Goal: Task Accomplishment & Management: Complete application form

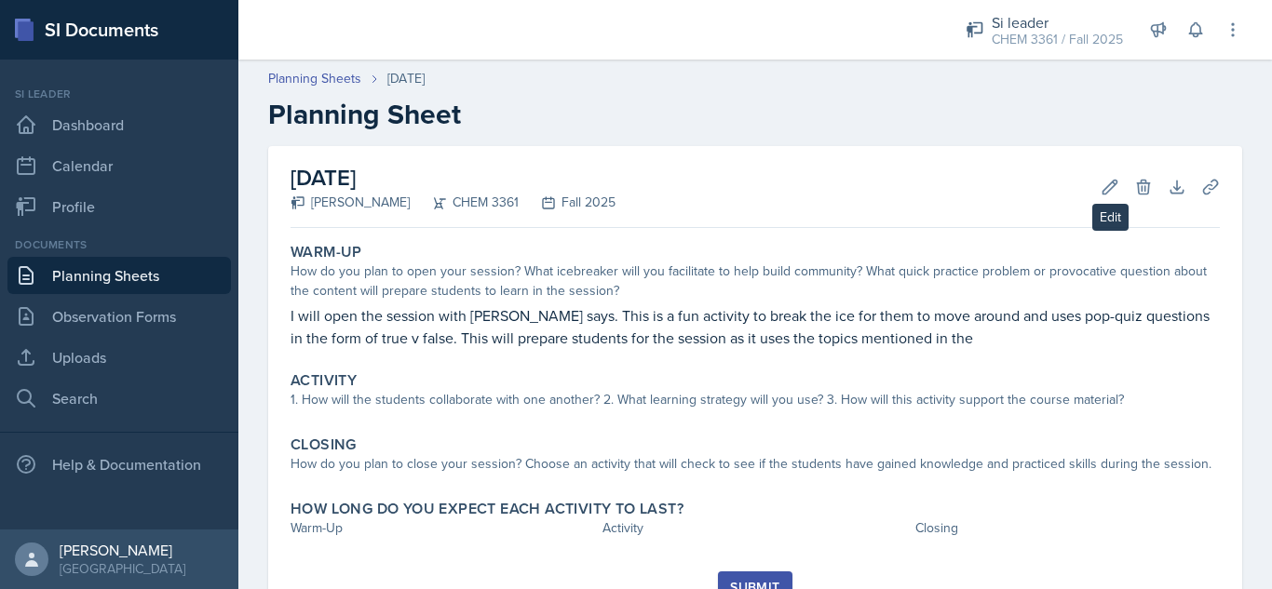
scroll to position [59, 0]
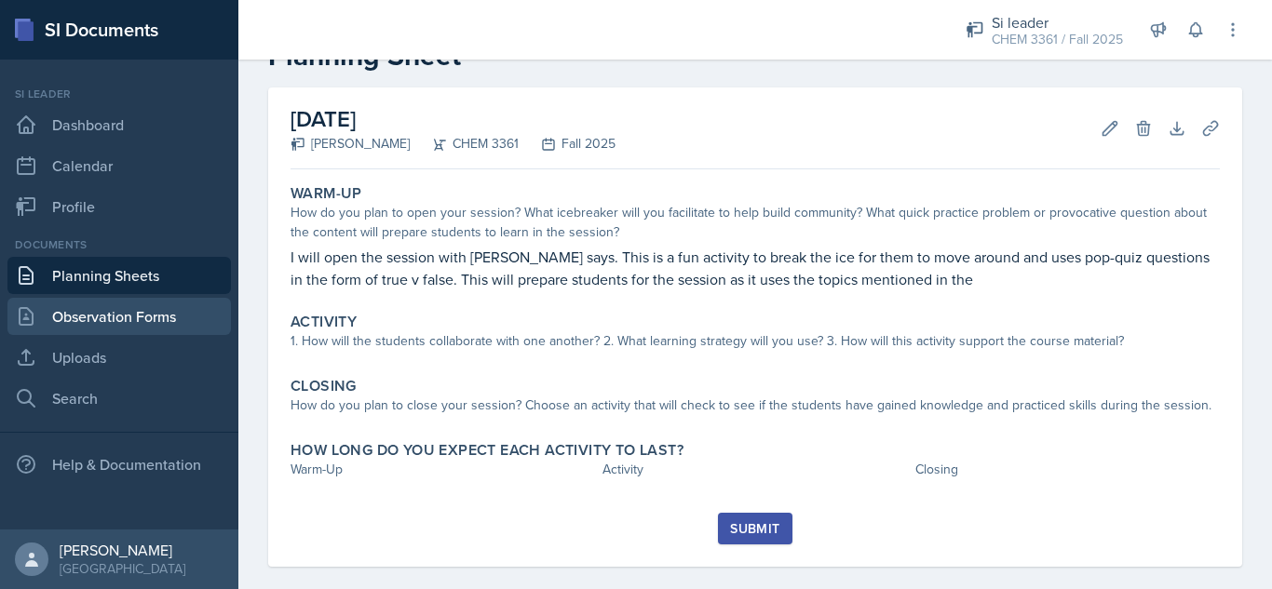
click at [121, 315] on link "Observation Forms" at bounding box center [118, 316] width 223 height 37
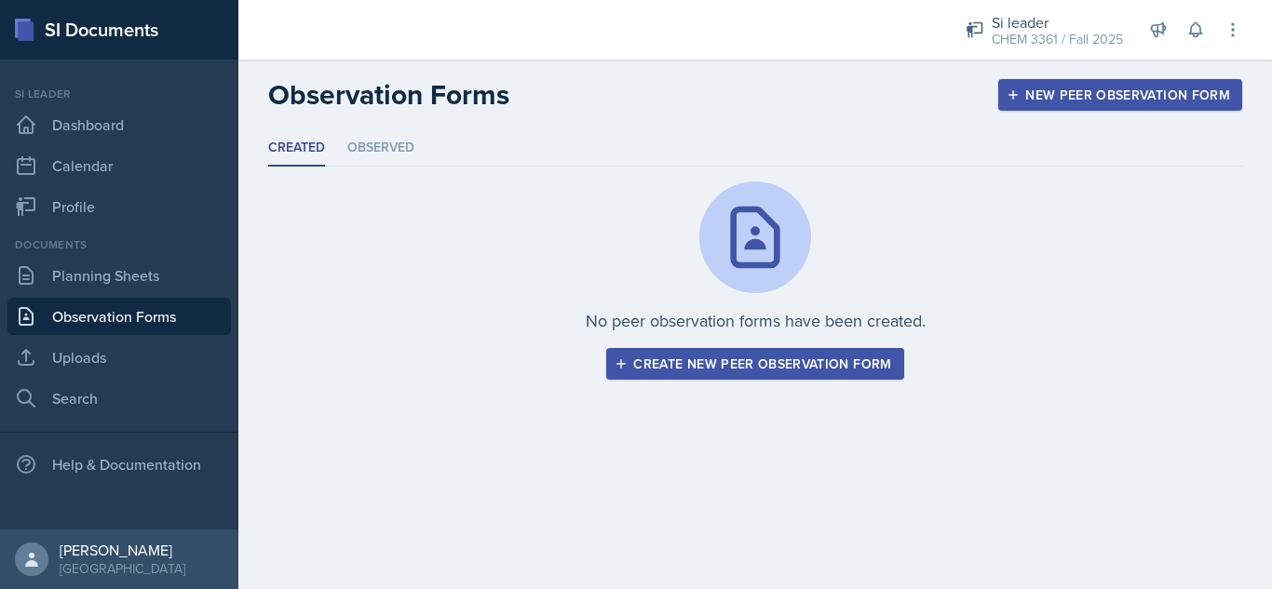
click at [719, 366] on div "Create new peer observation form" at bounding box center [754, 364] width 273 height 15
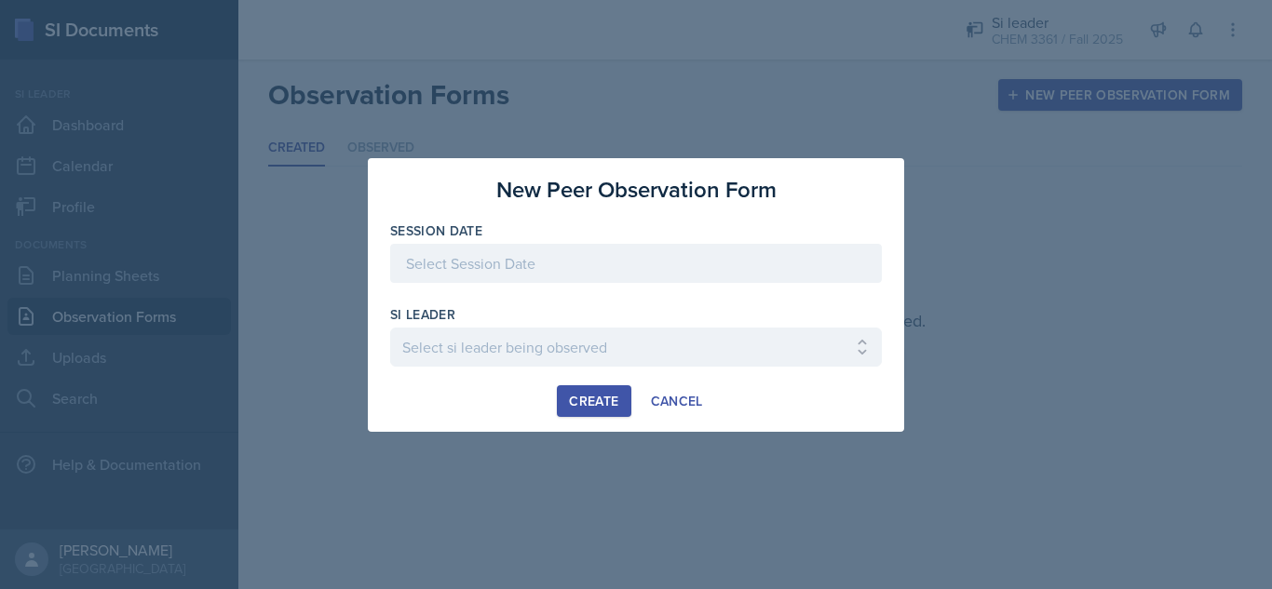
click at [500, 275] on div at bounding box center [636, 263] width 492 height 39
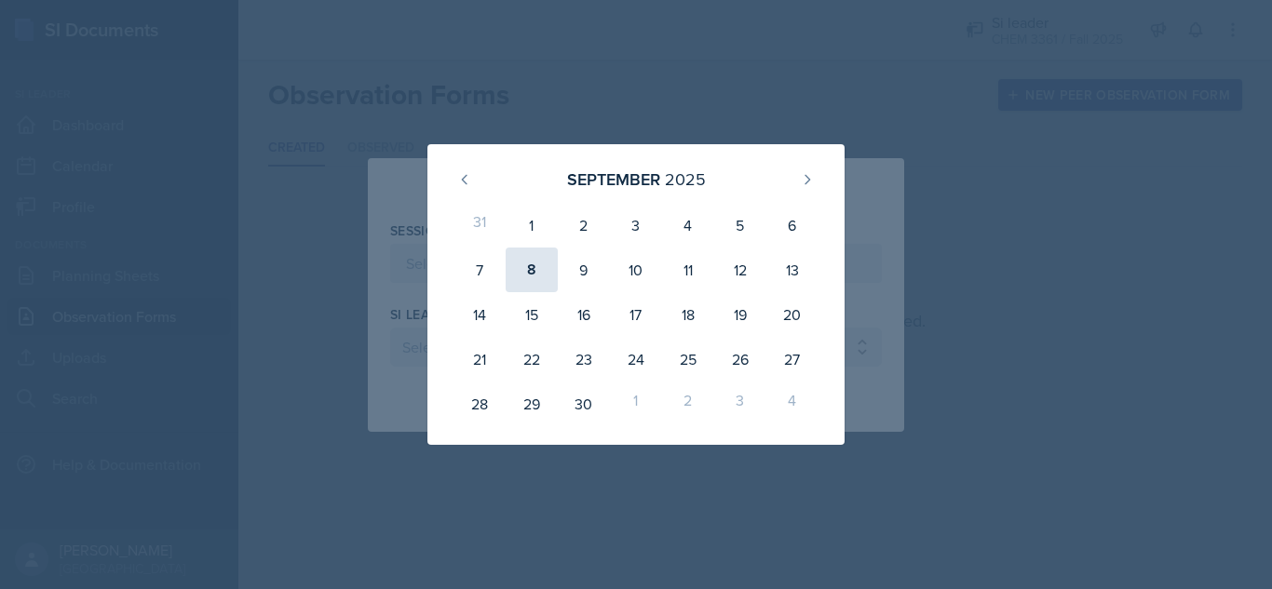
click at [525, 269] on div "8" at bounding box center [532, 270] width 52 height 45
type input "[DATE]"
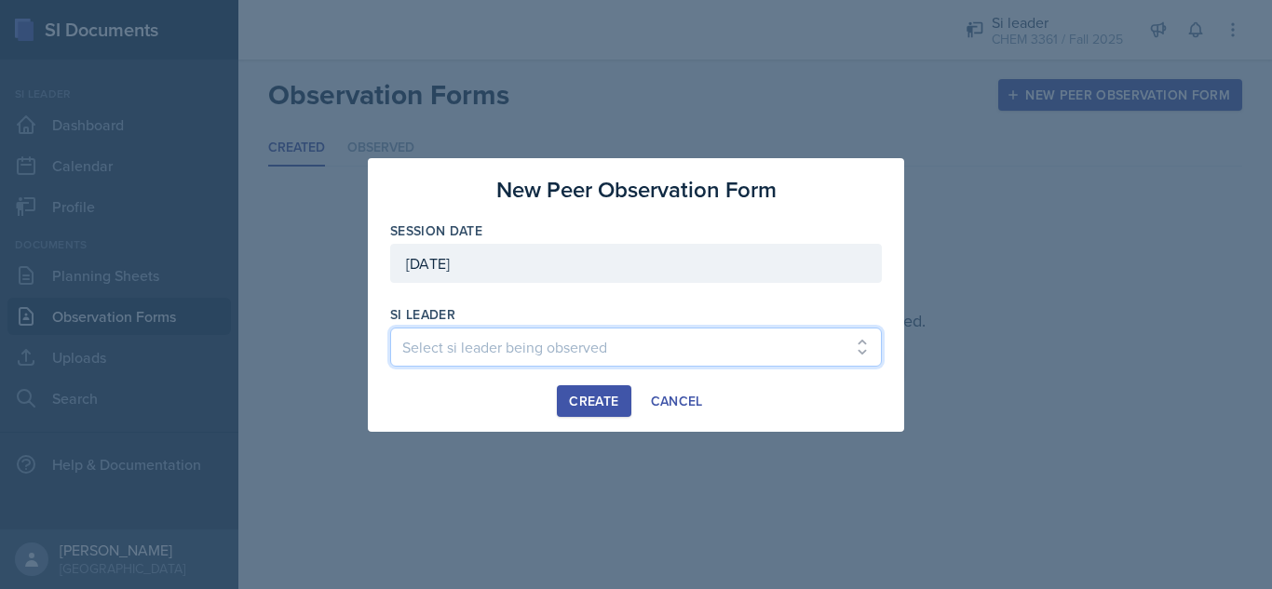
click at [507, 346] on select "Select si leader being observed [PERSON_NAME] / PSYC 2500 / The Phantoms of The…" at bounding box center [636, 347] width 492 height 39
select select "698e9d9c-c6cb-4b0d-a07f-63732ea32f6c"
click at [390, 328] on select "Select si leader being observed [PERSON_NAME] / PSYC 2500 / The Phantoms of The…" at bounding box center [636, 347] width 492 height 39
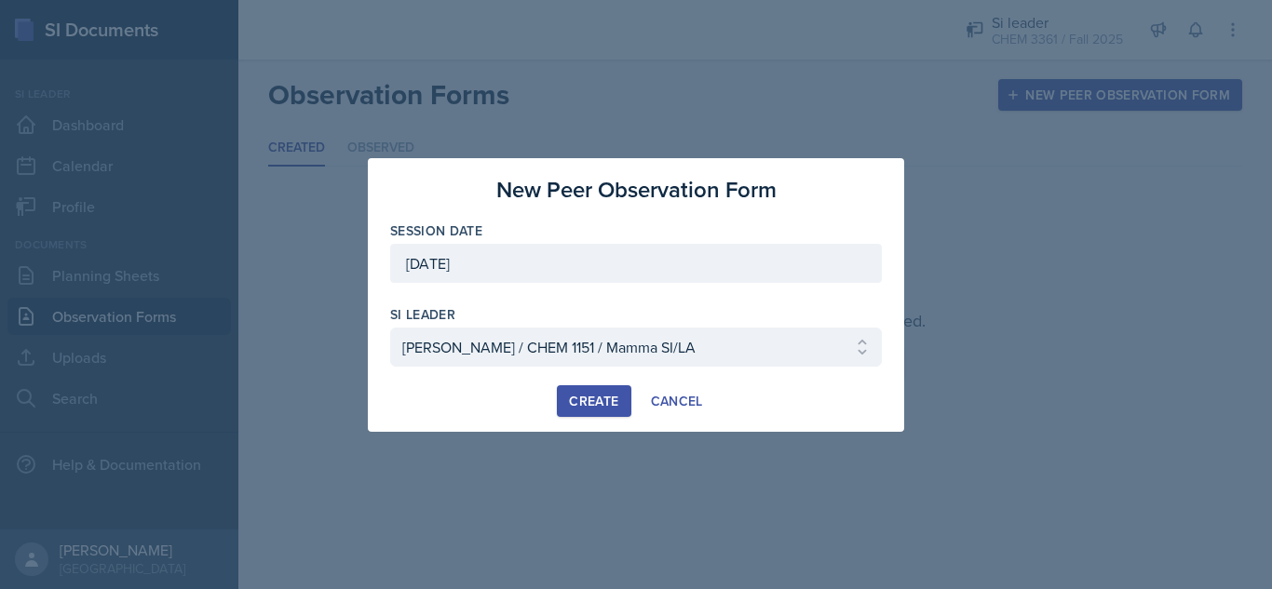
click at [583, 398] on div "Create" at bounding box center [593, 401] width 49 height 15
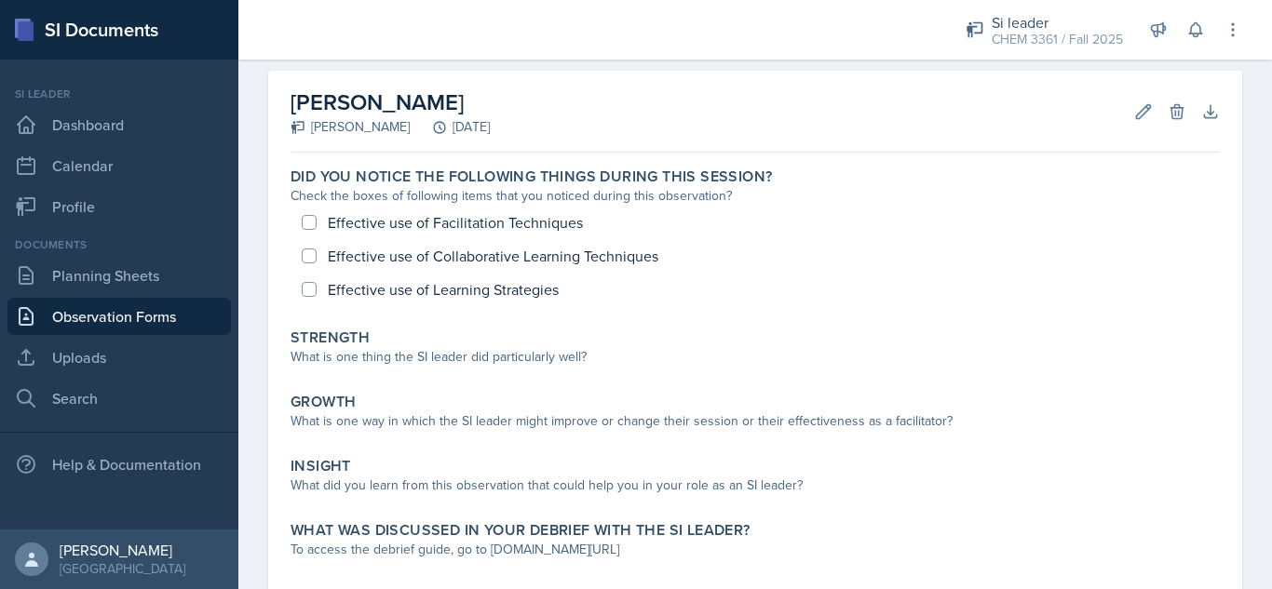
scroll to position [78, 0]
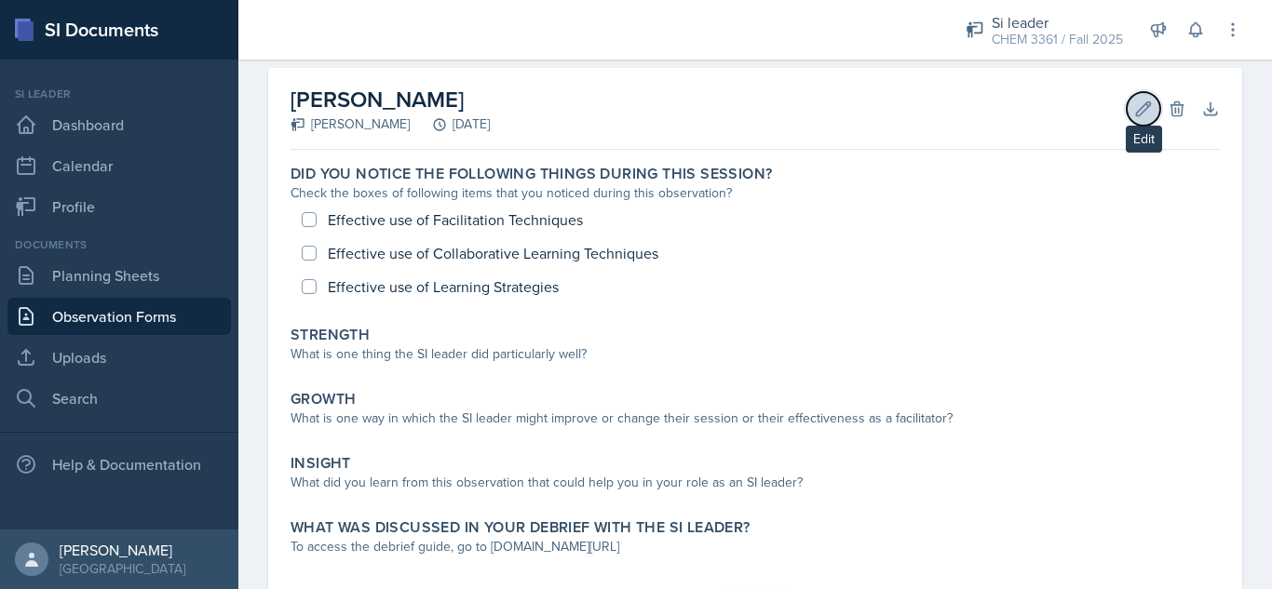
click at [1134, 115] on icon at bounding box center [1143, 109] width 19 height 19
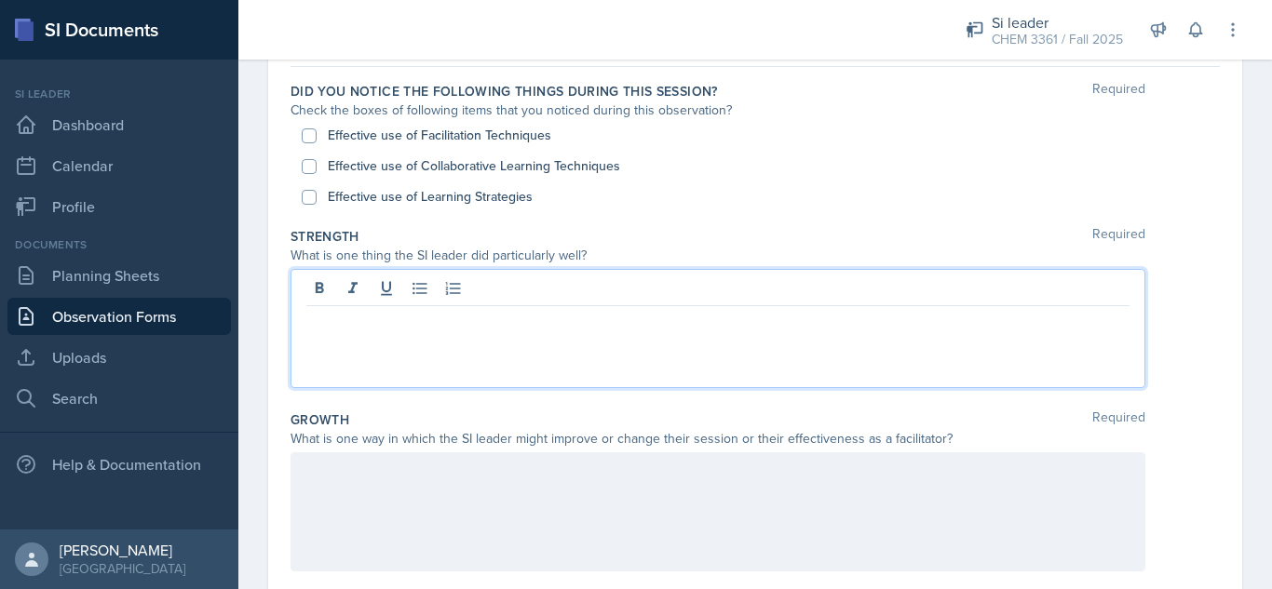
click at [985, 310] on p at bounding box center [717, 321] width 823 height 22
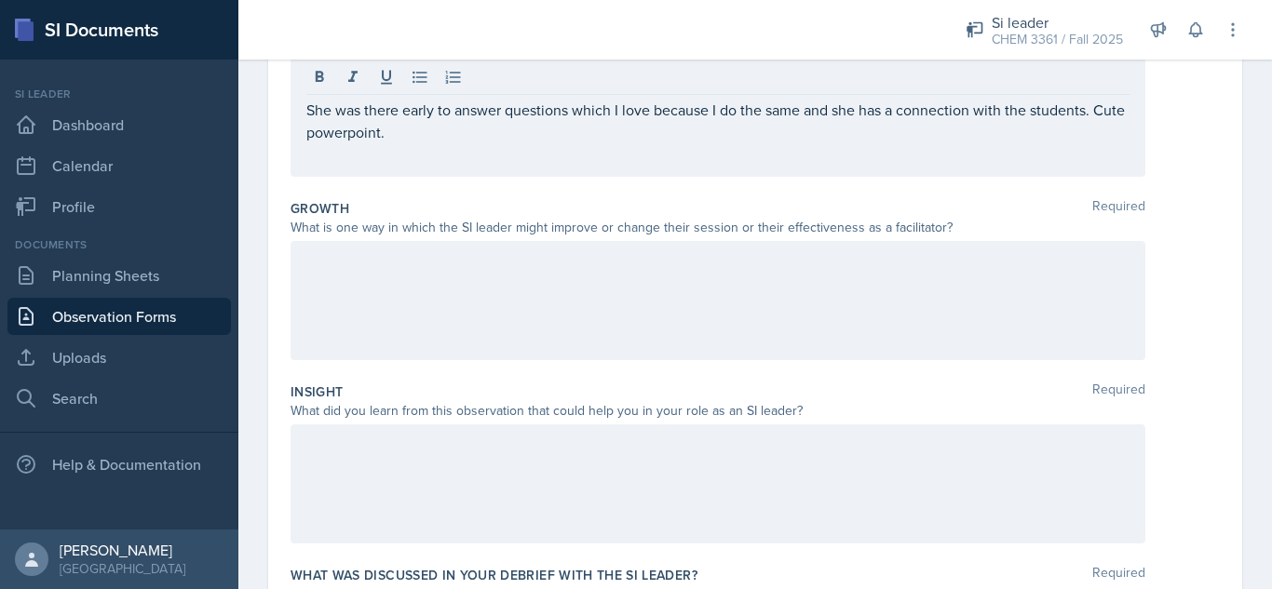
scroll to position [385, 0]
click at [456, 142] on div "She was there early to answer questions which I love because I do the same and …" at bounding box center [717, 114] width 855 height 119
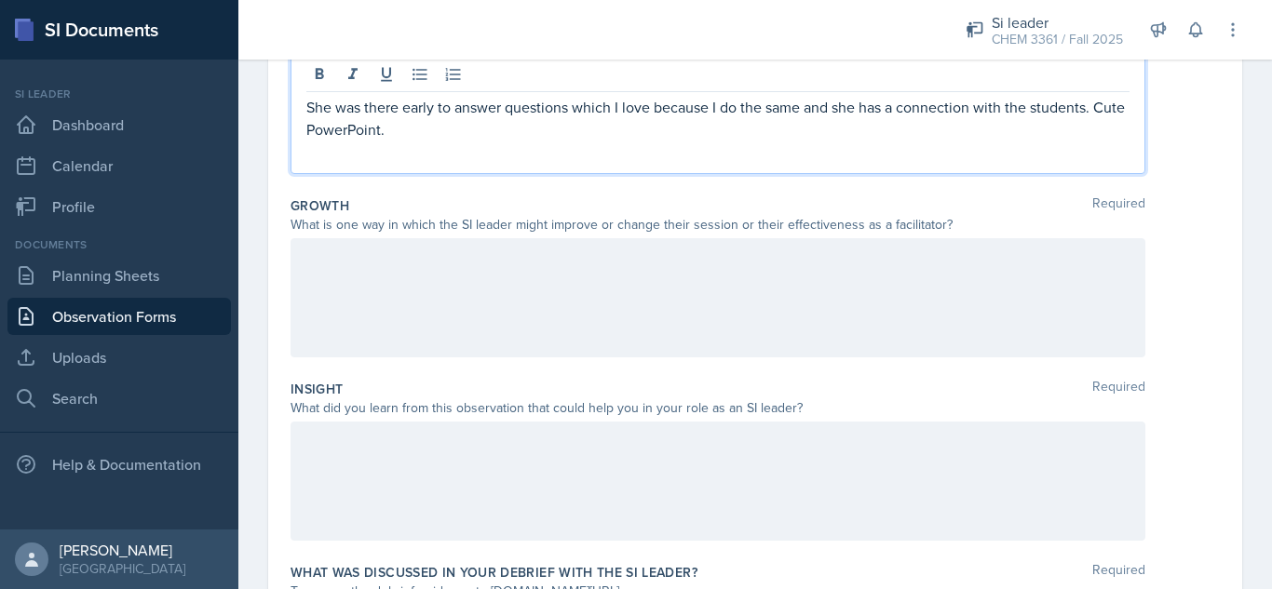
click at [311, 128] on p "She was there early to answer questions which I love because I do the same and …" at bounding box center [717, 118] width 823 height 45
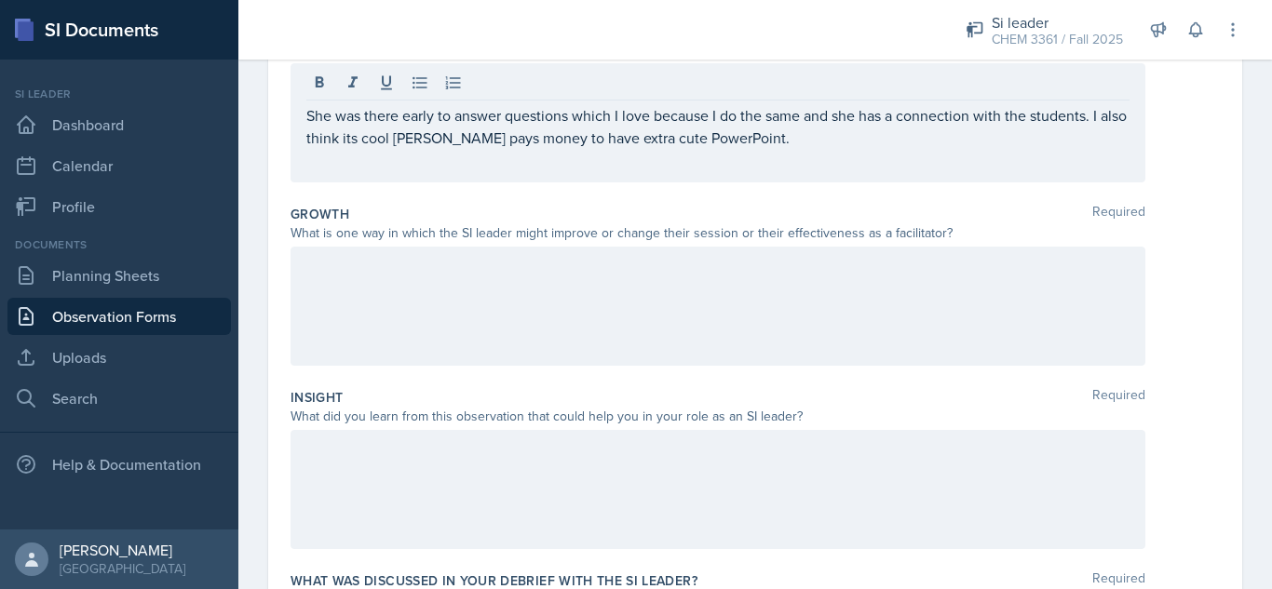
scroll to position [371, 0]
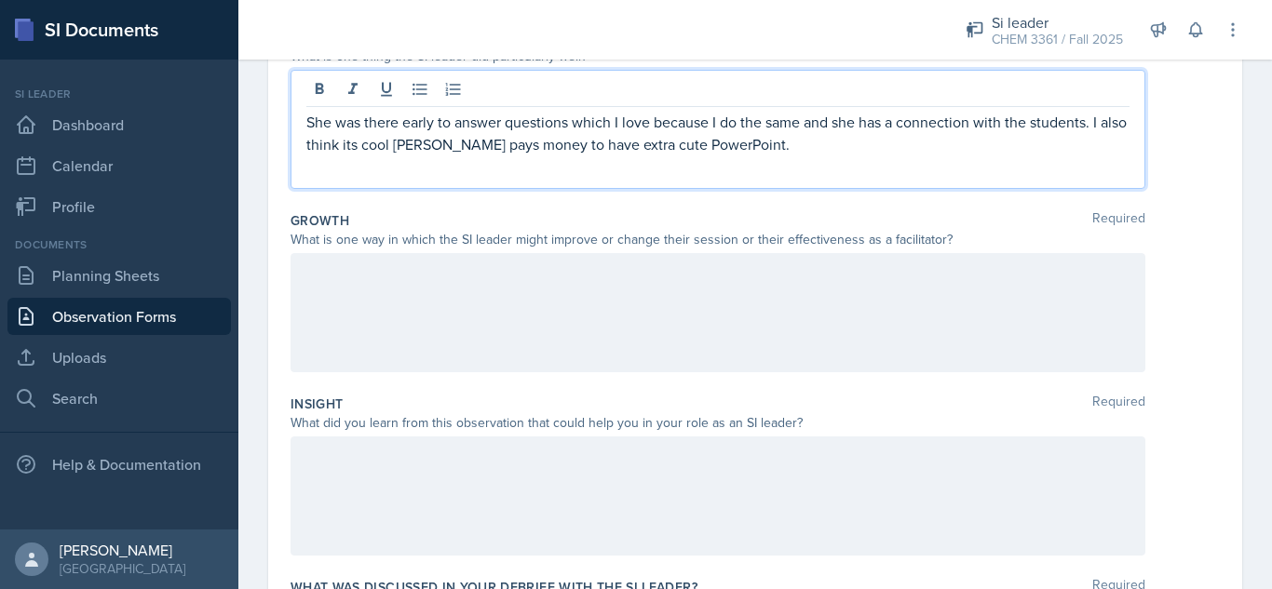
click at [795, 143] on p "She was there early to answer questions which I love because I do the same and …" at bounding box center [717, 133] width 823 height 45
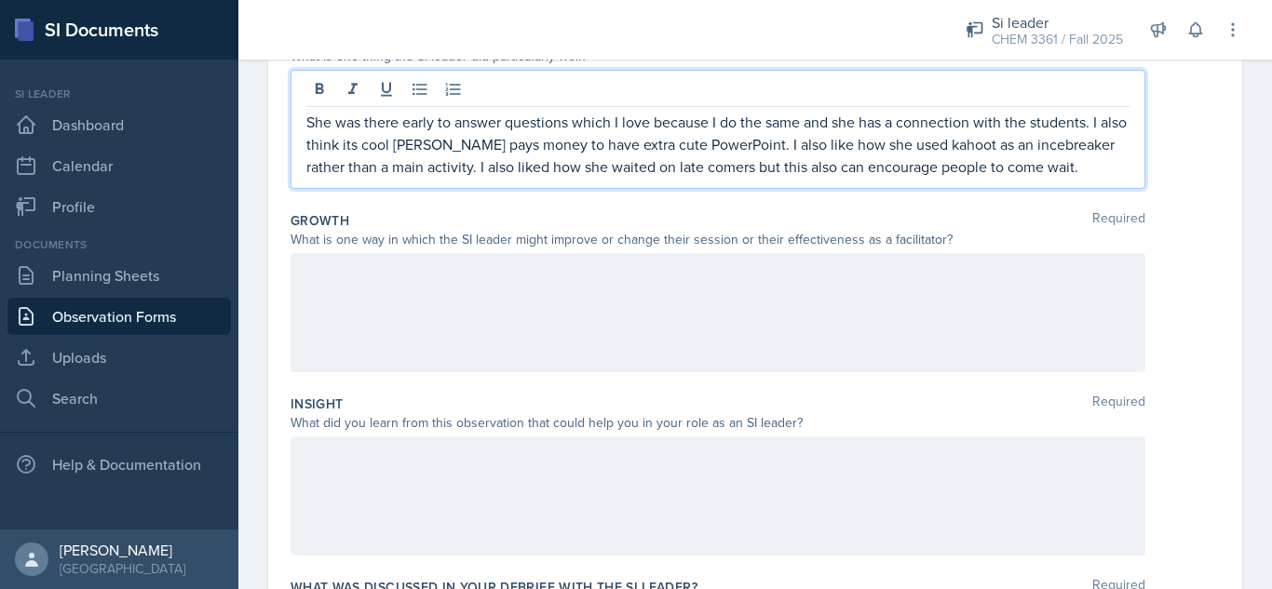
click at [427, 277] on div at bounding box center [717, 312] width 855 height 119
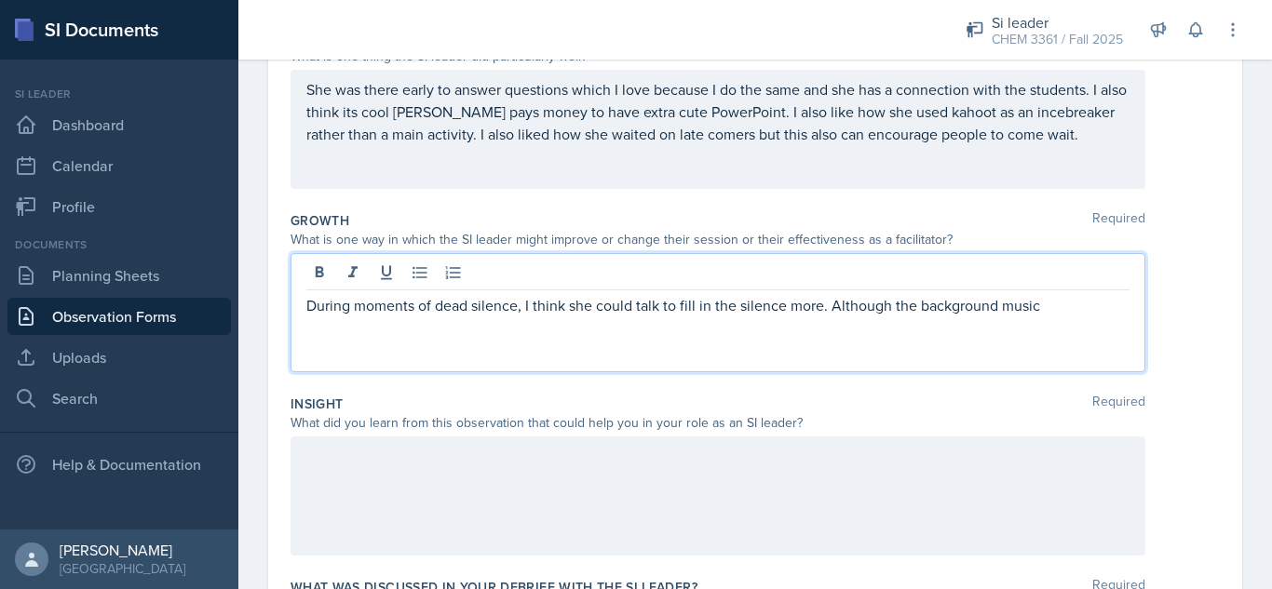
click at [1071, 306] on p "During moments of dead silence, I think she could talk to fill in the silence m…" at bounding box center [717, 305] width 823 height 22
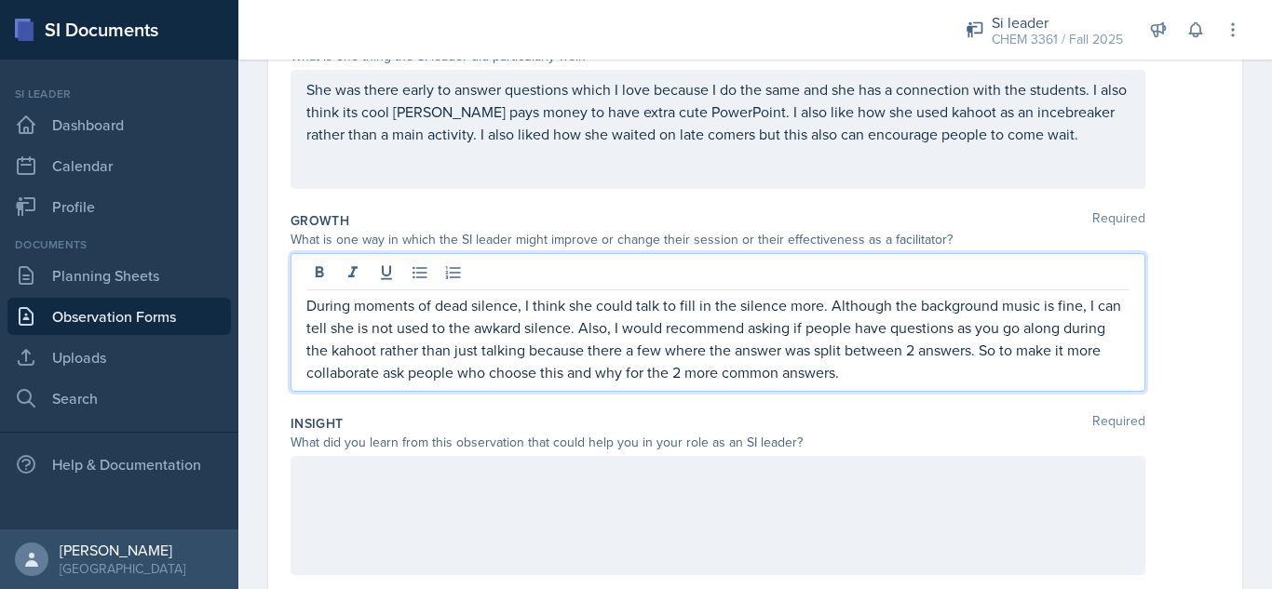
click at [669, 310] on p "During moments of dead silence, I think she could talk to fill in the silence m…" at bounding box center [717, 338] width 823 height 89
drag, startPoint x: 482, startPoint y: 350, endPoint x: 412, endPoint y: 351, distance: 69.8
click at [412, 351] on p "During moments of dead silence, I think she could talk or do something to fill …" at bounding box center [717, 338] width 823 height 89
click at [716, 469] on div at bounding box center [717, 515] width 855 height 119
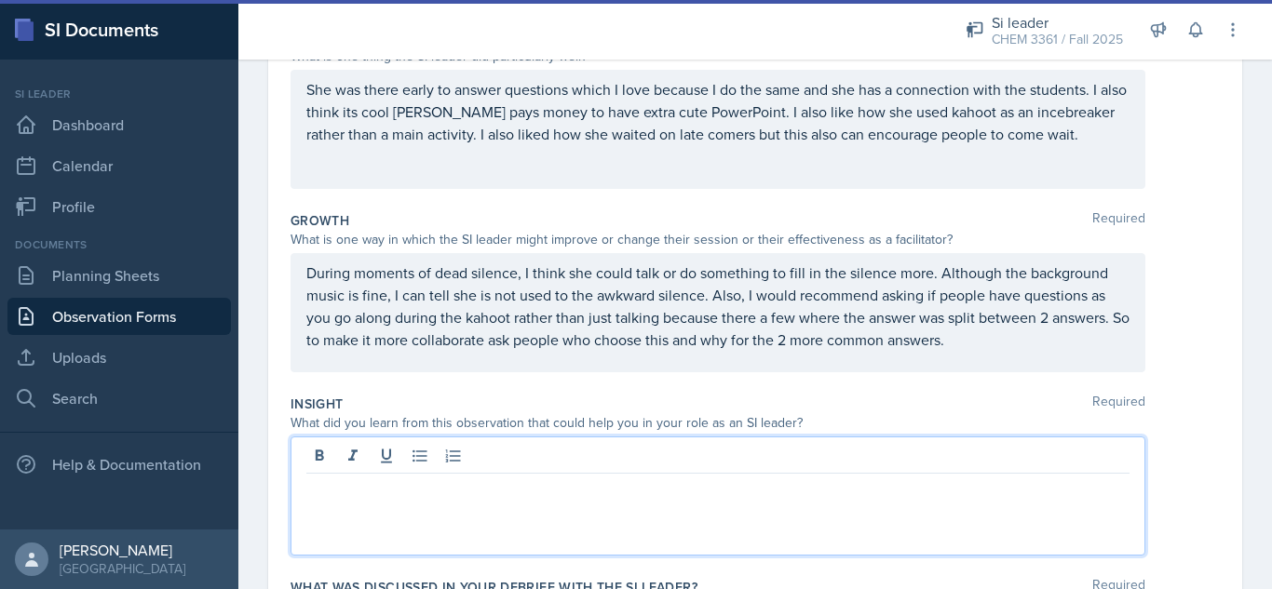
scroll to position [351, 0]
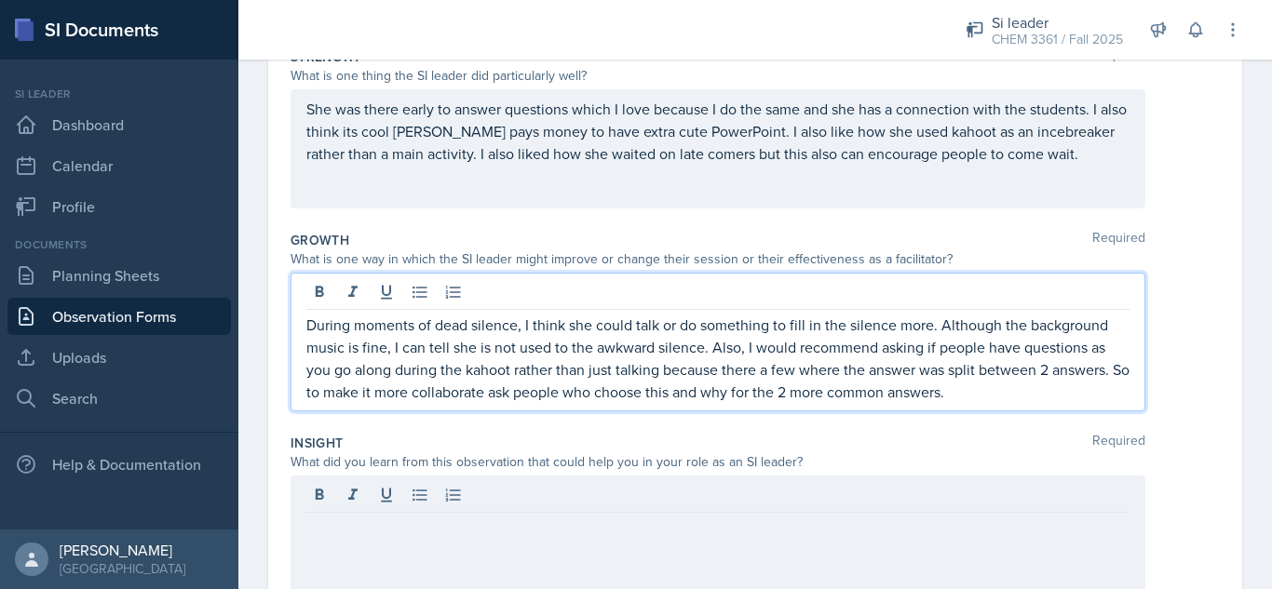
click at [1033, 360] on p "During moments of dead silence, I think she could talk or do something to fill …" at bounding box center [717, 358] width 823 height 89
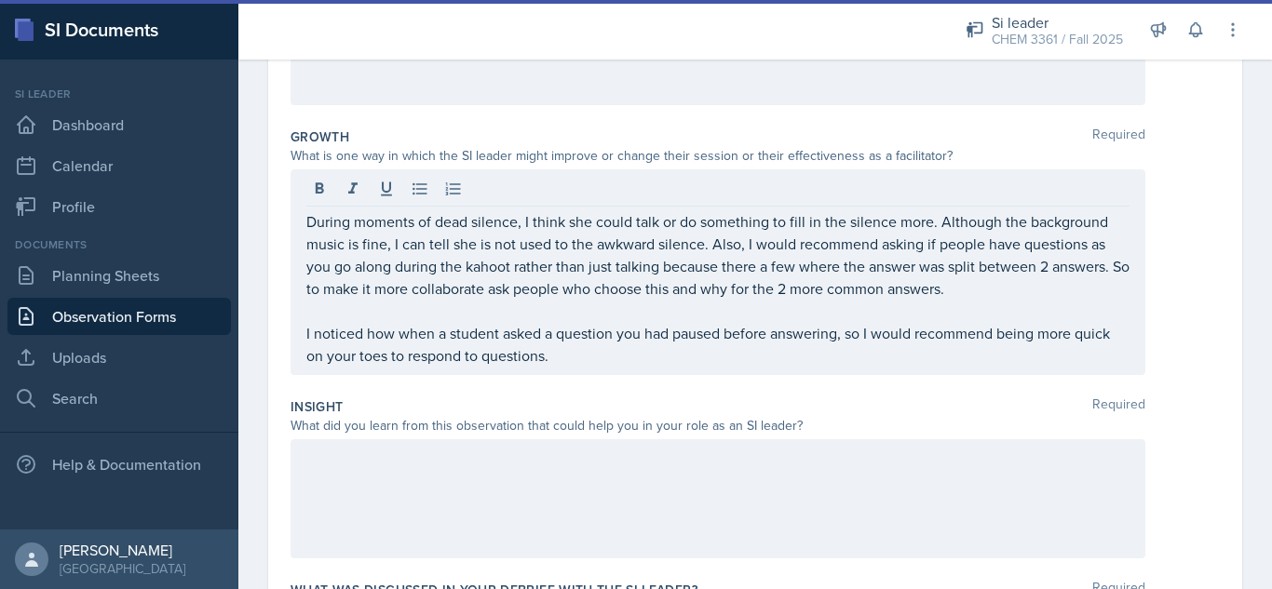
scroll to position [468, 0]
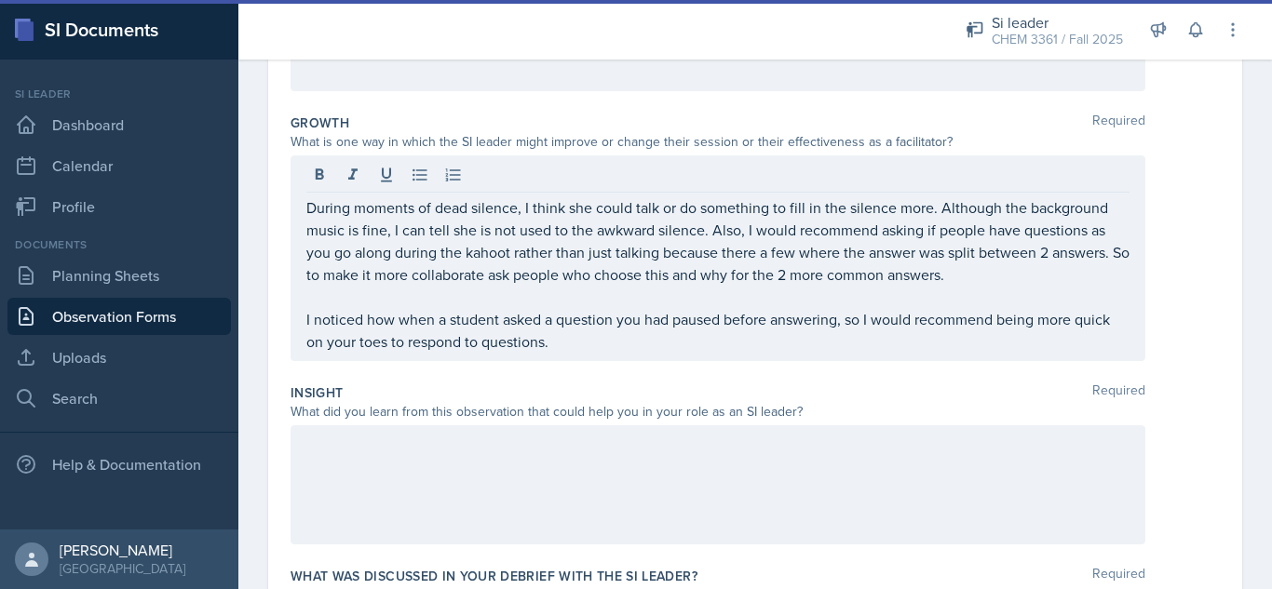
click at [670, 461] on div at bounding box center [717, 484] width 855 height 119
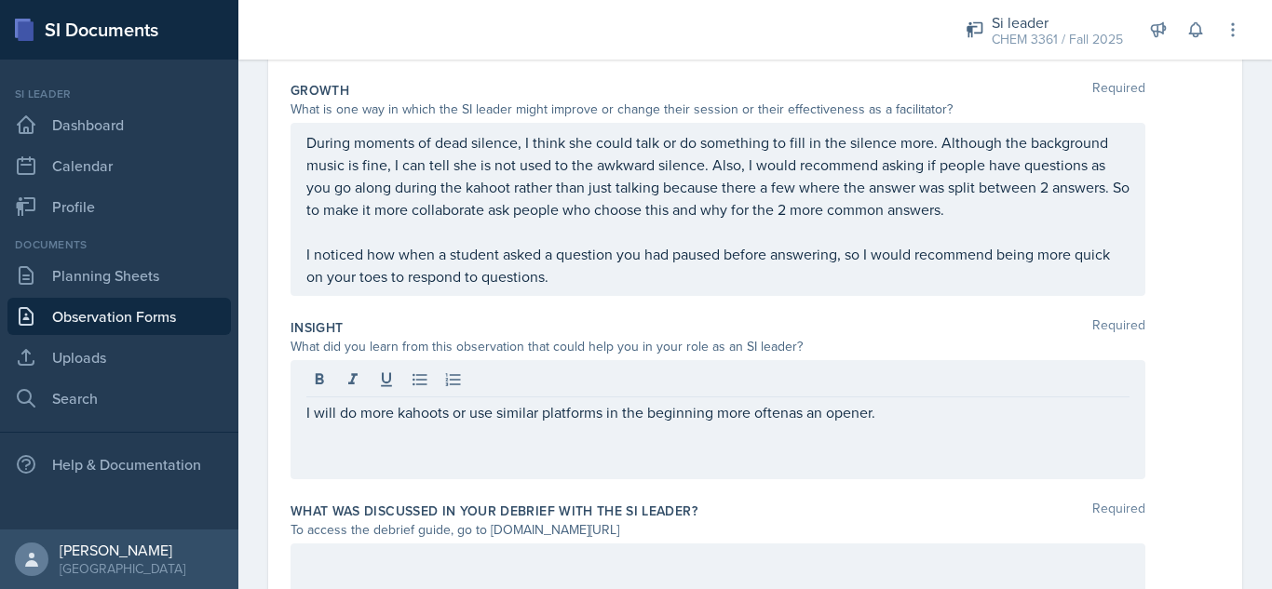
scroll to position [262, 0]
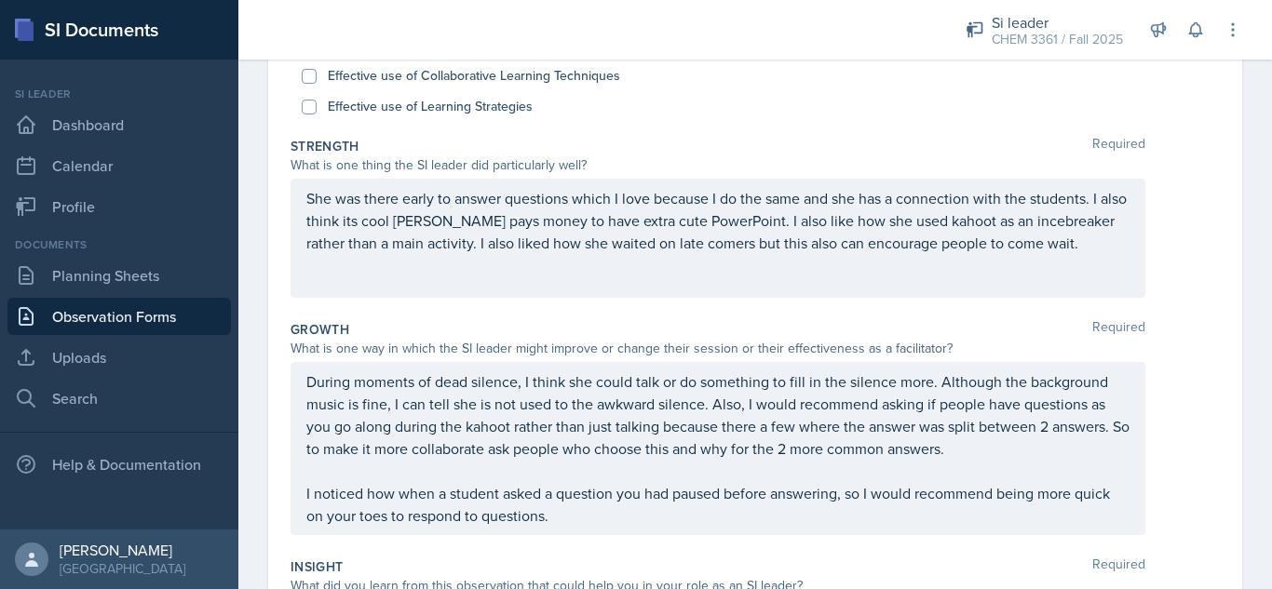
click at [1070, 247] on p "She was there early to answer questions which I love because I do the same and …" at bounding box center [717, 220] width 823 height 67
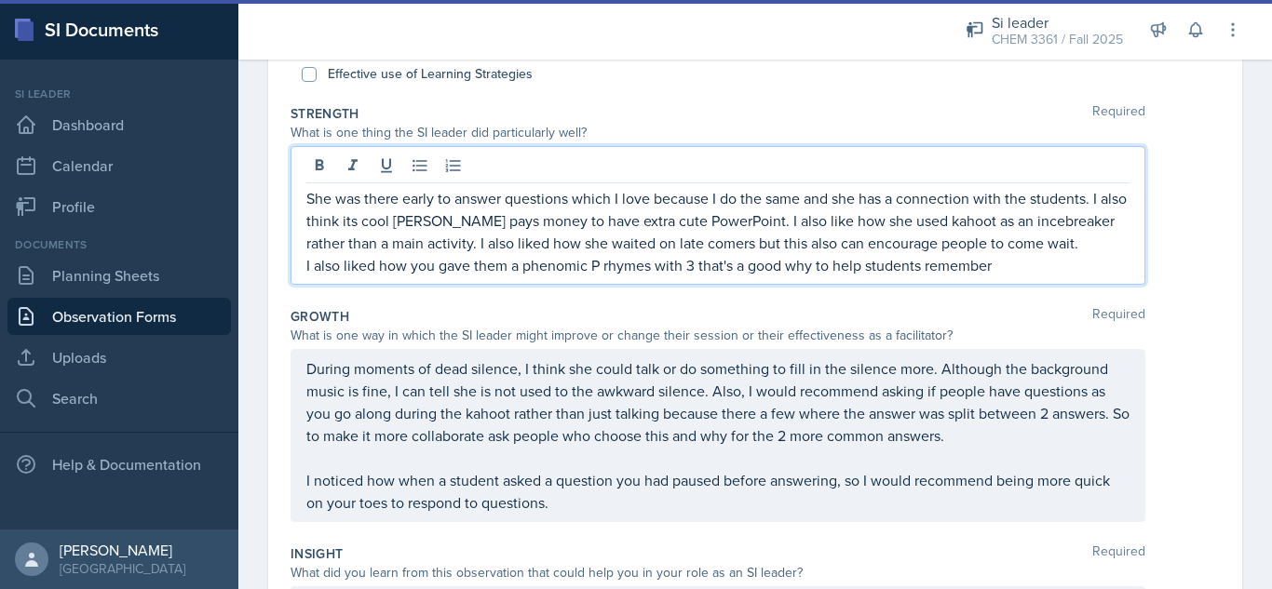
click at [587, 460] on div "During moments of dead silence, I think she could talk or do something to fill …" at bounding box center [717, 436] width 823 height 156
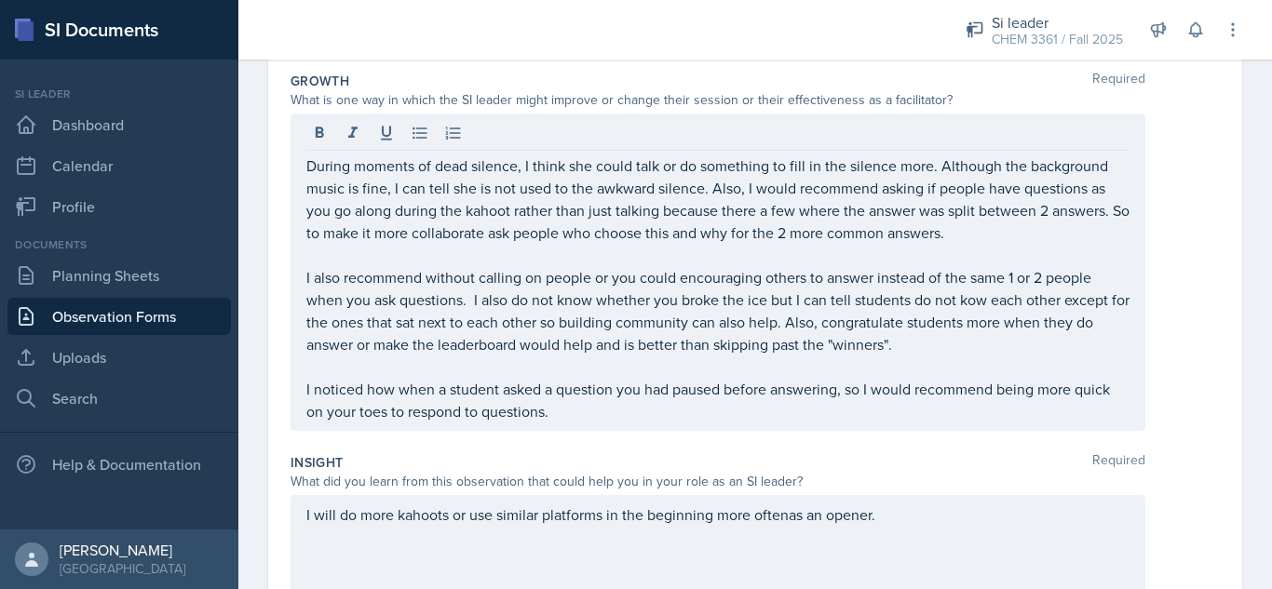
scroll to position [540, 0]
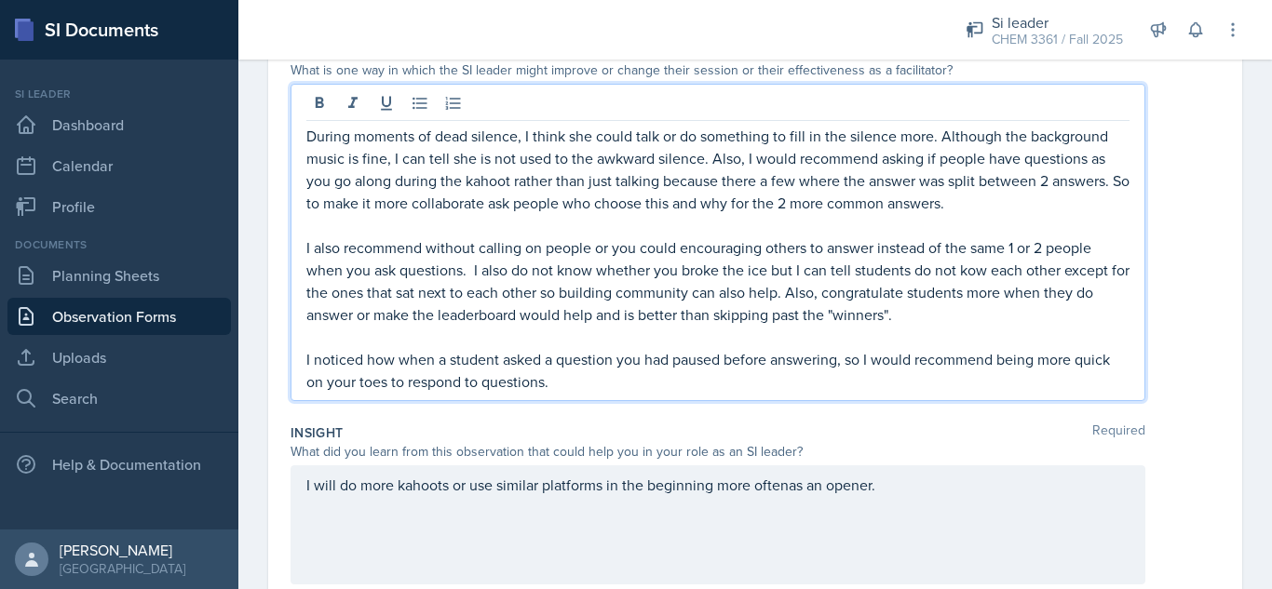
click at [978, 315] on p "I also recommend without calling on people or you could encouraging others to a…" at bounding box center [717, 280] width 823 height 89
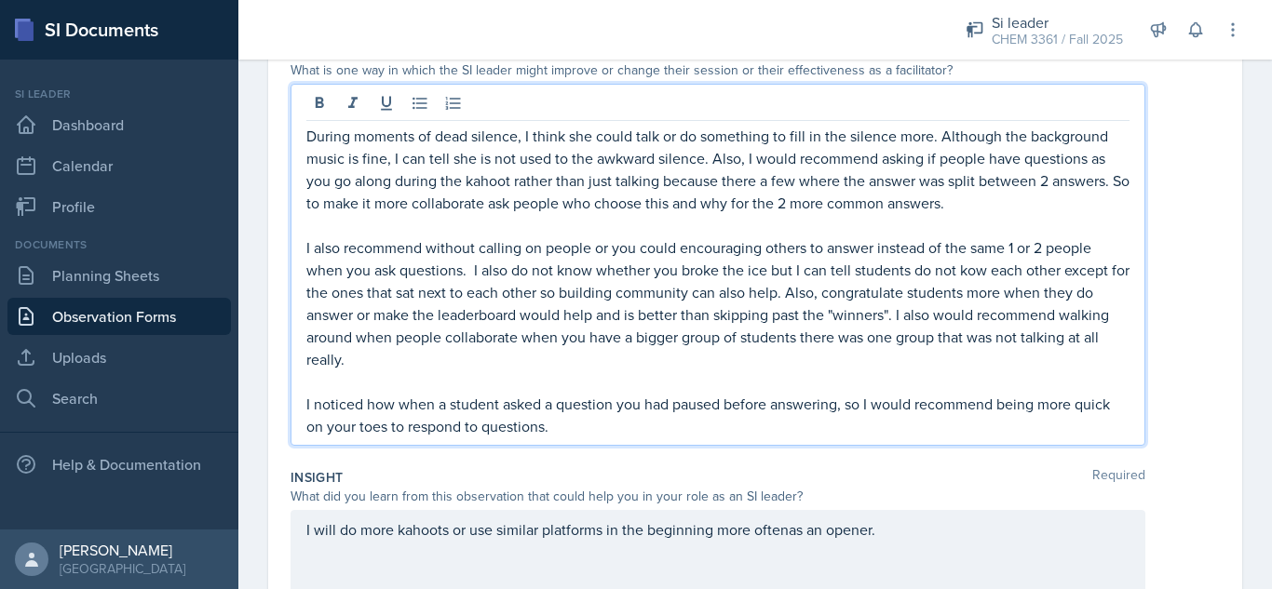
click at [481, 185] on p "During moments of dead silence, I think she could talk or do something to fill …" at bounding box center [717, 169] width 823 height 89
click at [300, 144] on div "During moments of dead silence, I think she could talk or do something to fill …" at bounding box center [717, 265] width 855 height 362
click at [304, 133] on div "During moments of dead silence, I think she could talk or do something to fill …" at bounding box center [717, 265] width 855 height 362
click at [711, 164] on p "During moments of dead silence, I think she could talk or do something to fill …" at bounding box center [717, 169] width 823 height 89
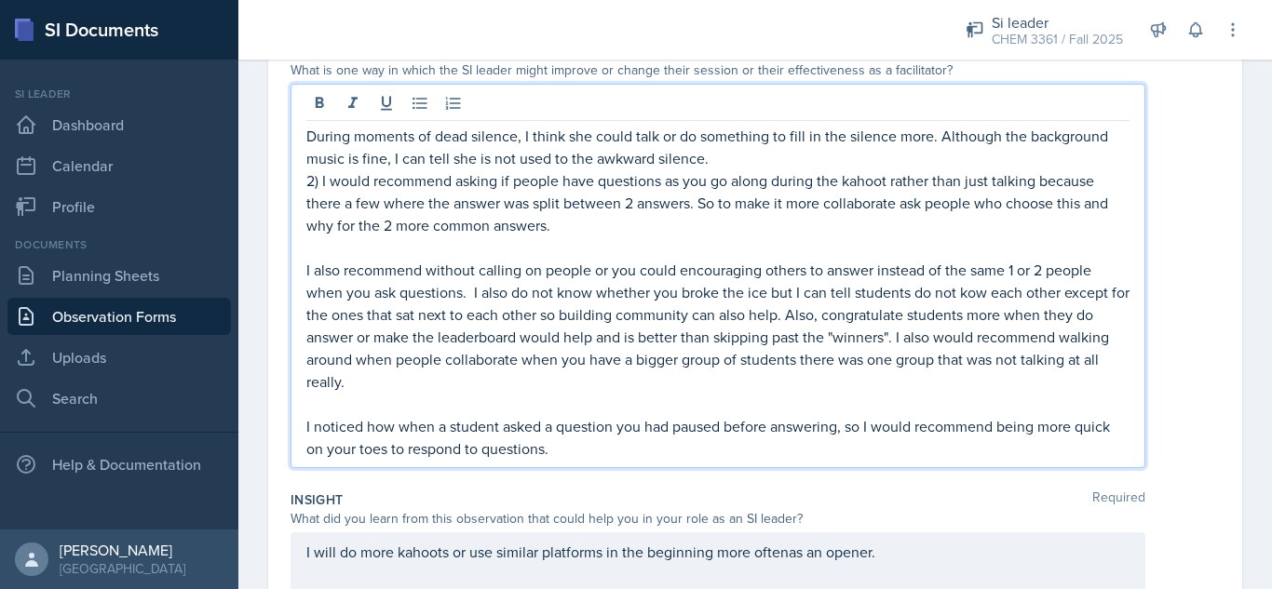
click at [313, 264] on p "I also recommend without calling on people or you could encouraging others to a…" at bounding box center [717, 326] width 823 height 134
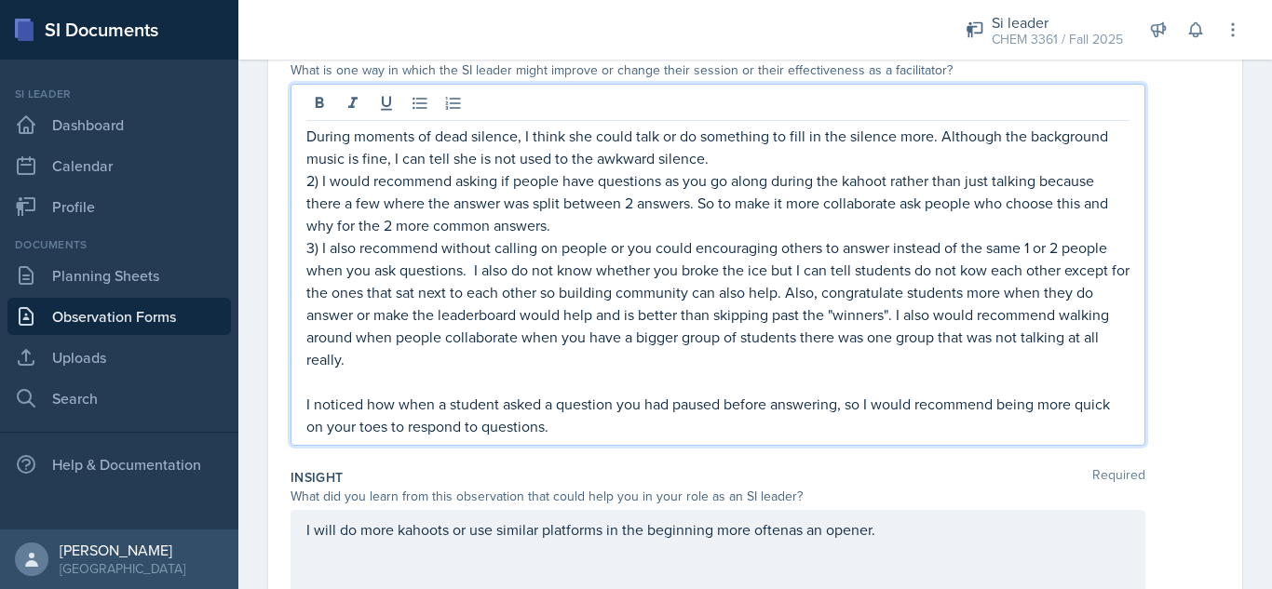
click at [466, 272] on p "3) I also recommend without calling on people or you could encouraging others t…" at bounding box center [717, 303] width 823 height 134
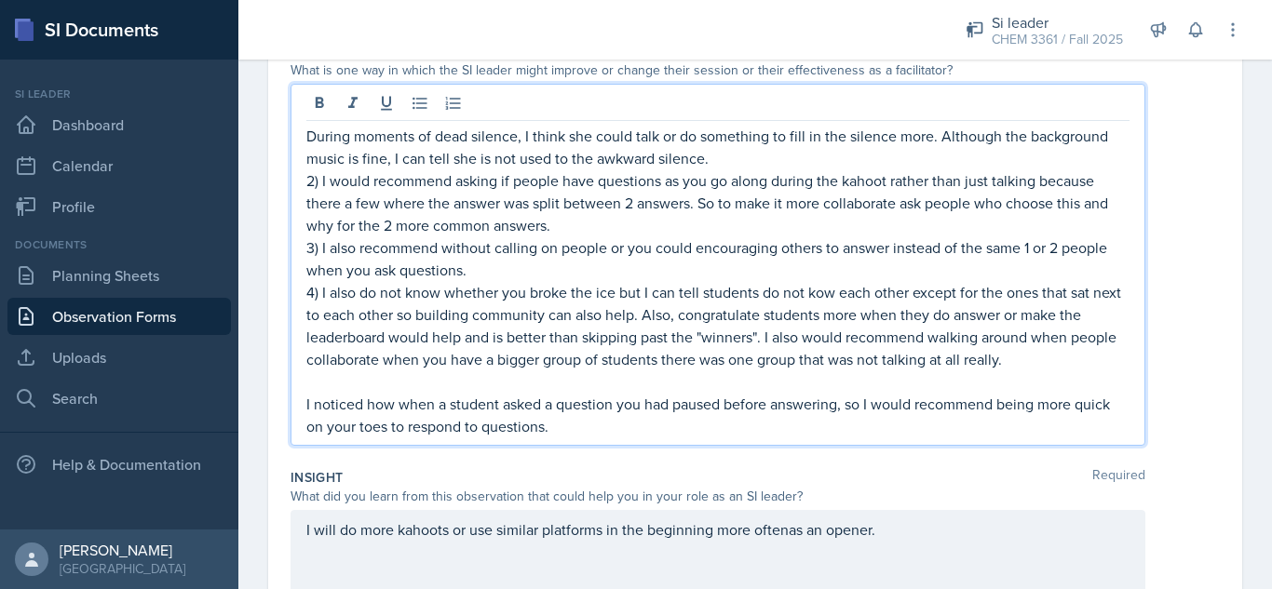
click at [674, 316] on p "4) I also do not know whether you broke the ice but I can tell students do not …" at bounding box center [717, 325] width 823 height 89
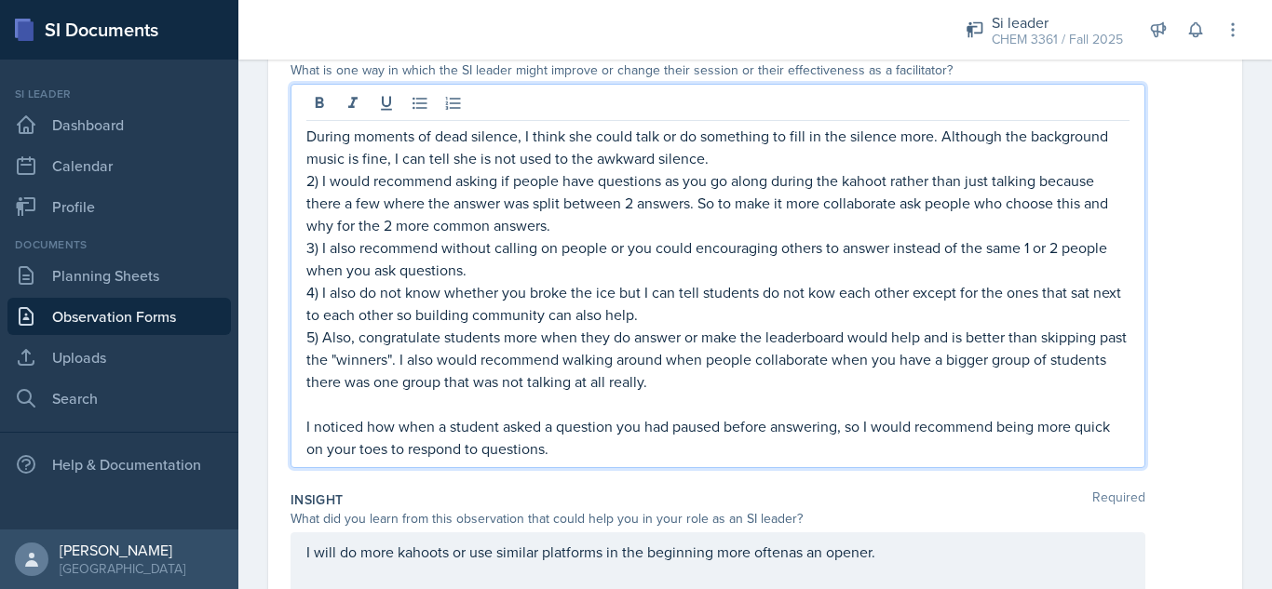
click at [490, 407] on p at bounding box center [717, 404] width 823 height 22
click at [304, 430] on div "During moments of dead silence, I think she could talk or do something to fill …" at bounding box center [717, 276] width 855 height 385
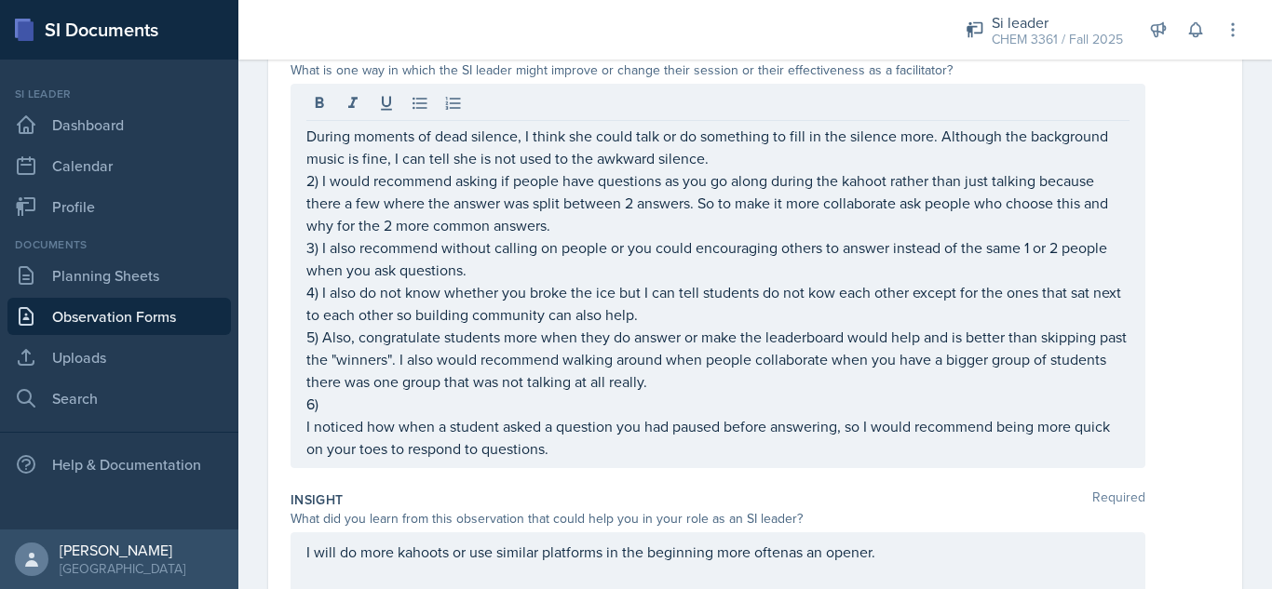
click at [305, 430] on div "During moments of dead silence, I think she could talk or do something to fill …" at bounding box center [717, 276] width 855 height 385
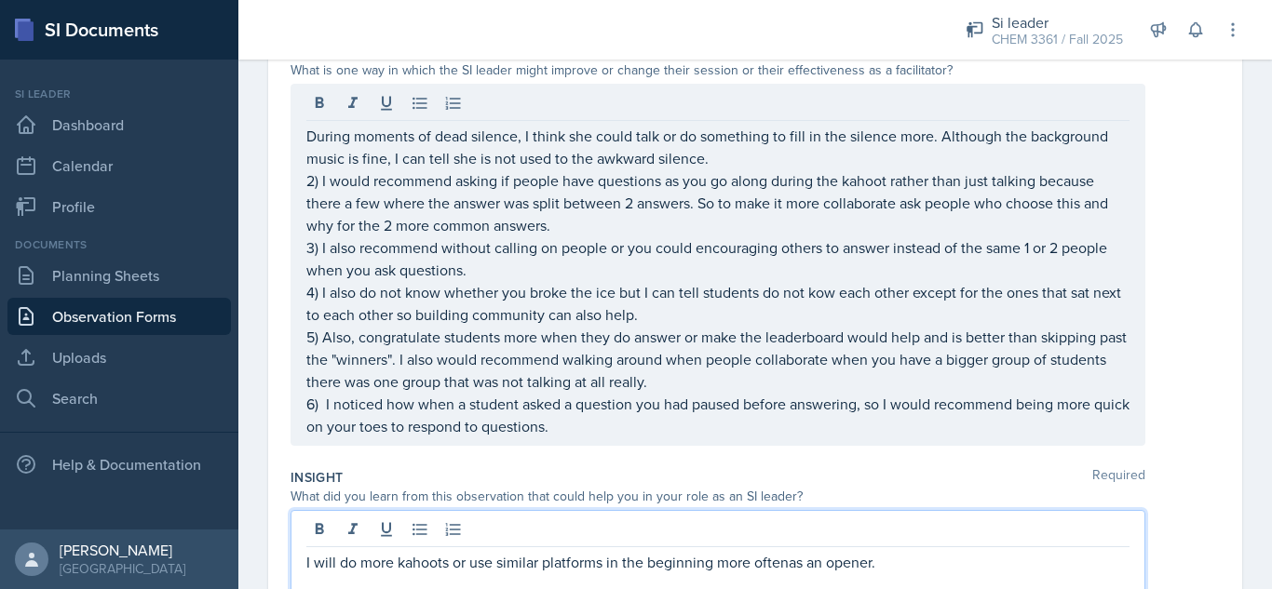
click at [903, 533] on div "I will do more kahoots or use similar platforms in the beginning more oftenas a…" at bounding box center [717, 569] width 855 height 119
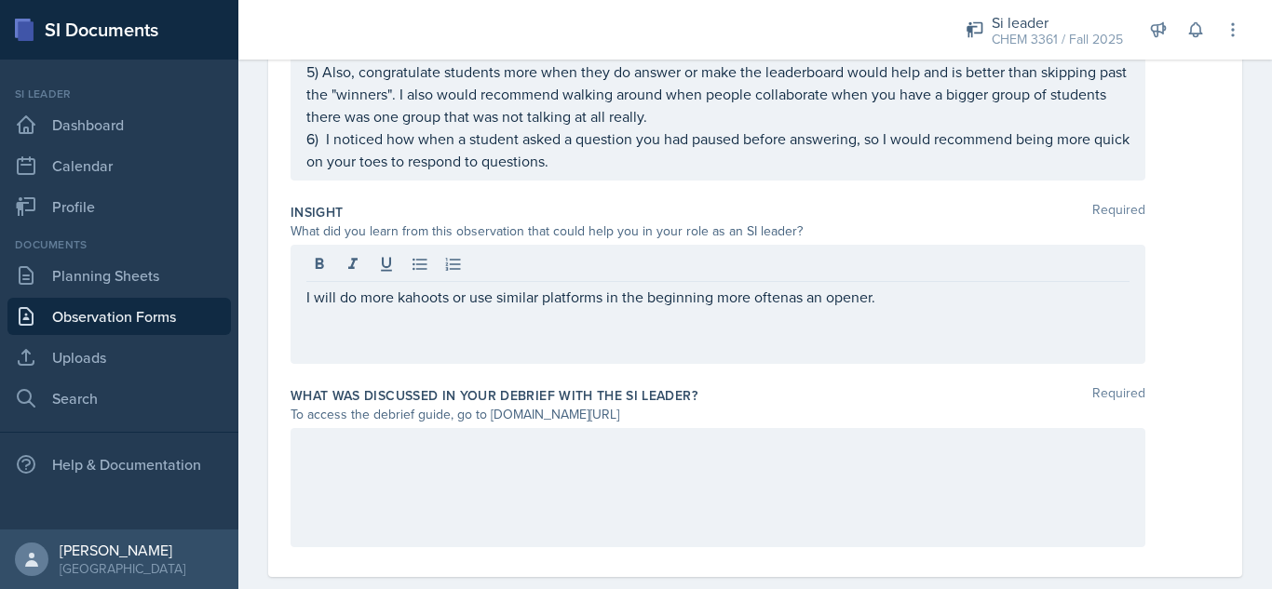
scroll to position [805, 0]
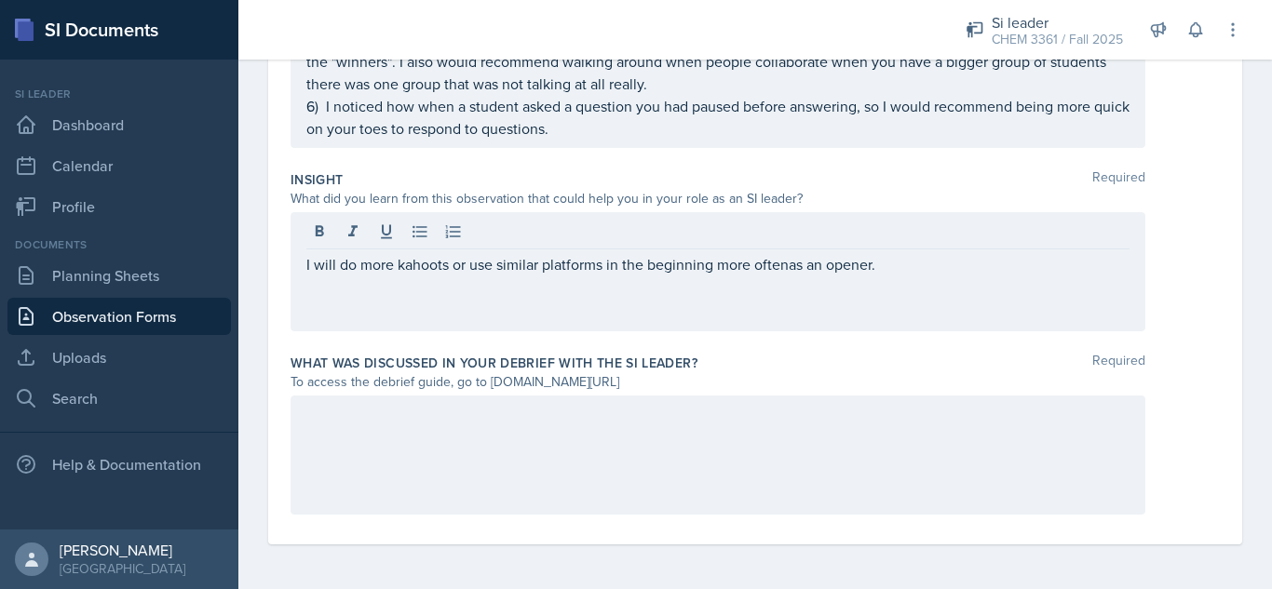
click at [796, 271] on p "I will do more kahoots or use similar platforms in the beginning more oftenas a…" at bounding box center [717, 264] width 823 height 22
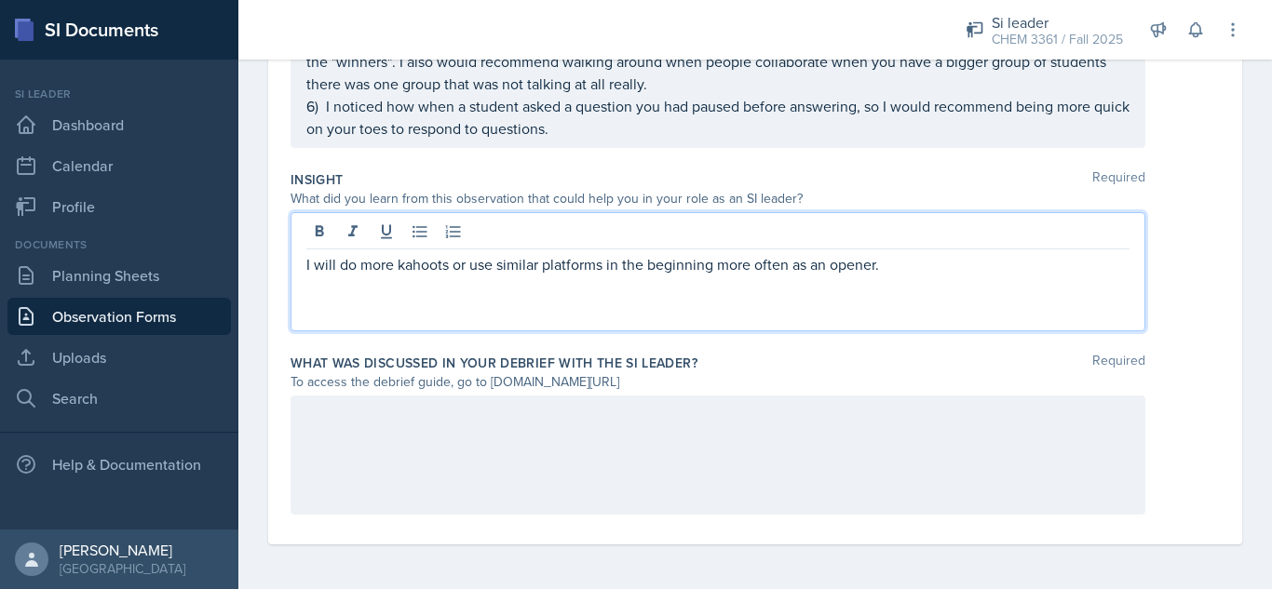
click at [921, 271] on p "I will do more kahoots or use similar platforms in the beginning more often as …" at bounding box center [717, 264] width 823 height 22
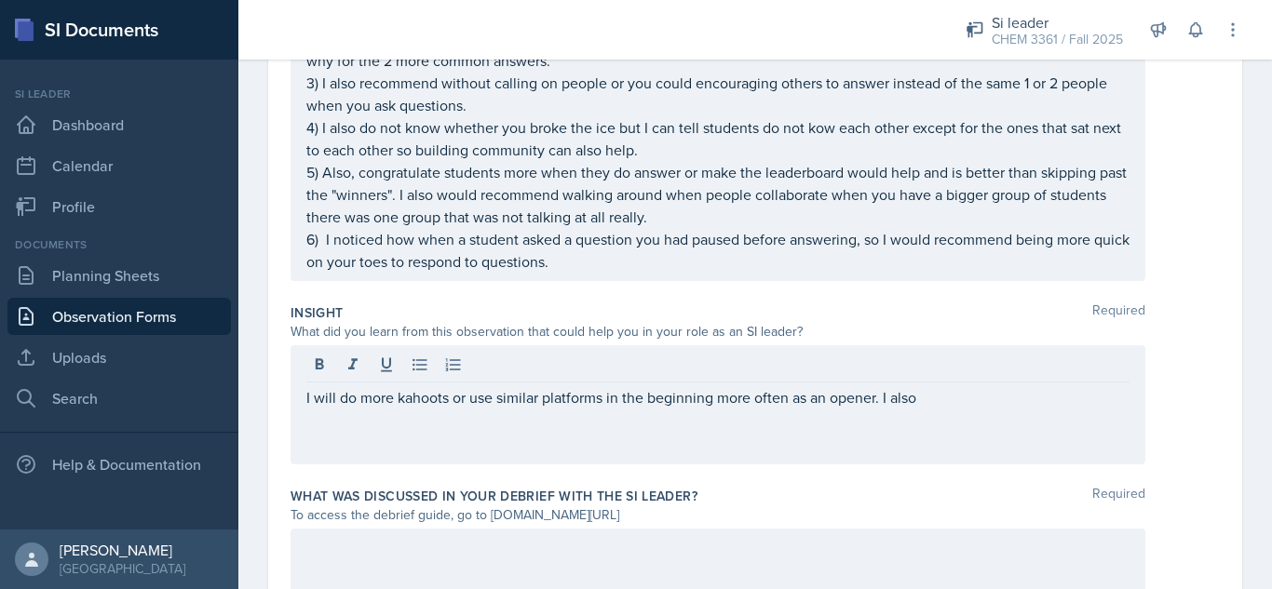
scroll to position [665, 0]
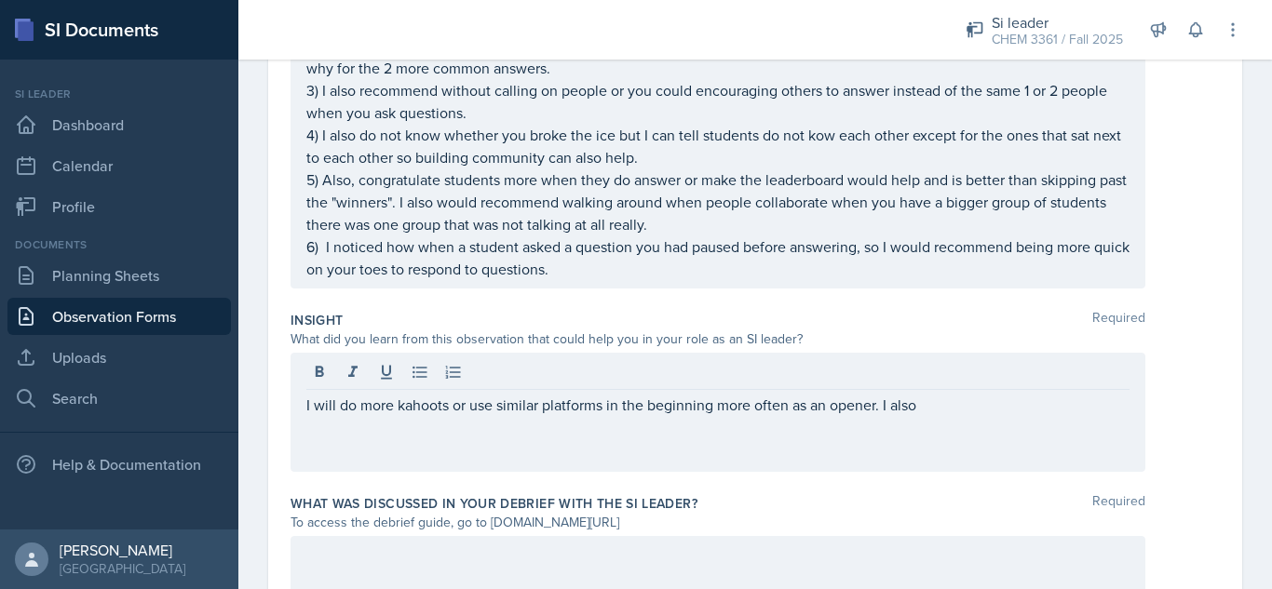
click at [779, 236] on p "6) I noticed how when a student asked a question you had paused before answerin…" at bounding box center [717, 258] width 823 height 45
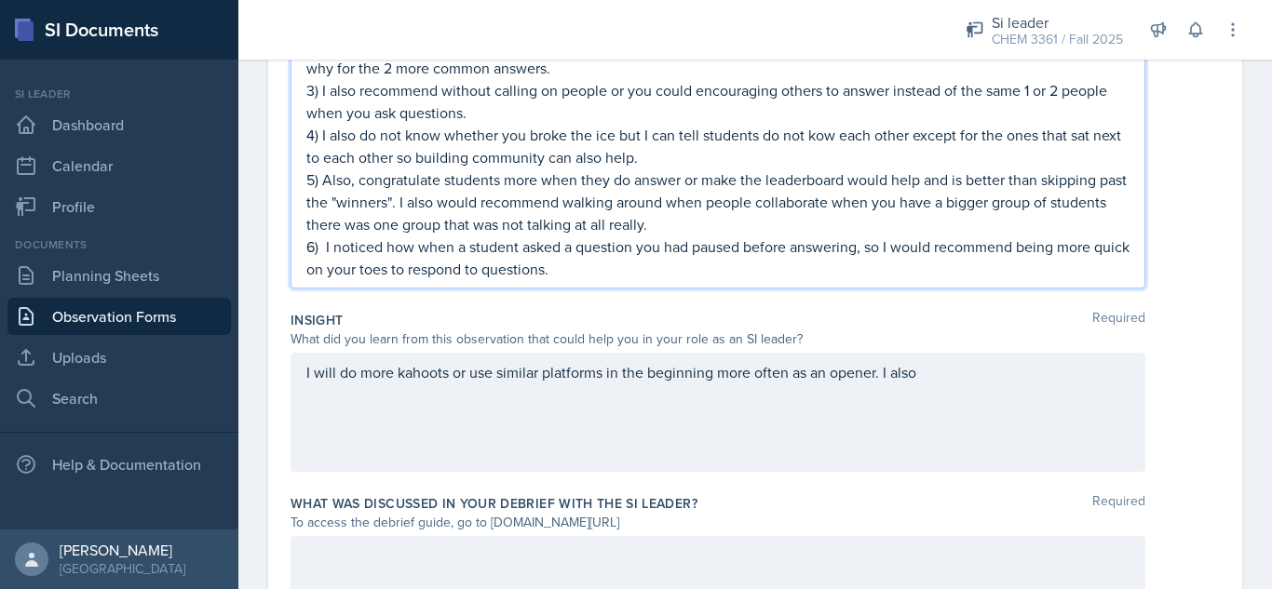
click at [735, 227] on p "5) Also, congratulate students more when they do answer or make the leaderboard…" at bounding box center [717, 202] width 823 height 67
click at [951, 378] on div "I will do more kahoots or use similar platforms in the beginning more often as …" at bounding box center [717, 412] width 855 height 119
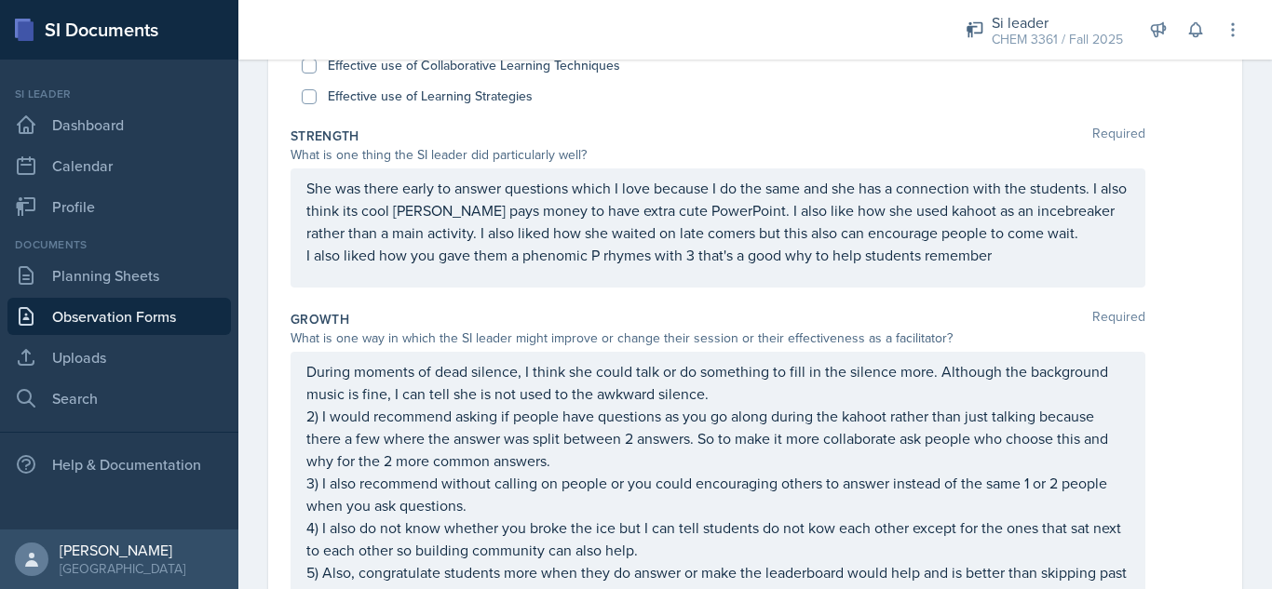
scroll to position [270, 0]
click at [1003, 217] on p "She was there early to answer questions which I love because I do the same and …" at bounding box center [717, 212] width 823 height 67
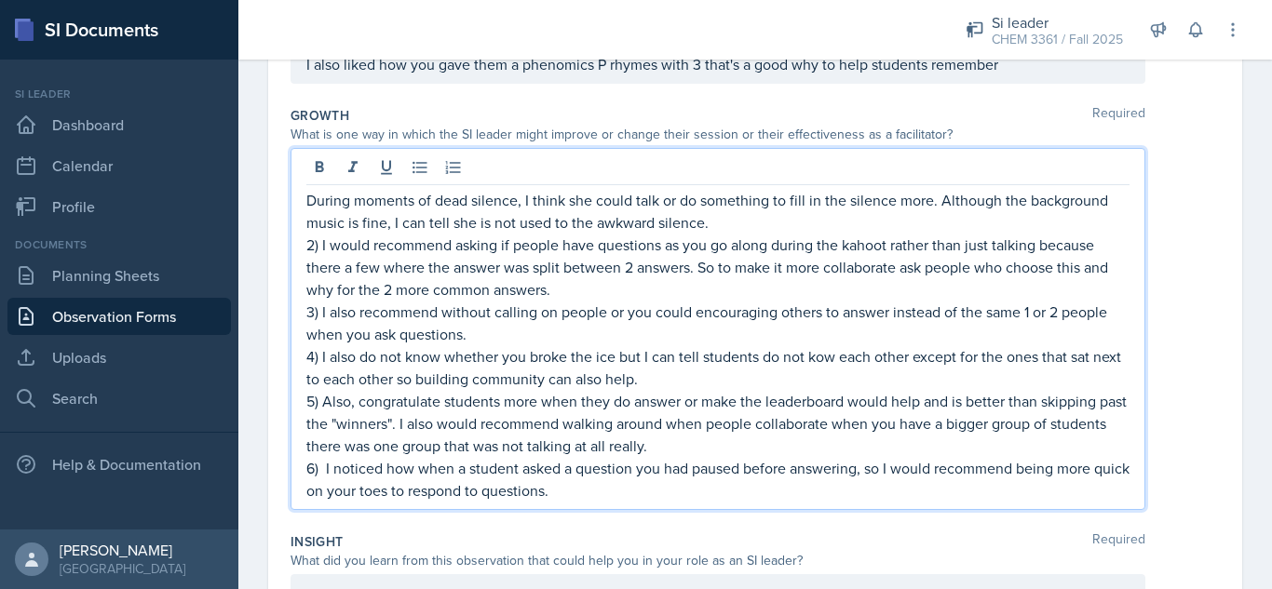
scroll to position [508, 0]
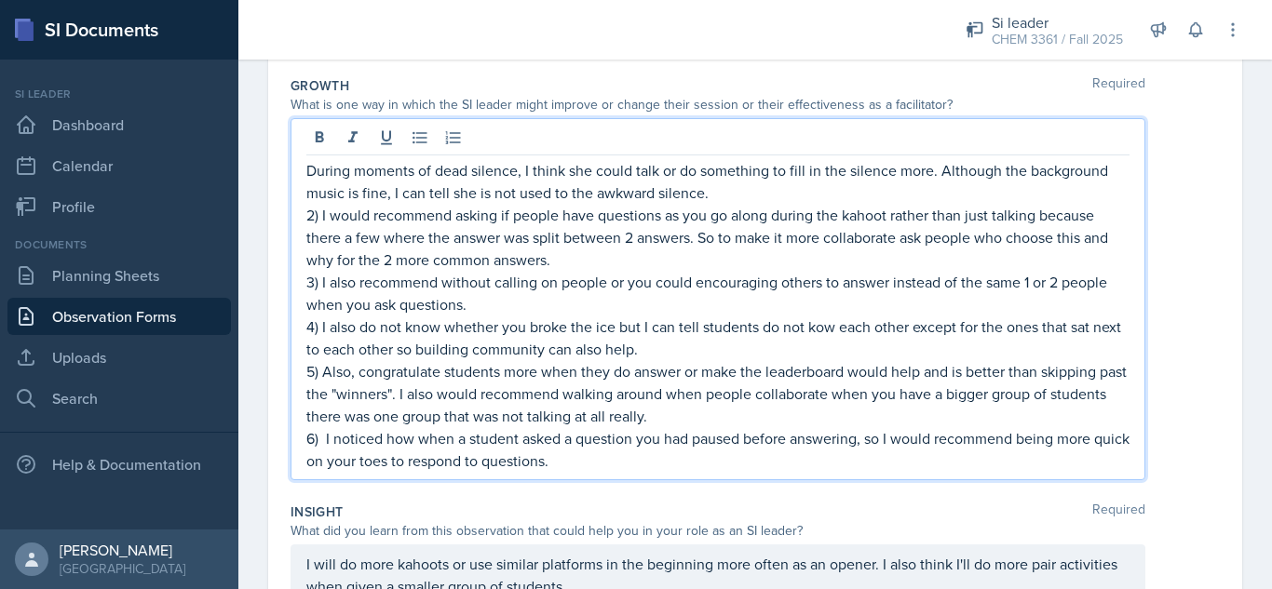
click at [483, 283] on p "3) I also recommend without calling on people or you could encouraging others t…" at bounding box center [717, 293] width 823 height 45
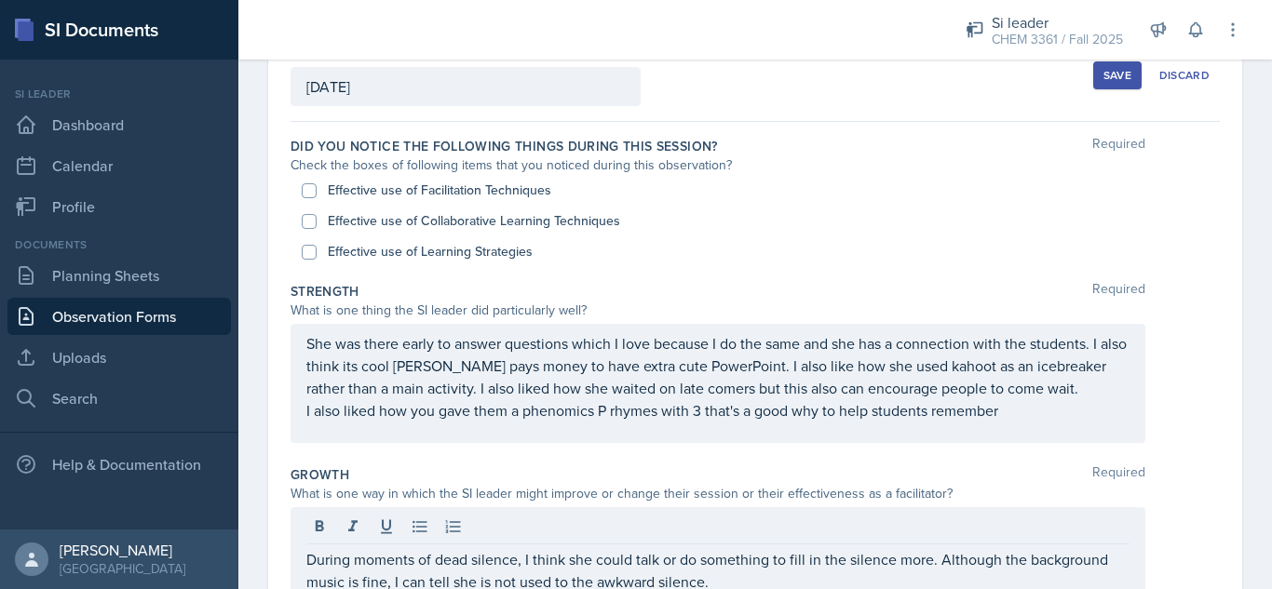
scroll to position [111, 0]
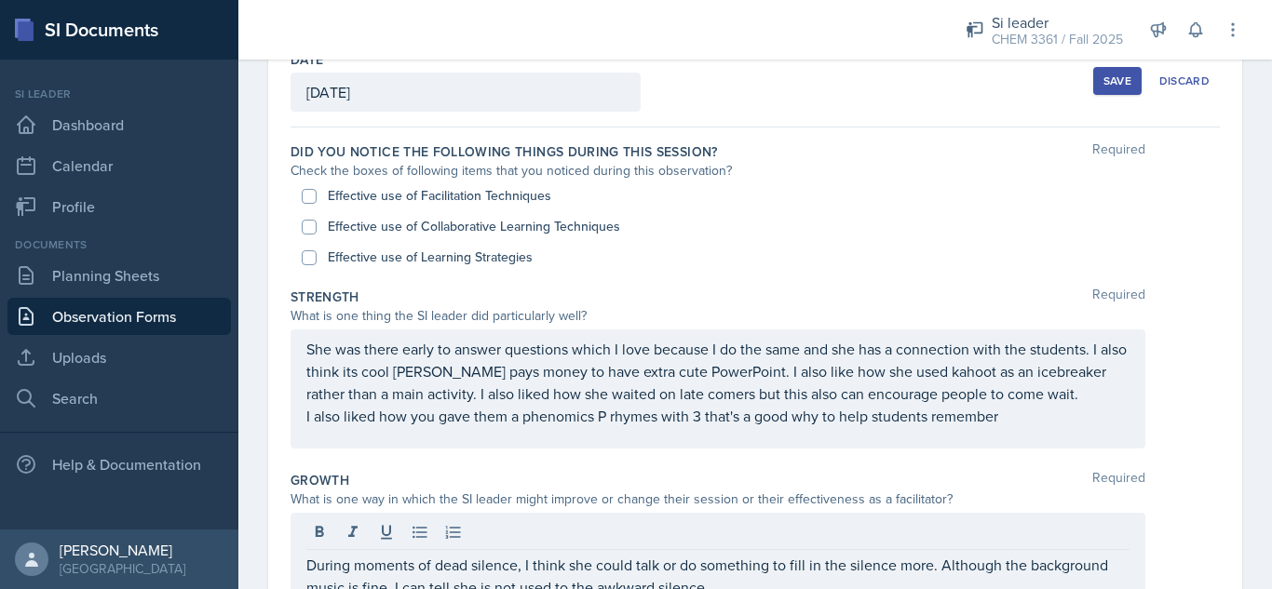
click at [504, 194] on label "Effective use of Facilitation Techniques" at bounding box center [439, 196] width 223 height 20
click at [317, 194] on input "Effective use of Facilitation Techniques" at bounding box center [309, 196] width 15 height 15
checkbox input "true"
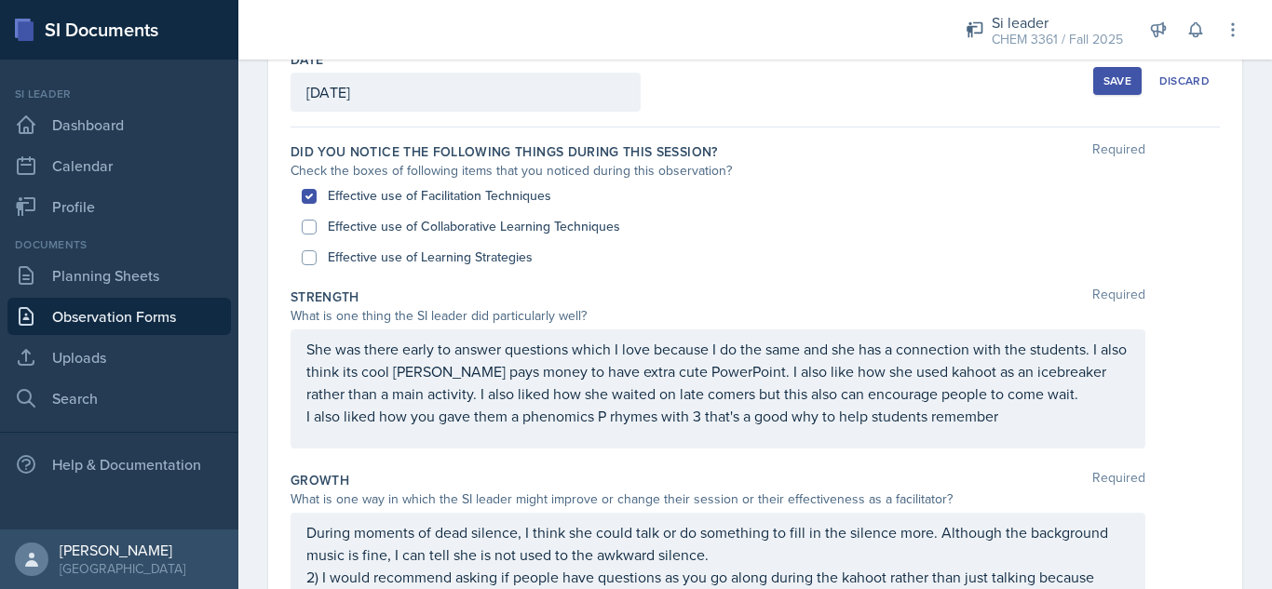
click at [466, 222] on label "Effective use of Collaborative Learning Techniques" at bounding box center [474, 227] width 292 height 20
click at [317, 222] on input "Effective use of Collaborative Learning Techniques" at bounding box center [309, 227] width 15 height 15
checkbox input "true"
click at [481, 261] on label "Effective use of Learning Strategies" at bounding box center [430, 258] width 205 height 20
click at [317, 261] on input "Effective use of Learning Strategies" at bounding box center [309, 257] width 15 height 15
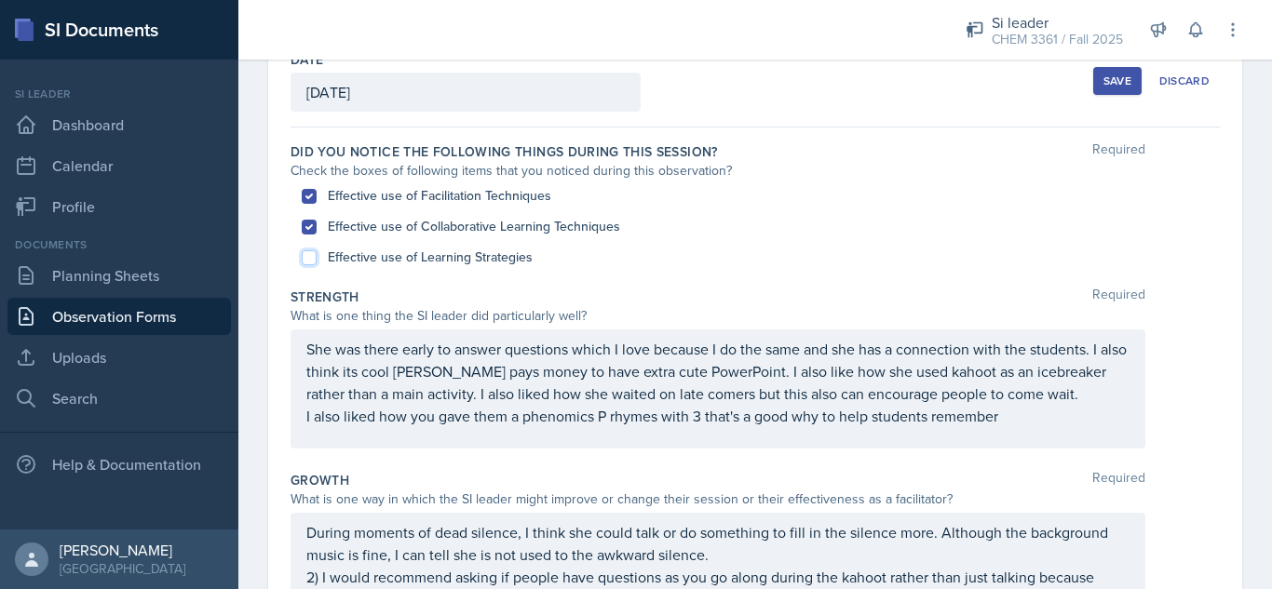
checkbox input "true"
click at [1103, 75] on div "Save" at bounding box center [1117, 81] width 28 height 15
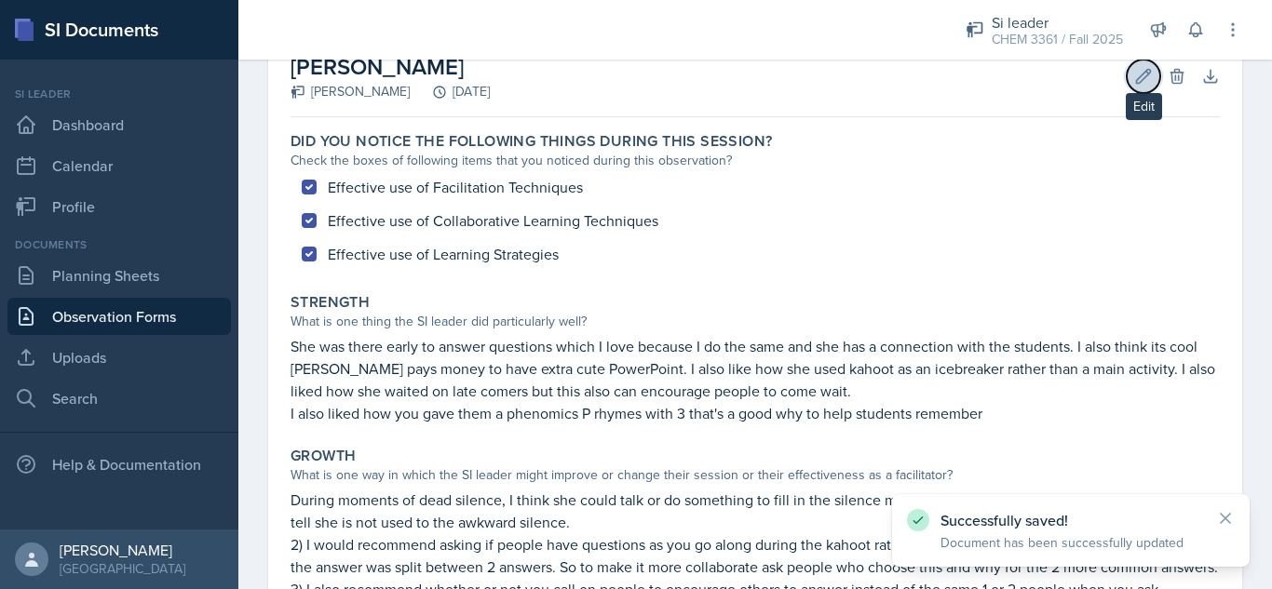
click at [1134, 76] on icon at bounding box center [1143, 76] width 19 height 19
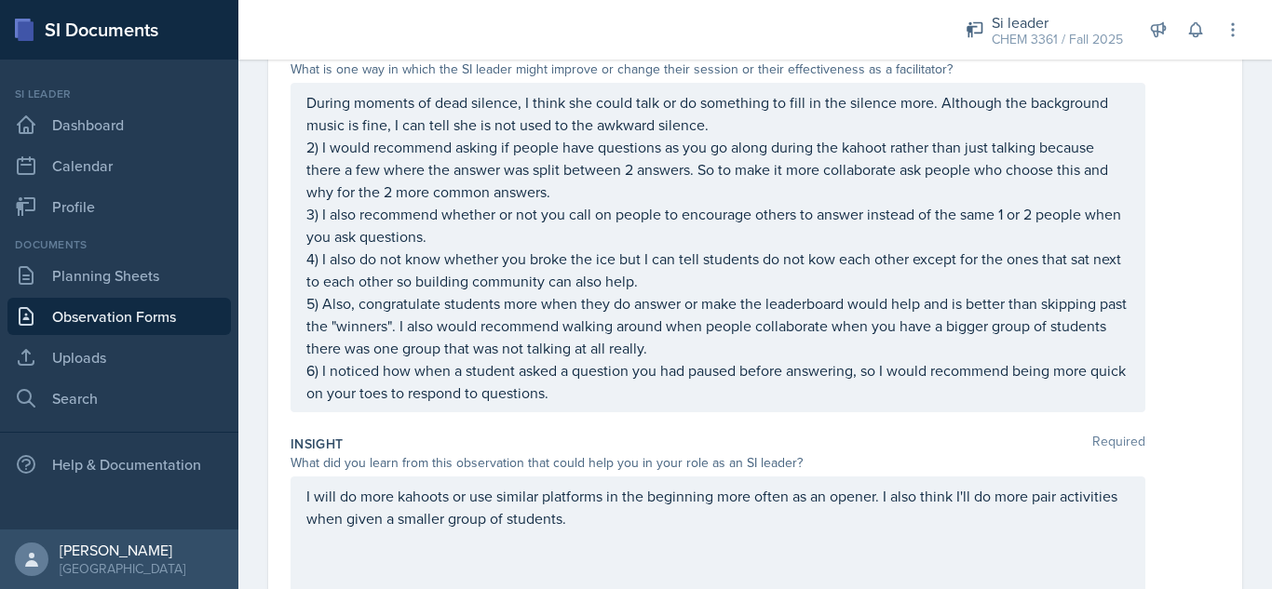
scroll to position [548, 0]
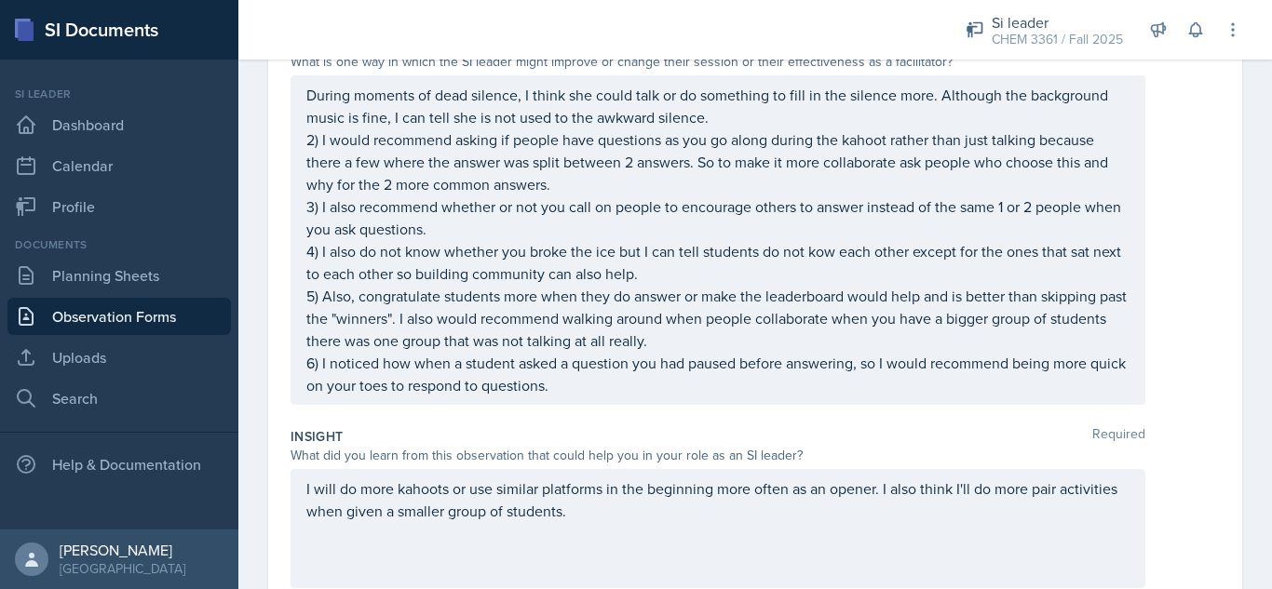
click at [649, 399] on div "During moments of dead silence, I think she could talk or do something to fill …" at bounding box center [717, 240] width 855 height 330
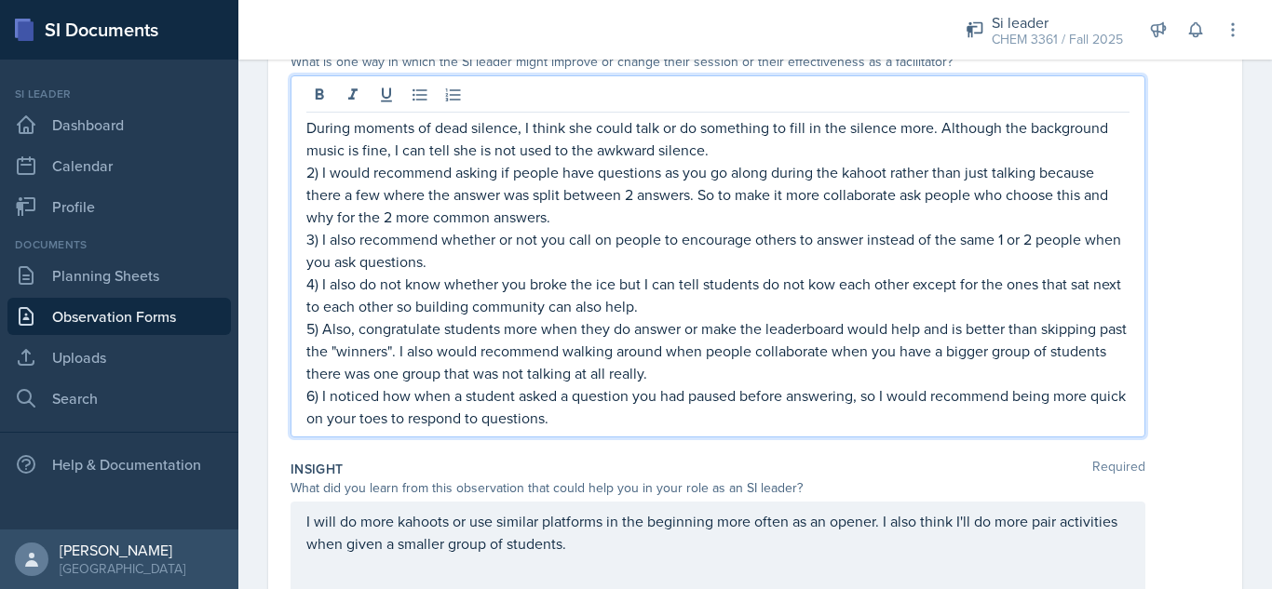
scroll to position [581, 0]
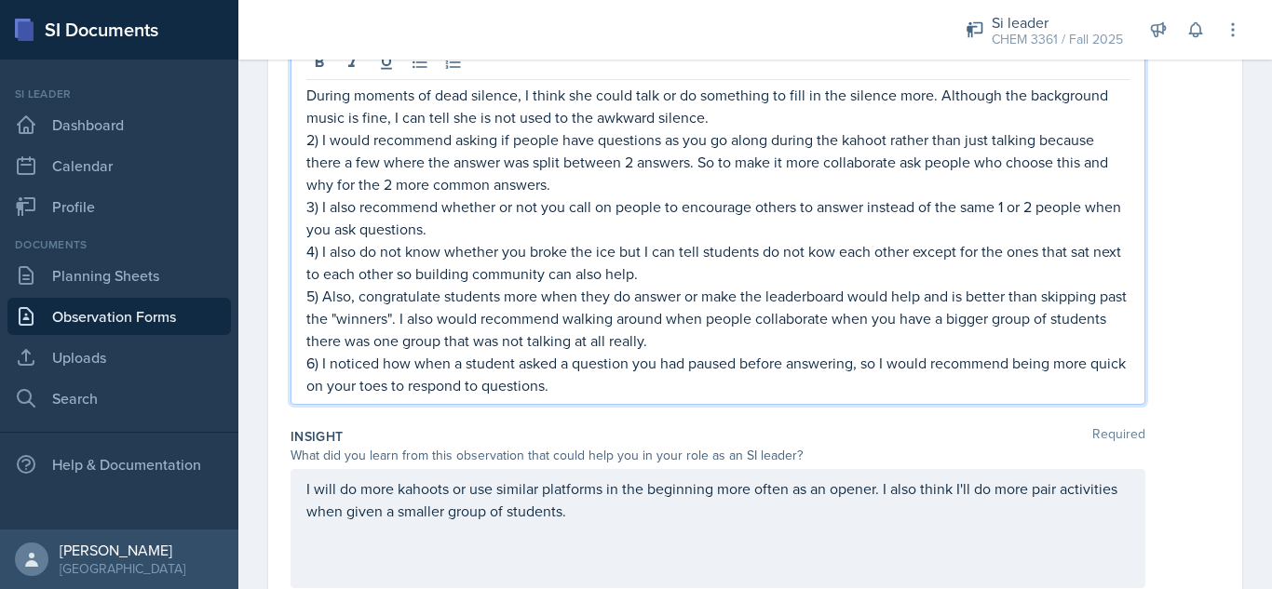
click at [622, 388] on p "6) I noticed how when a student asked a question you had paused before answerin…" at bounding box center [717, 374] width 823 height 45
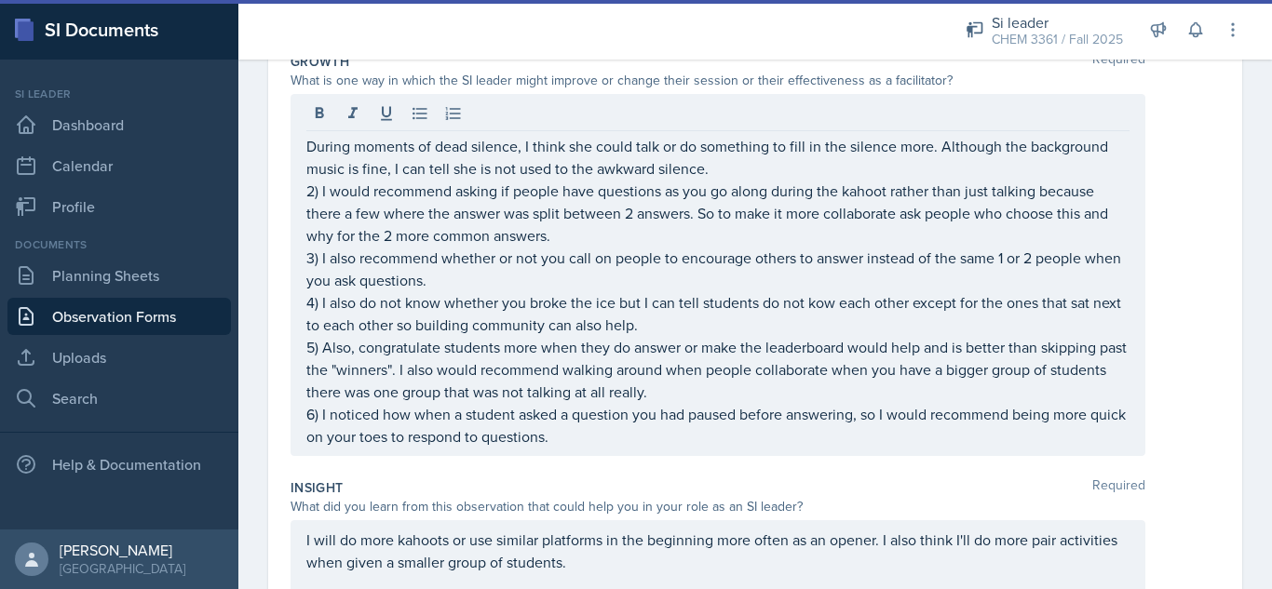
scroll to position [105, 0]
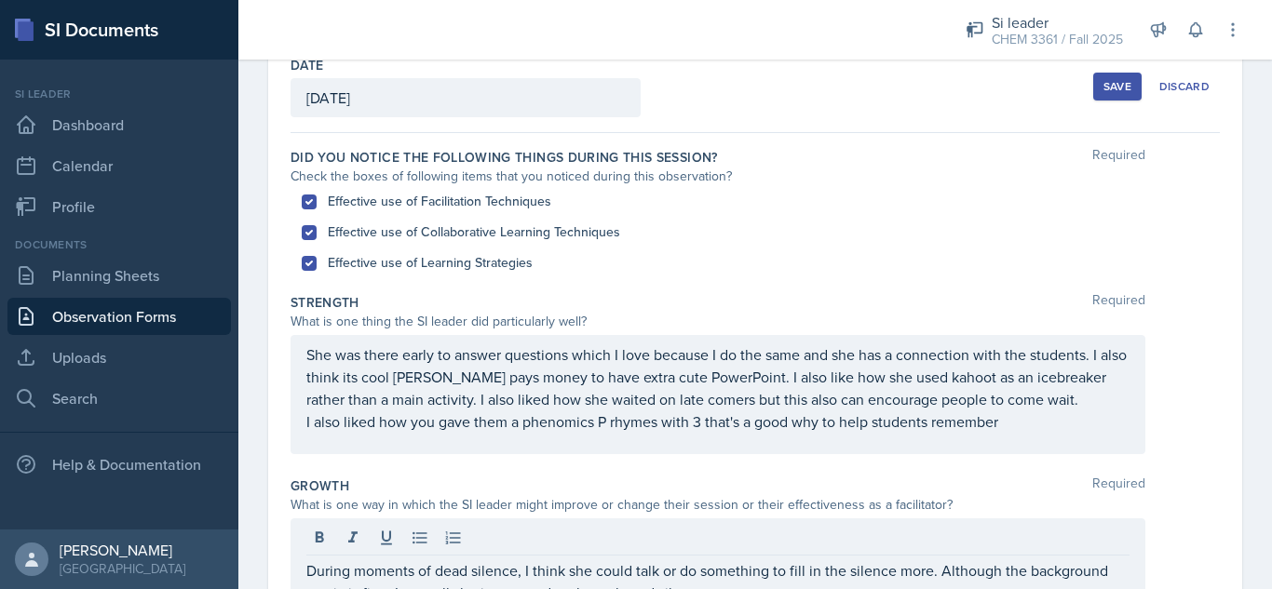
click at [1103, 90] on div "Save" at bounding box center [1117, 86] width 28 height 15
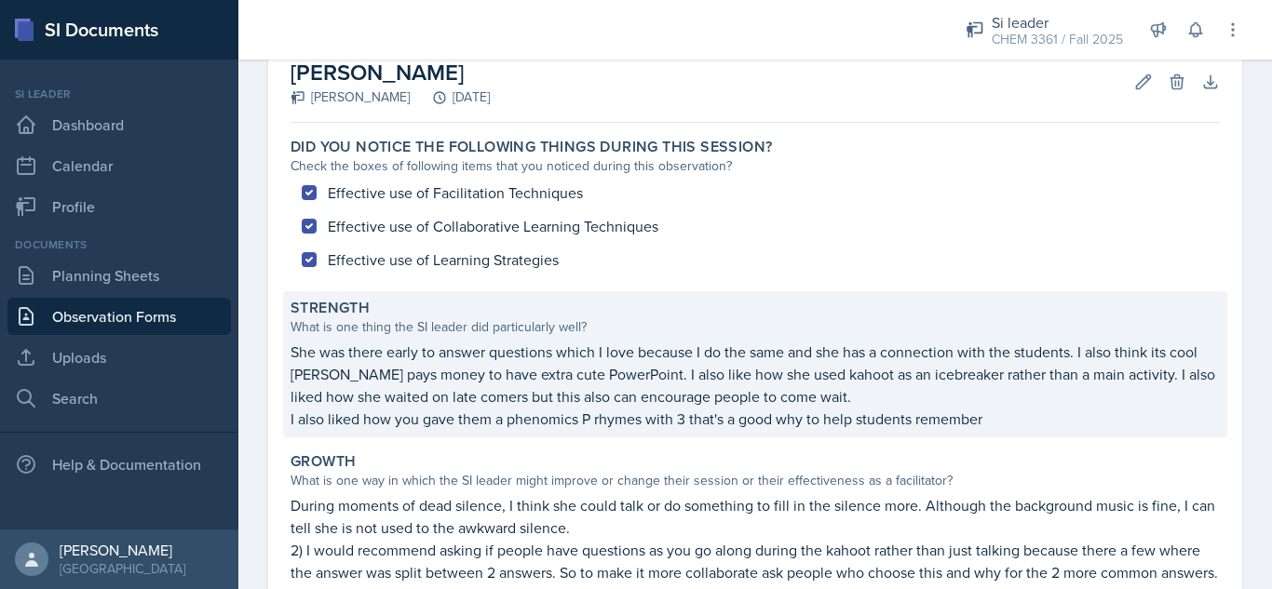
click at [1050, 411] on p "I also liked how you gave them a phenomics P rhymes with 3 that's a good why to…" at bounding box center [754, 419] width 929 height 22
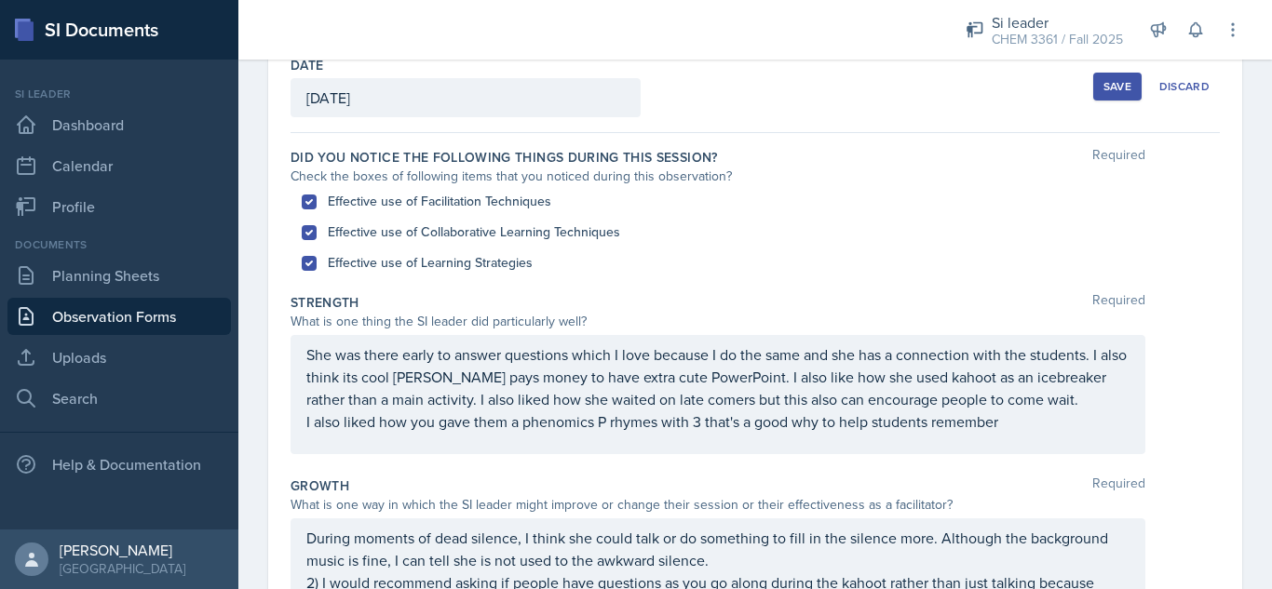
scroll to position [98, 0]
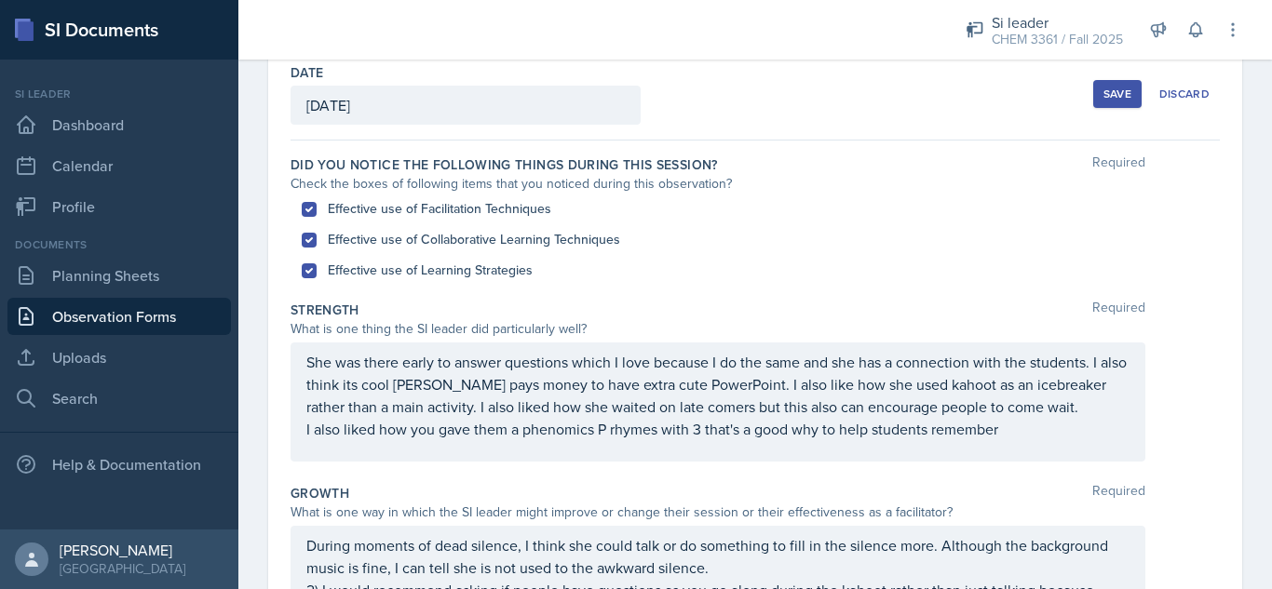
click at [1031, 429] on div "She was there early to answer questions which I love because I do the same and …" at bounding box center [717, 395] width 823 height 89
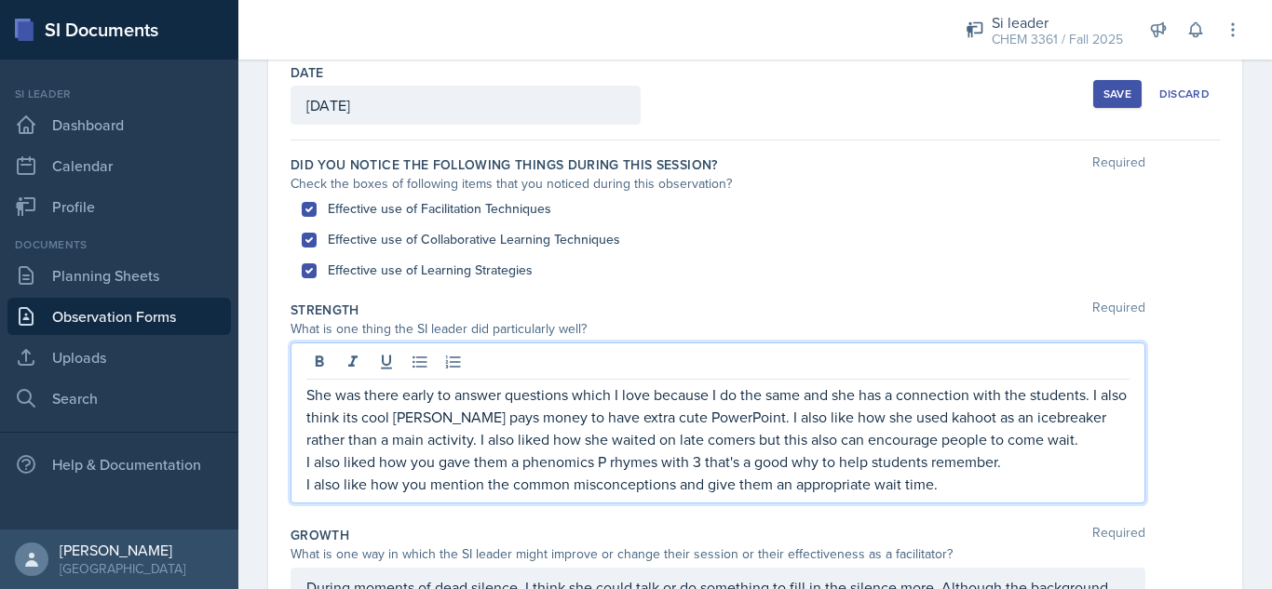
click at [1093, 94] on button "Save" at bounding box center [1117, 94] width 48 height 28
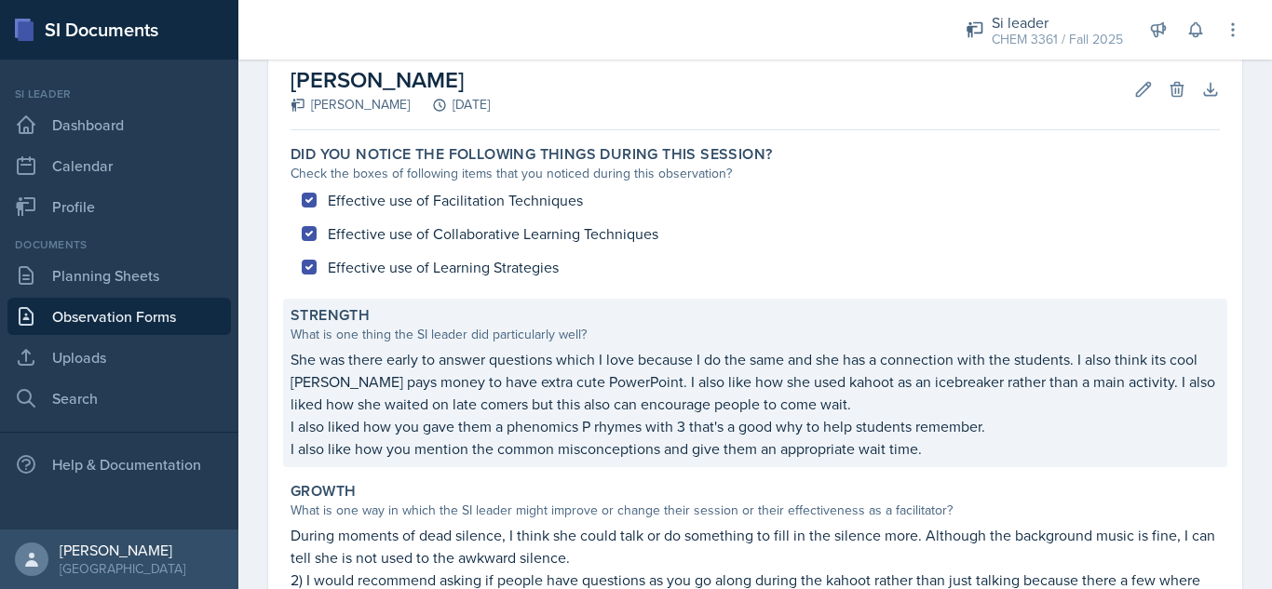
click at [952, 441] on p "I also like how you mention the common misconceptions and give them an appropri…" at bounding box center [754, 449] width 929 height 22
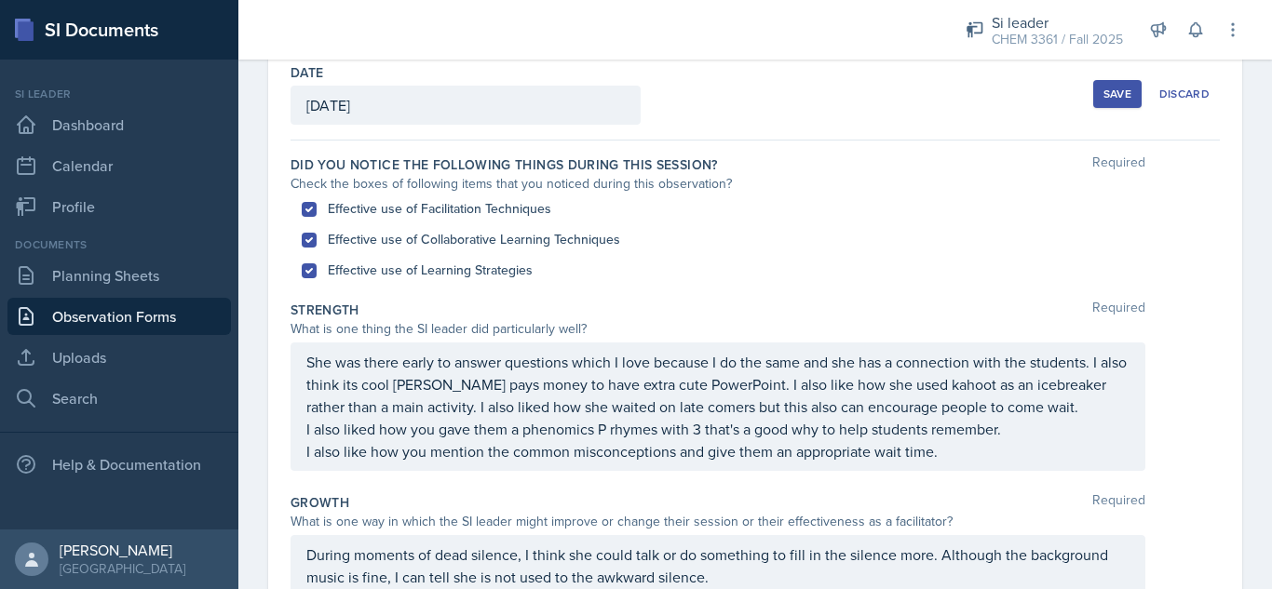
scroll to position [90, 0]
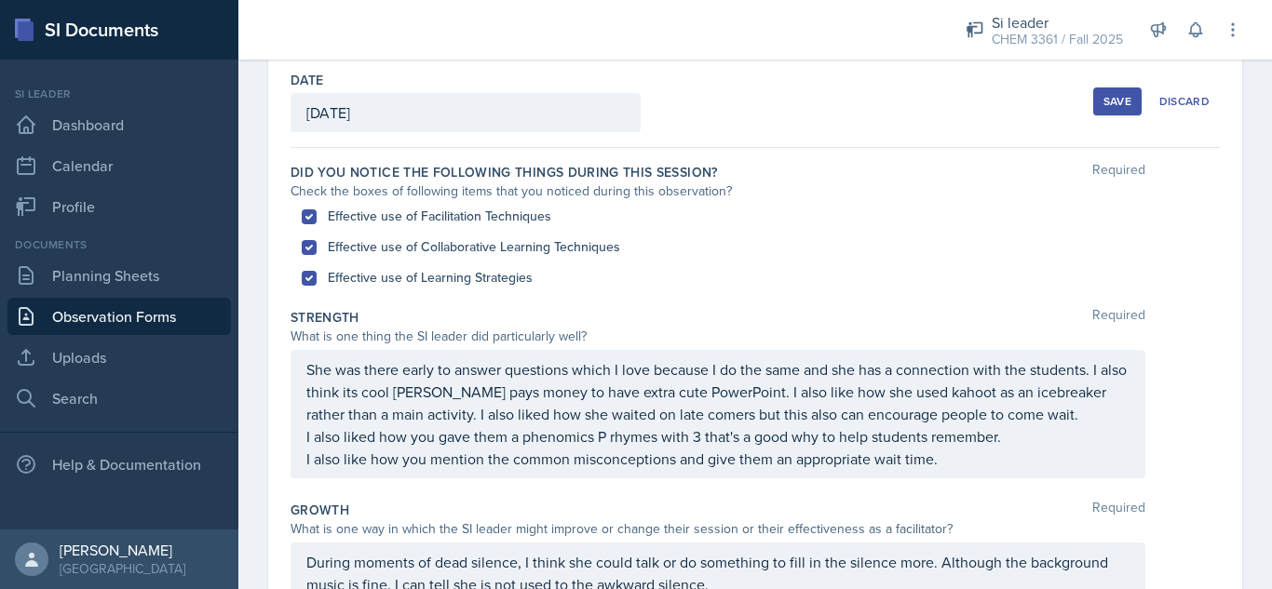
click at [953, 456] on div "She was there early to answer questions which I love because I do the same and …" at bounding box center [717, 414] width 823 height 112
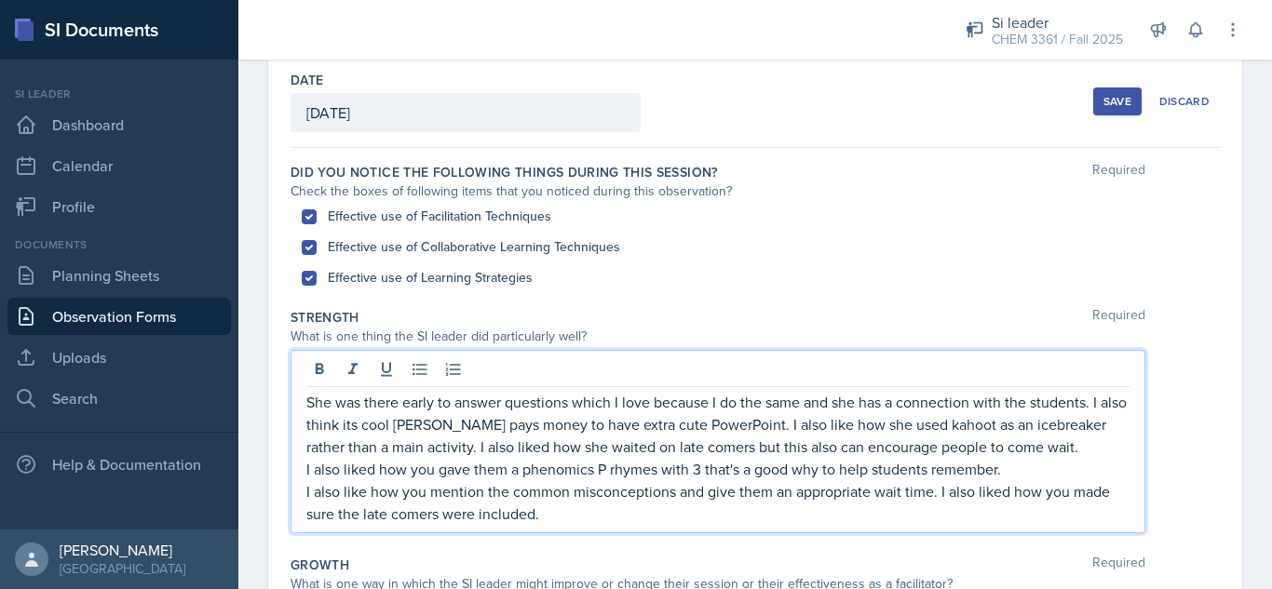
click at [1103, 104] on div "Save" at bounding box center [1117, 101] width 28 height 15
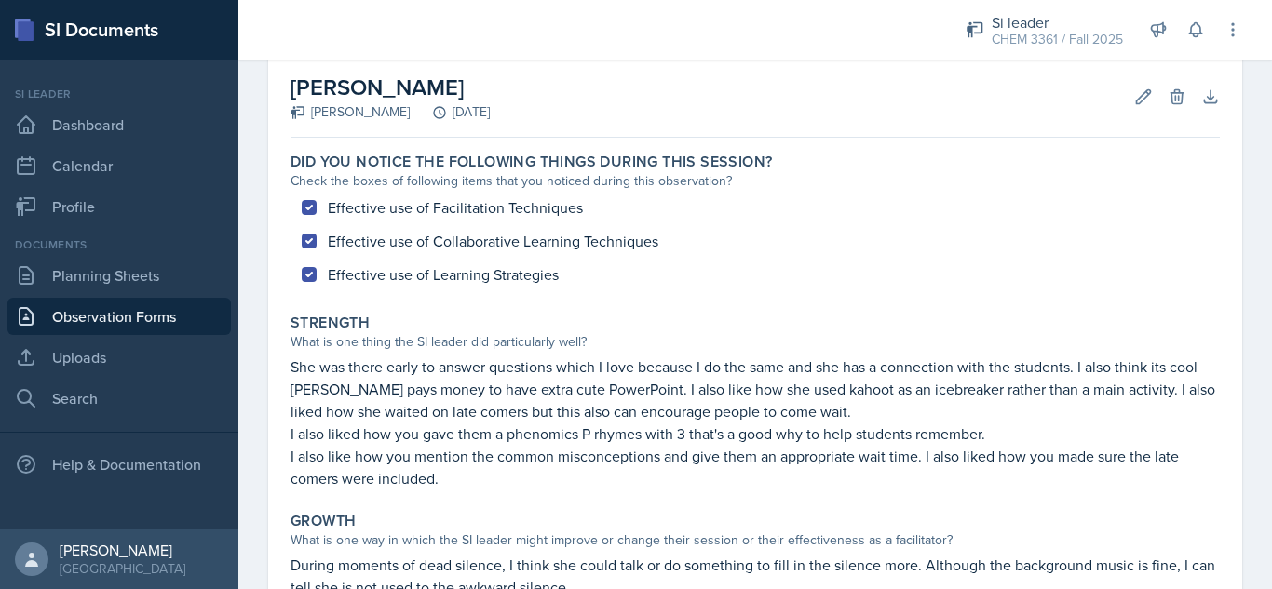
click at [170, 304] on link "Observation Forms" at bounding box center [118, 316] width 223 height 37
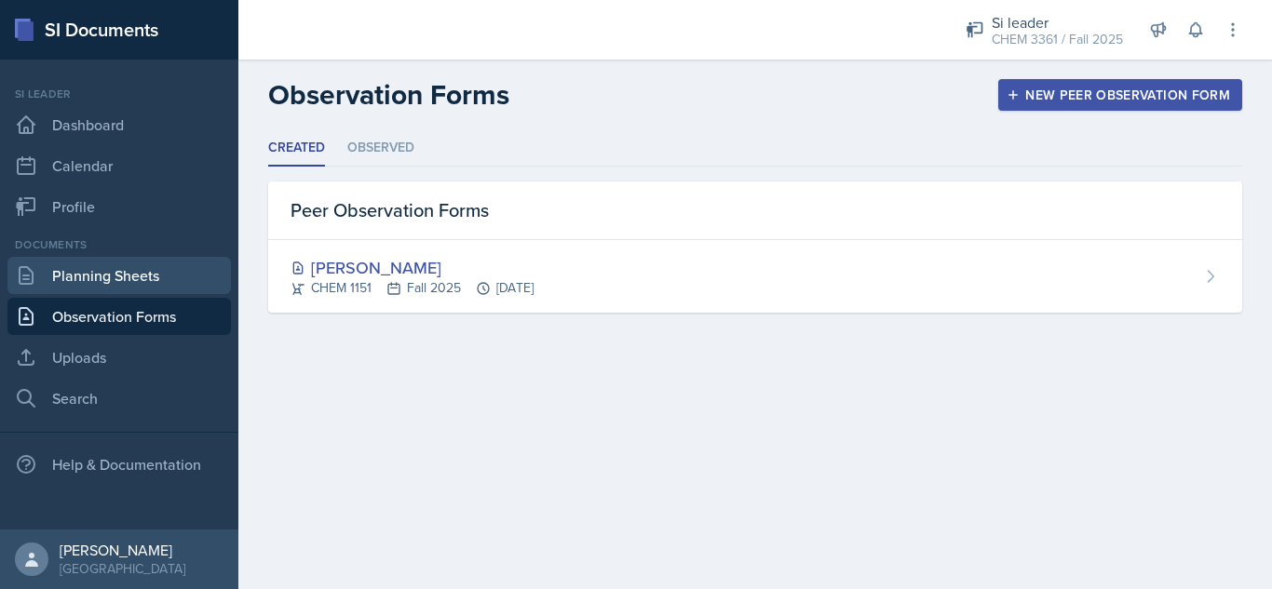
click at [133, 270] on link "Planning Sheets" at bounding box center [118, 275] width 223 height 37
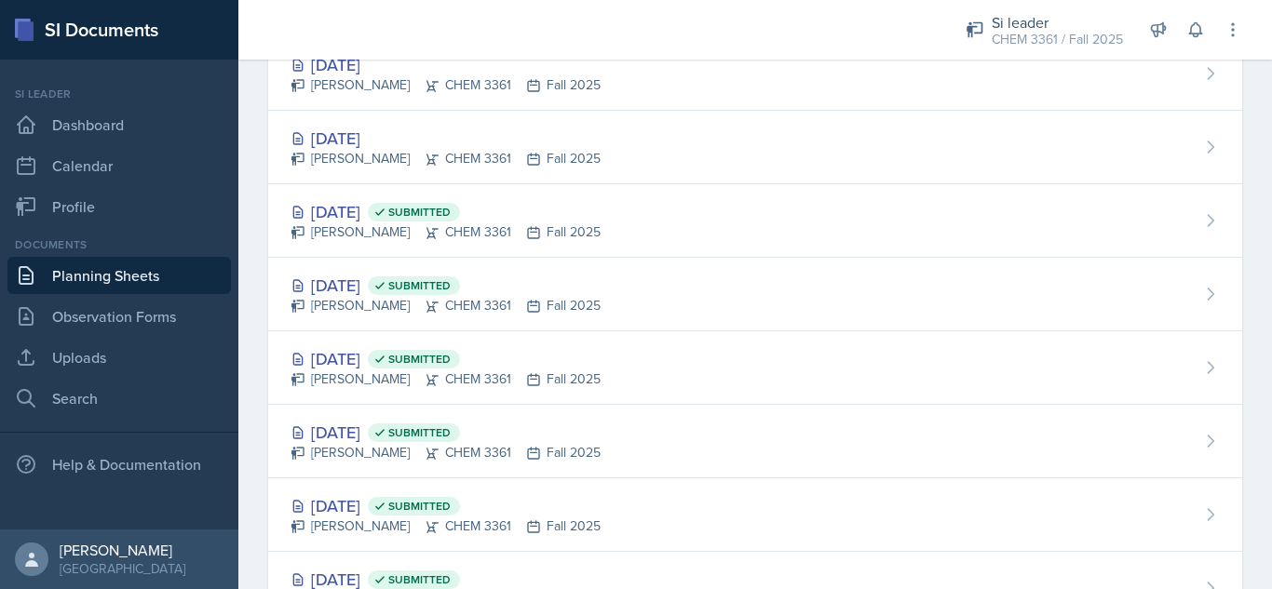
scroll to position [223, 0]
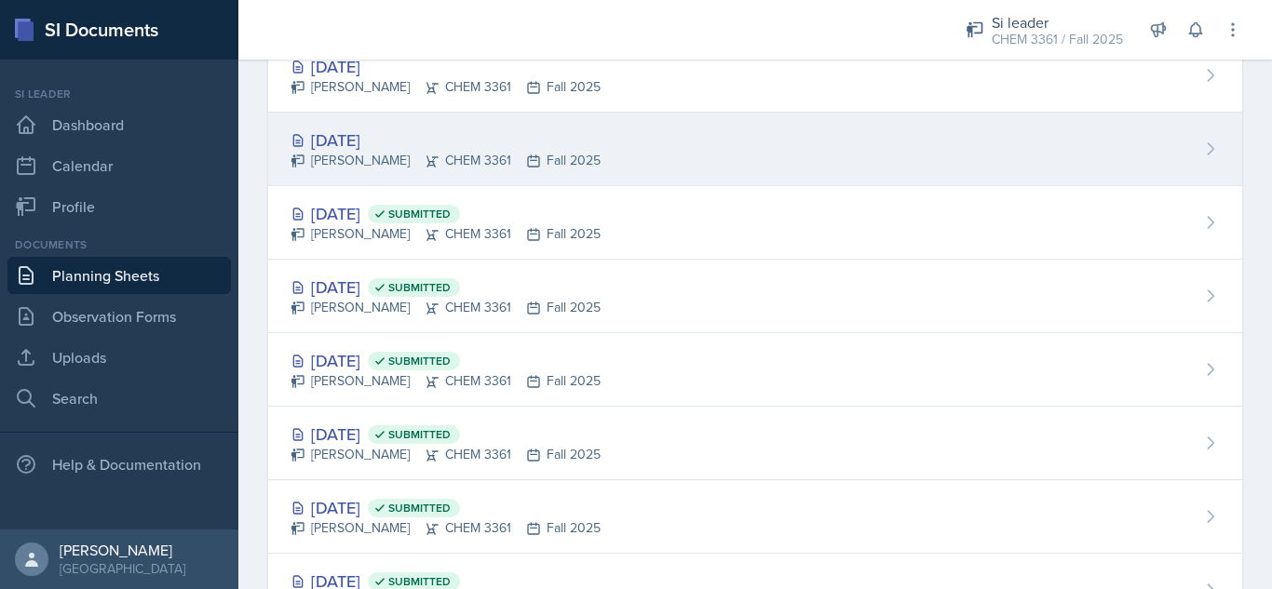
click at [329, 140] on div "[DATE]" at bounding box center [445, 140] width 310 height 25
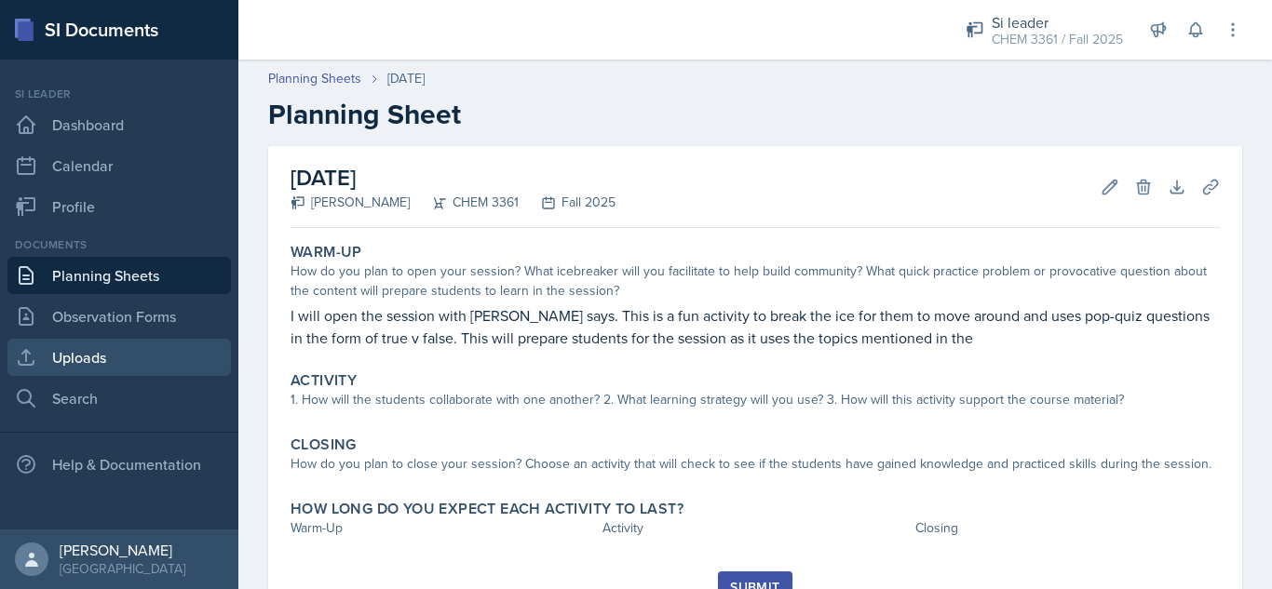
click at [128, 365] on link "Uploads" at bounding box center [118, 357] width 223 height 37
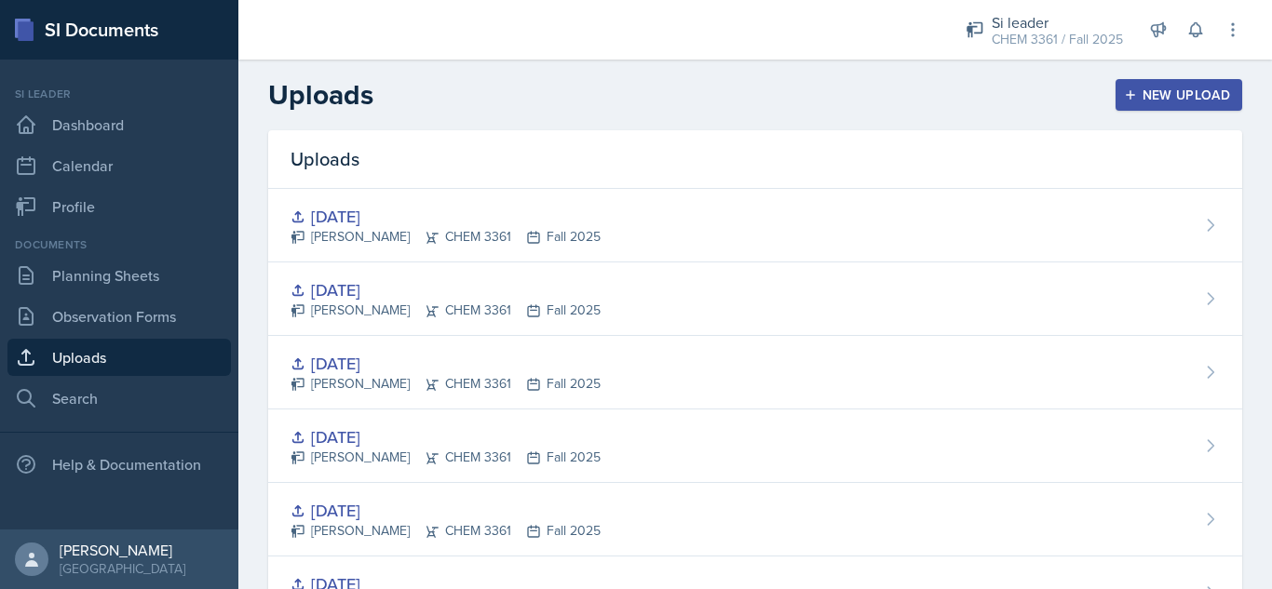
click at [1158, 94] on div "New Upload" at bounding box center [1178, 95] width 103 height 15
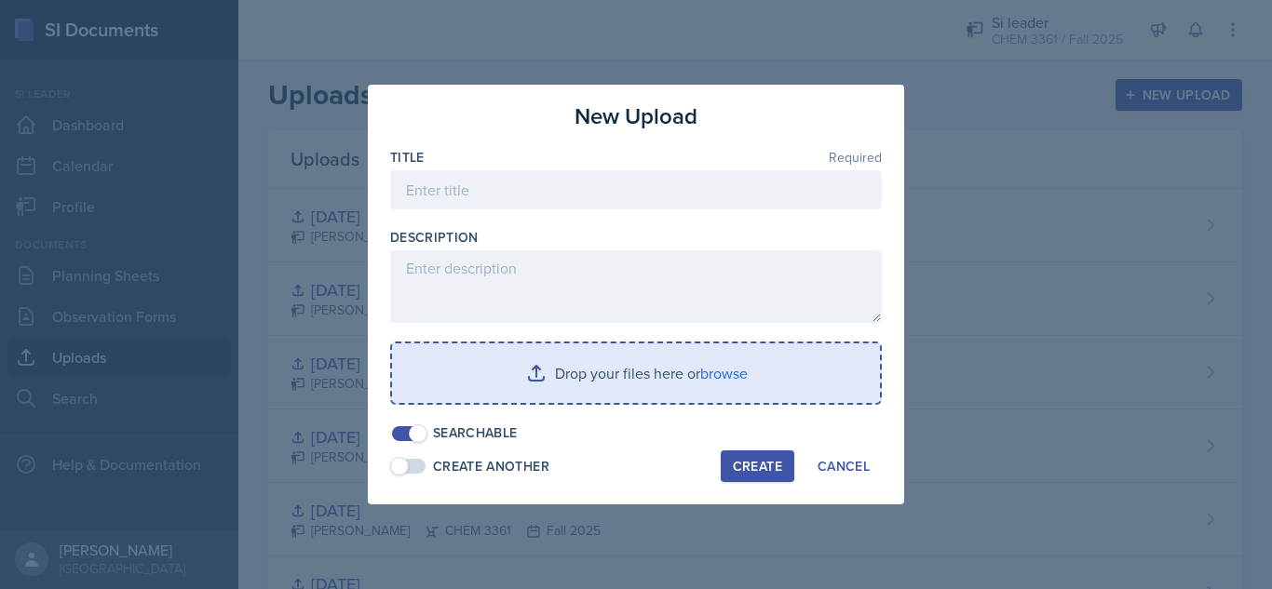
click at [649, 361] on input "file" at bounding box center [636, 374] width 488 height 60
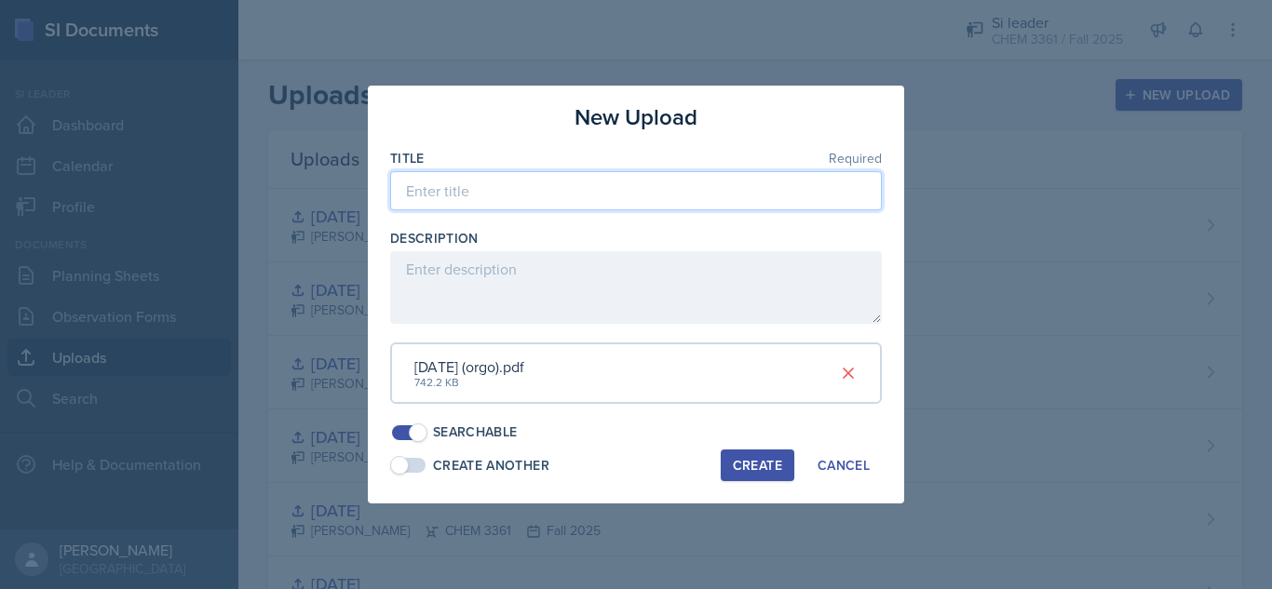
click at [576, 196] on input at bounding box center [636, 190] width 492 height 39
type input "[DATE]"
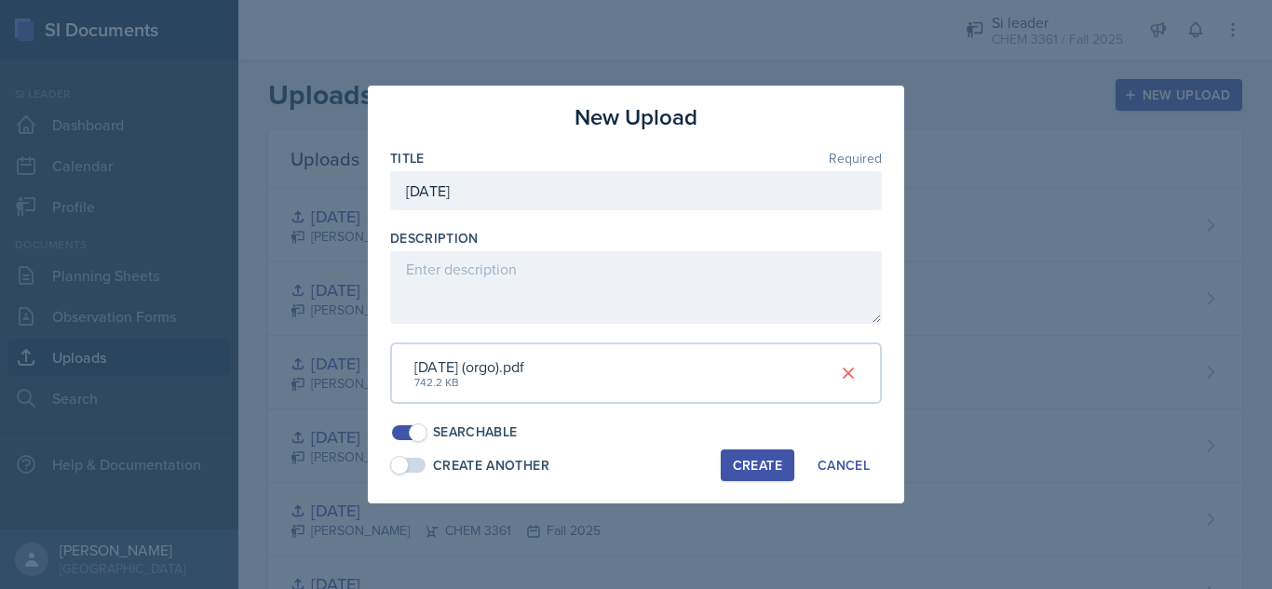
click at [744, 469] on div "Create" at bounding box center [757, 465] width 49 height 15
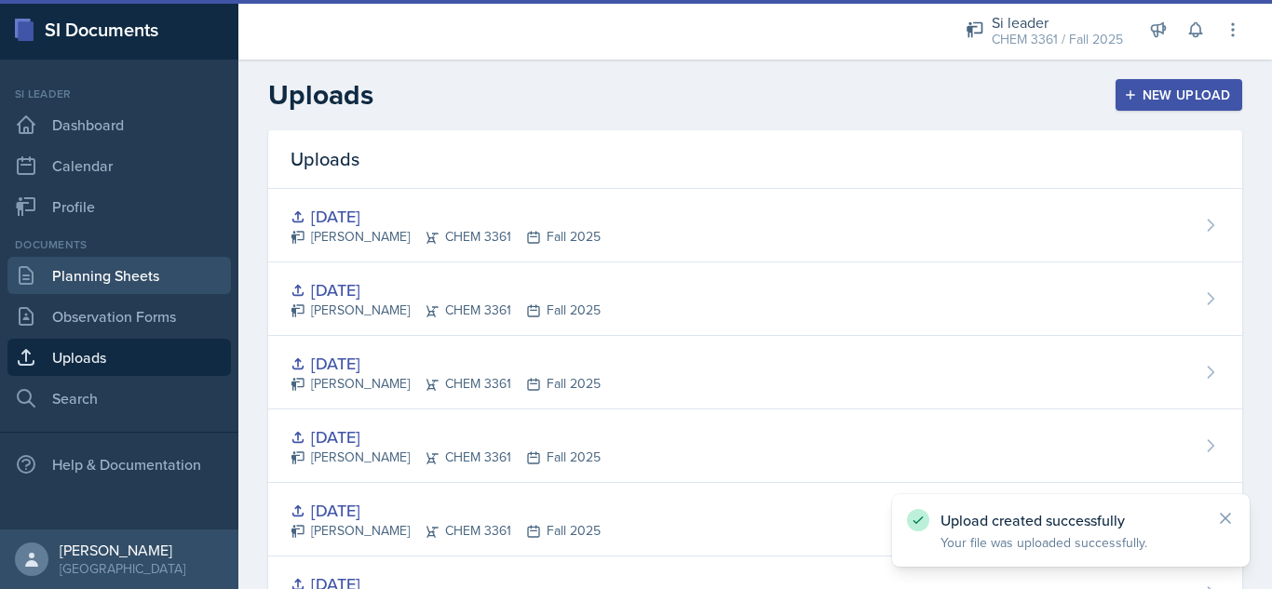
click at [147, 274] on link "Planning Sheets" at bounding box center [118, 275] width 223 height 37
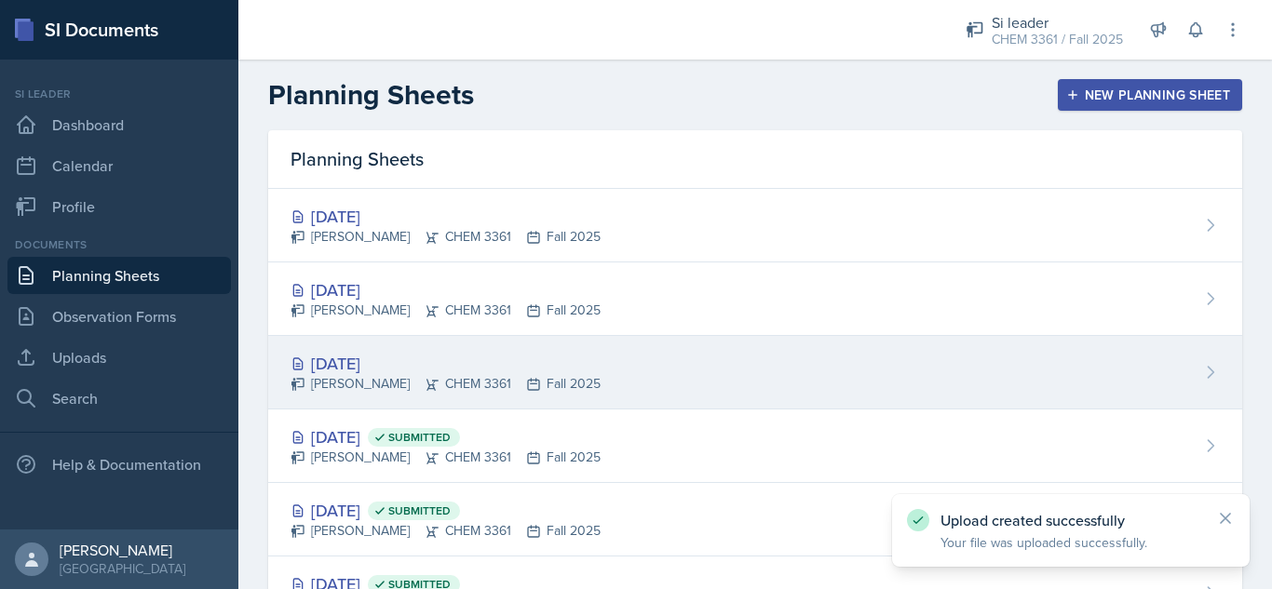
click at [531, 370] on div "[DATE]" at bounding box center [445, 363] width 310 height 25
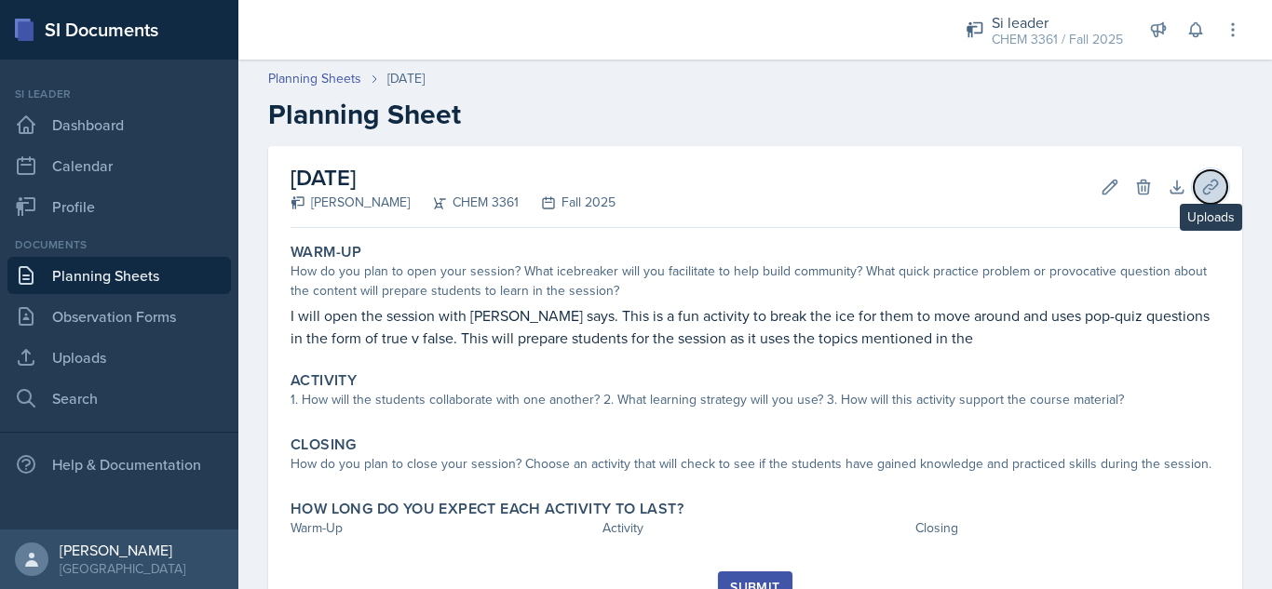
click at [1201, 181] on icon at bounding box center [1210, 187] width 19 height 19
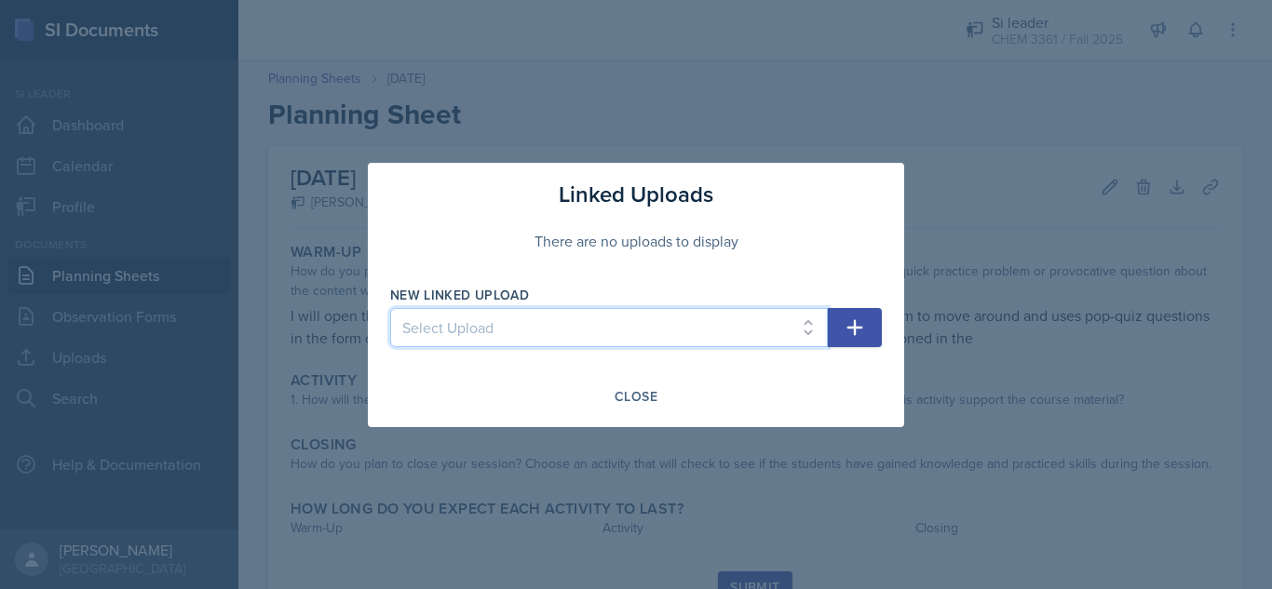
click at [686, 327] on select "Select Upload [DATE] [DATE] [DATE] [DATE] [DATE] [DATE] [DATE] [DATE]" at bounding box center [609, 327] width 438 height 39
select select "87e1f354-05ce-4ff0-a28e-1429f87d73b9"
click at [390, 308] on select "Select Upload [DATE] [DATE] [DATE] [DATE] [DATE] [DATE] [DATE] [DATE]" at bounding box center [609, 327] width 438 height 39
click at [857, 332] on icon "button" at bounding box center [854, 328] width 22 height 22
select select
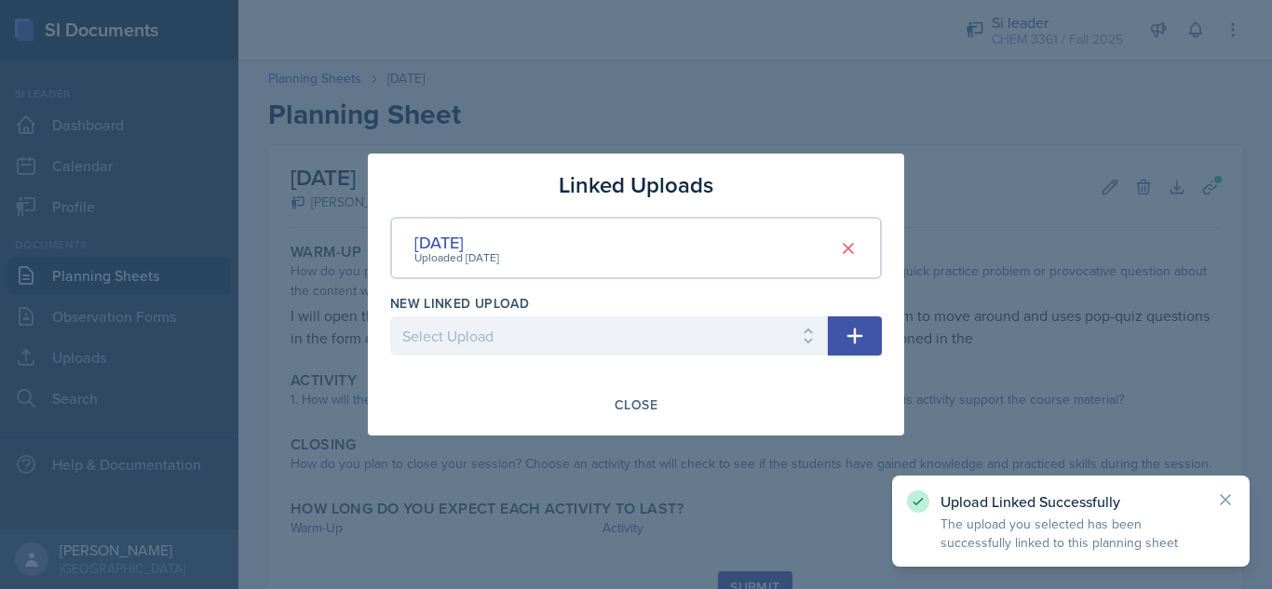
click at [1271, 273] on div at bounding box center [636, 294] width 1272 height 589
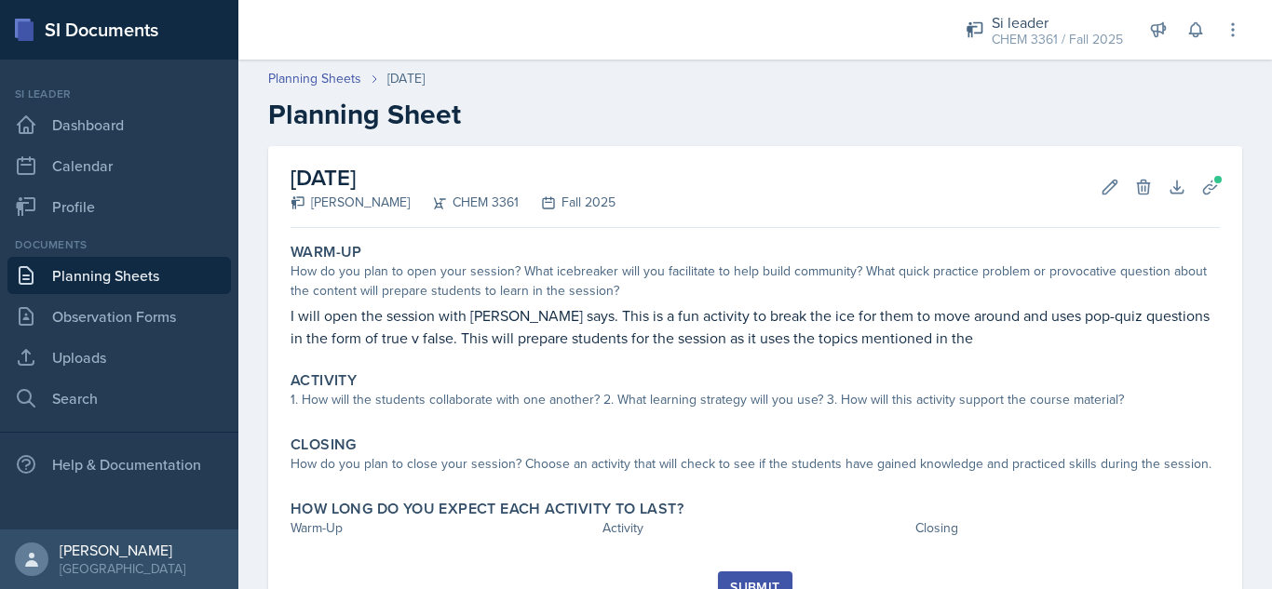
scroll to position [81, 0]
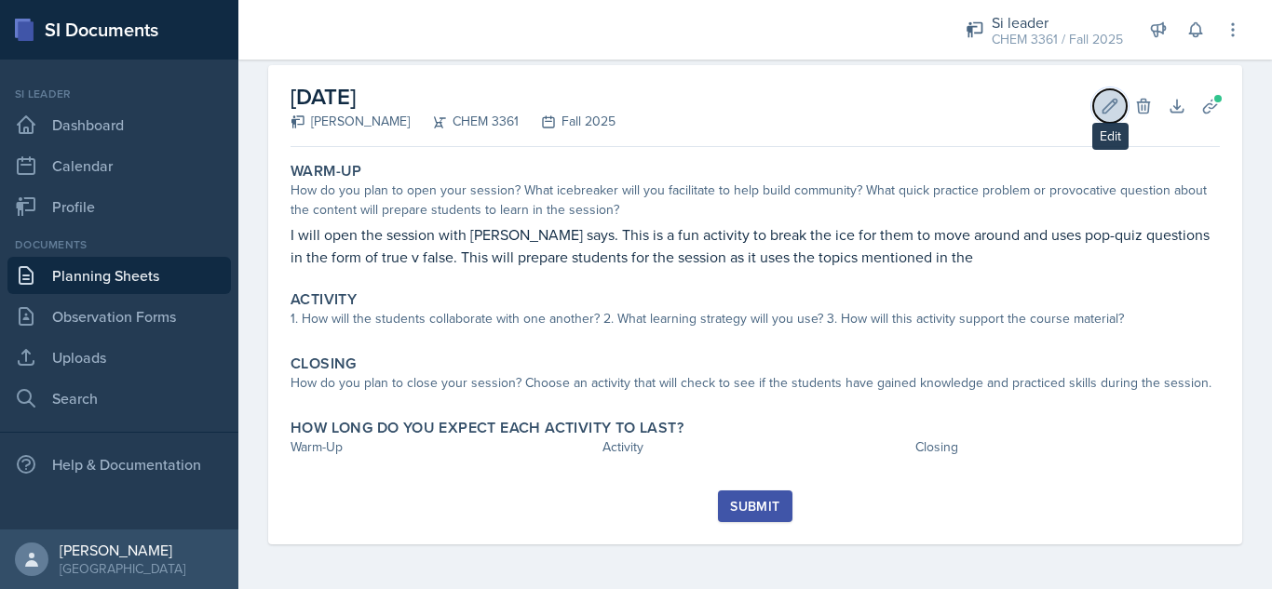
click at [1093, 94] on button "Edit" at bounding box center [1110, 106] width 34 height 34
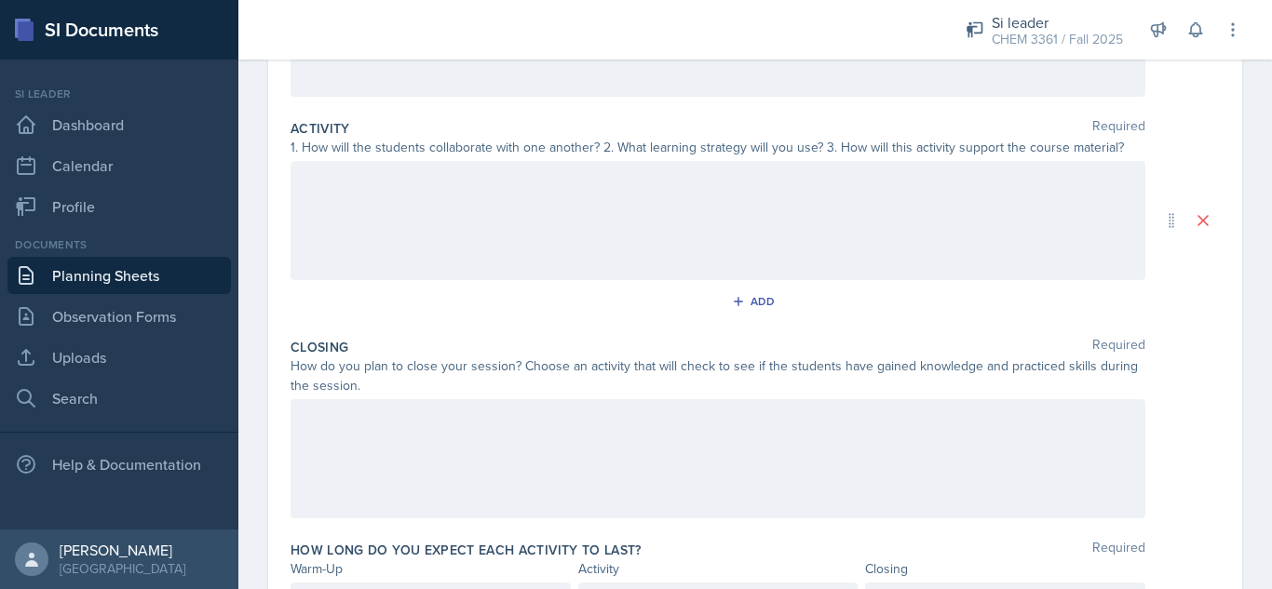
scroll to position [444, 0]
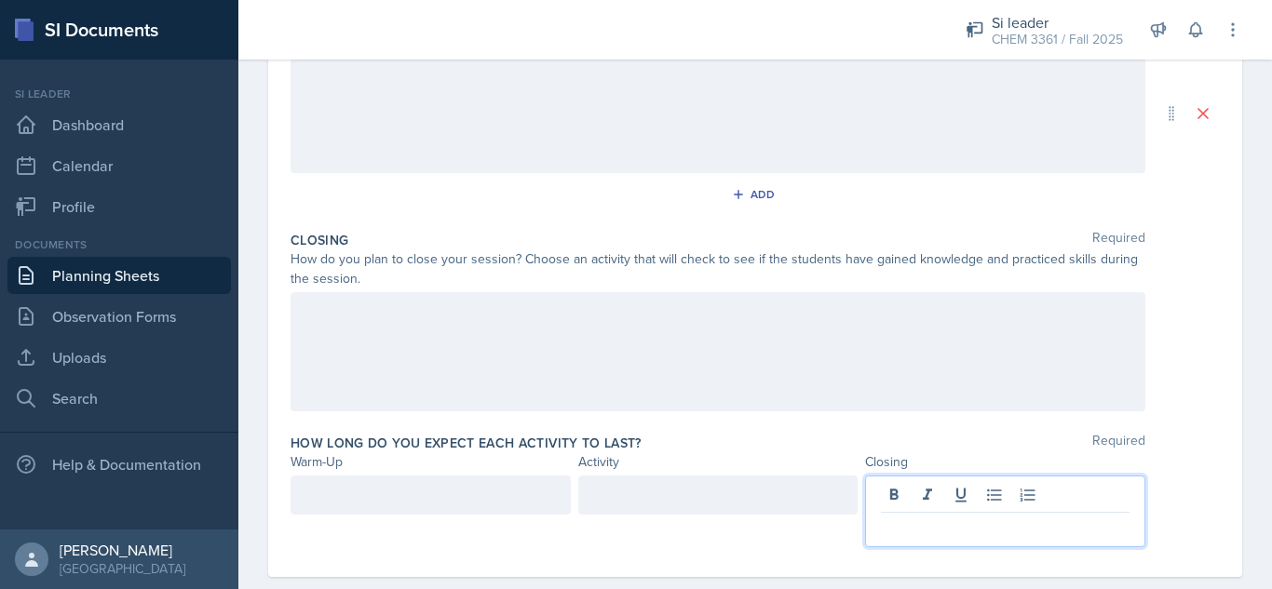
click at [978, 517] on p at bounding box center [1005, 528] width 249 height 22
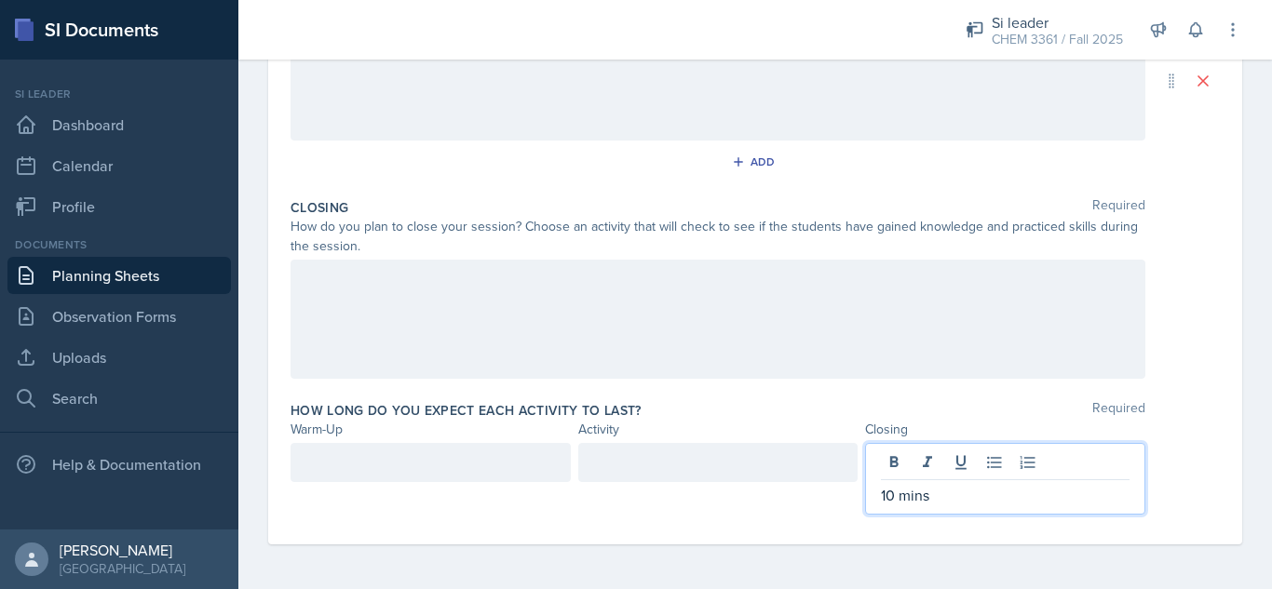
click at [491, 457] on div at bounding box center [430, 462] width 280 height 39
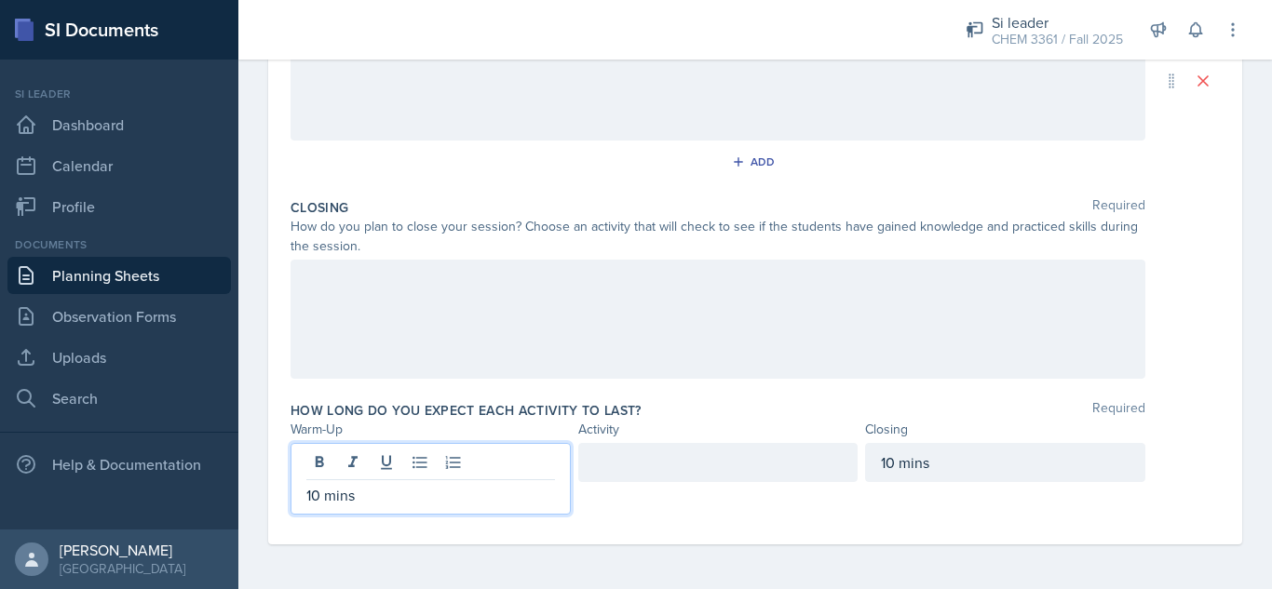
click at [635, 462] on div at bounding box center [718, 462] width 280 height 39
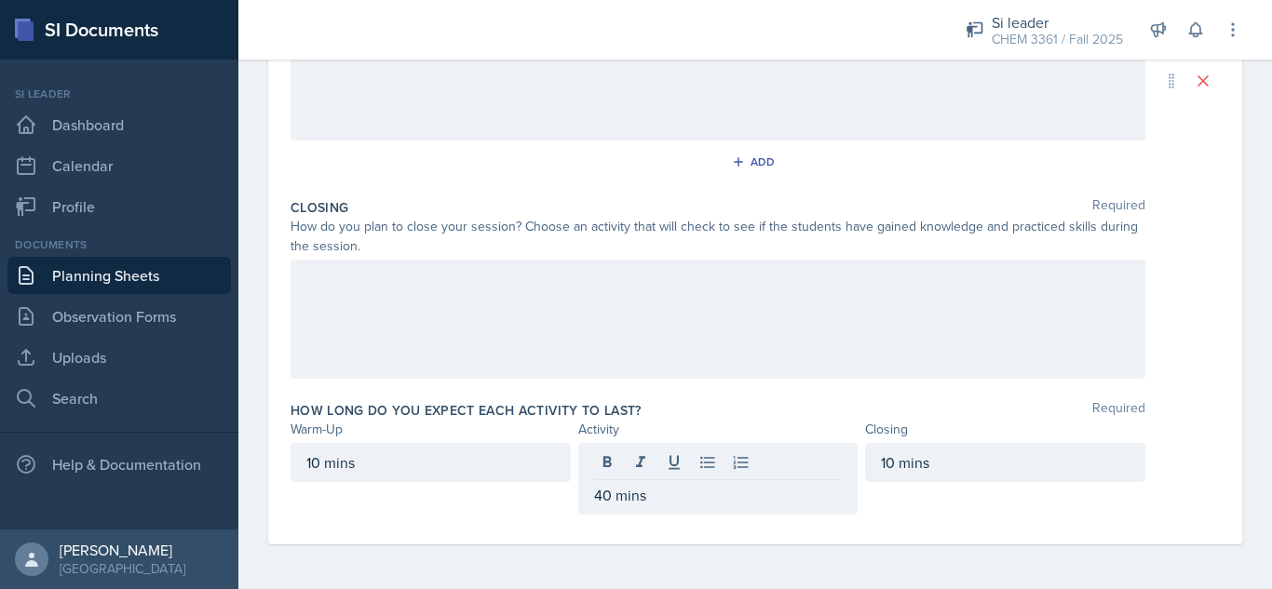
click at [511, 323] on div at bounding box center [717, 319] width 855 height 119
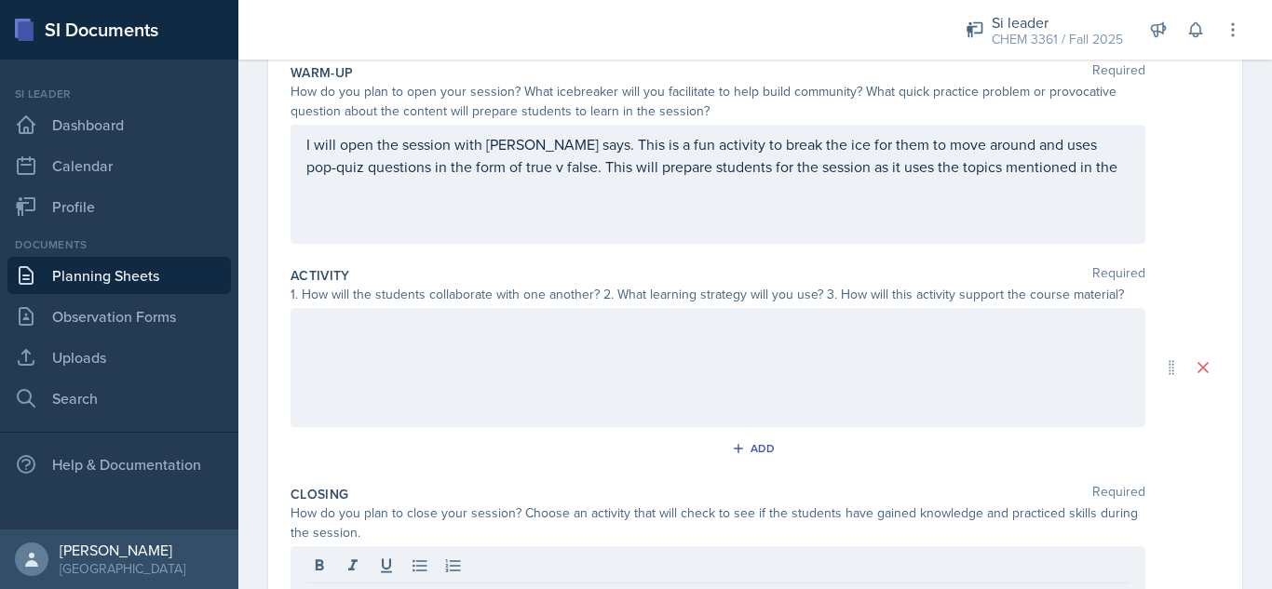
scroll to position [223, 0]
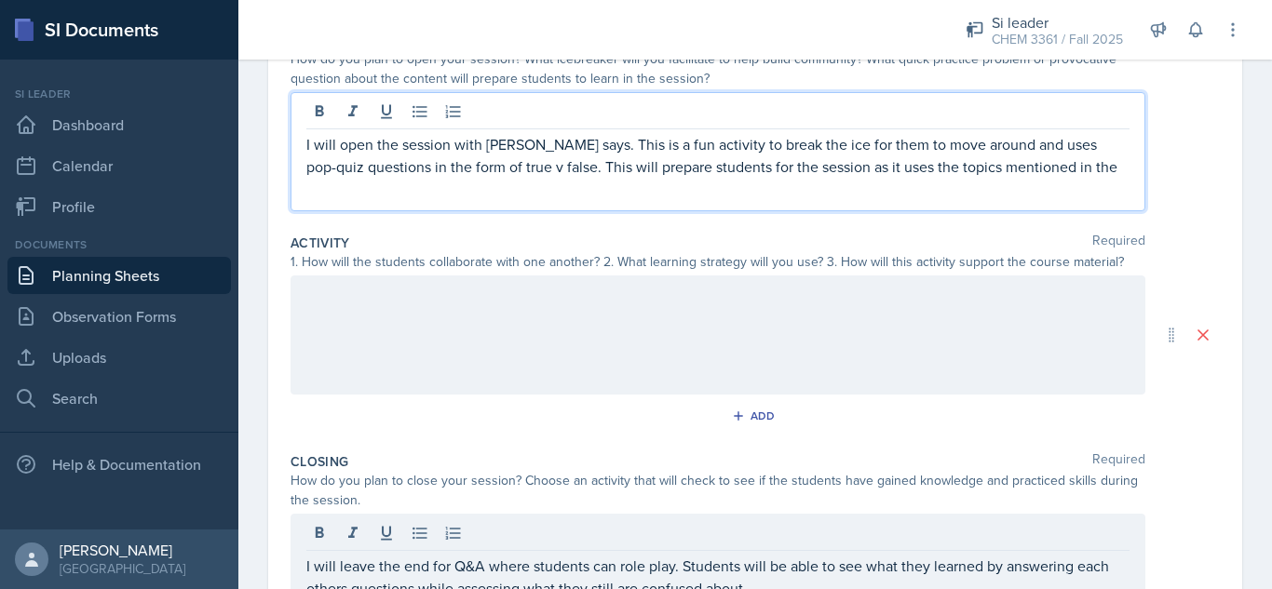
click at [1080, 174] on p "I will open the session with [PERSON_NAME] says. This is a fun activity to brea…" at bounding box center [717, 155] width 823 height 45
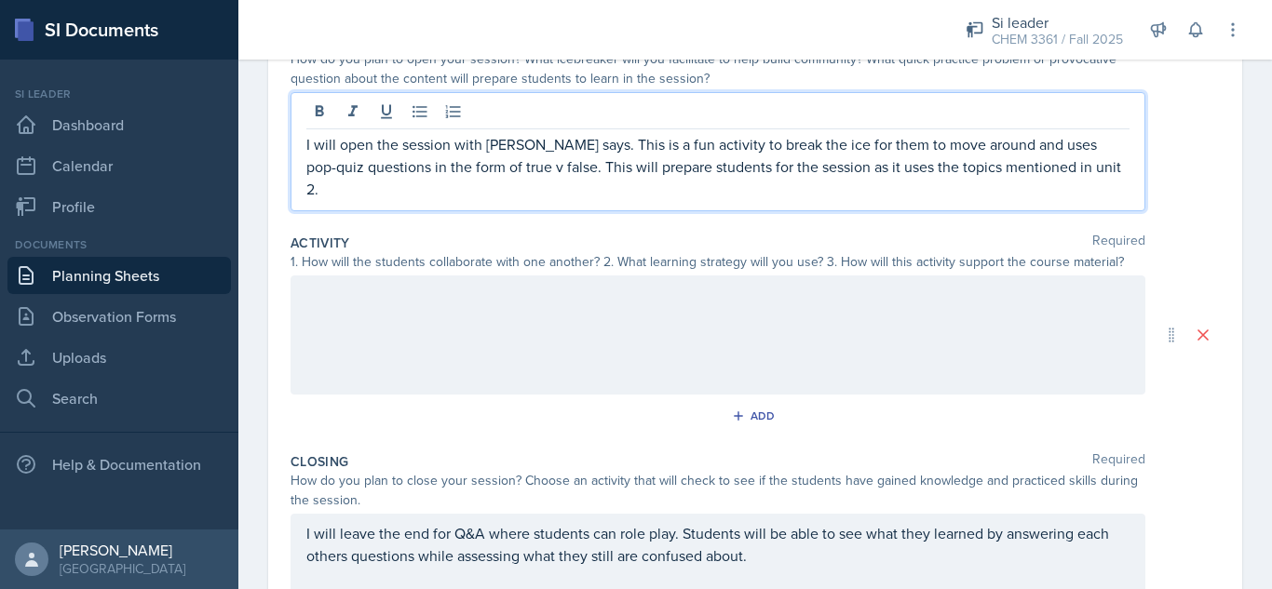
click at [959, 320] on div at bounding box center [717, 335] width 855 height 119
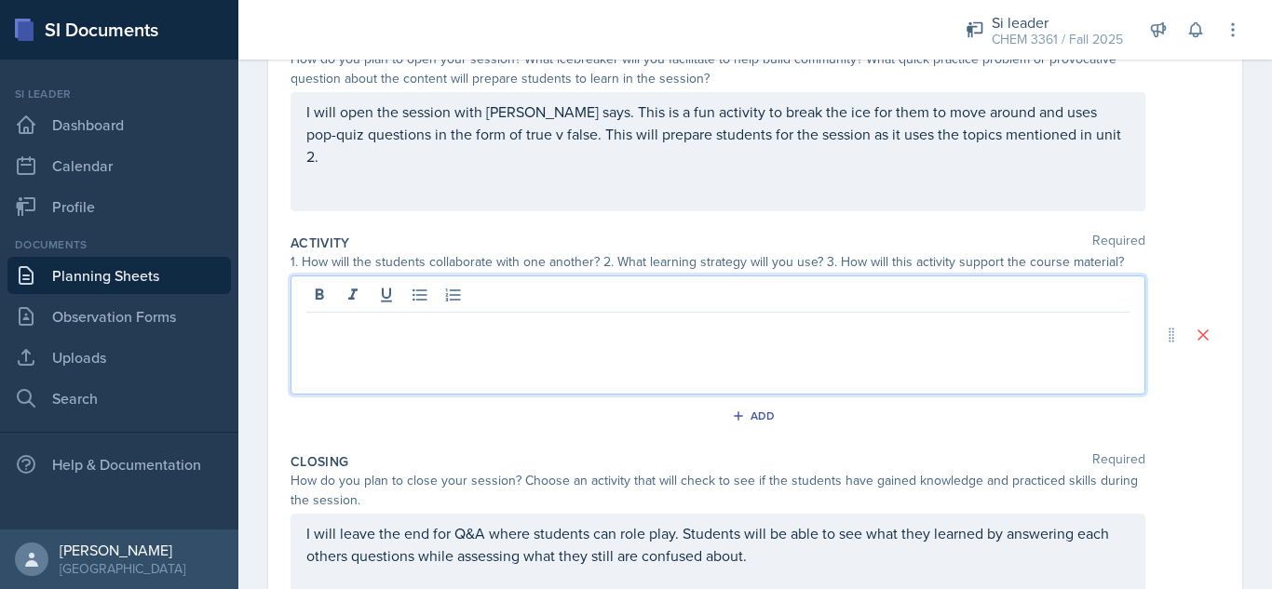
scroll to position [255, 0]
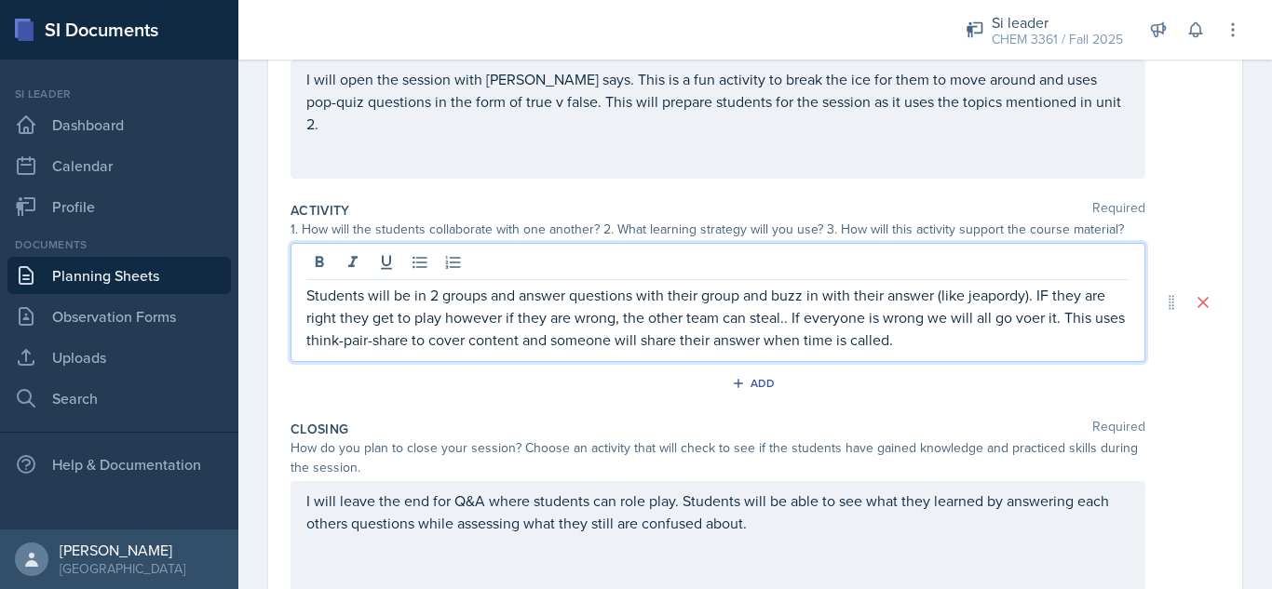
click at [1025, 321] on p "Students will be in 2 groups and answer questions with their group and buzz in …" at bounding box center [717, 317] width 823 height 67
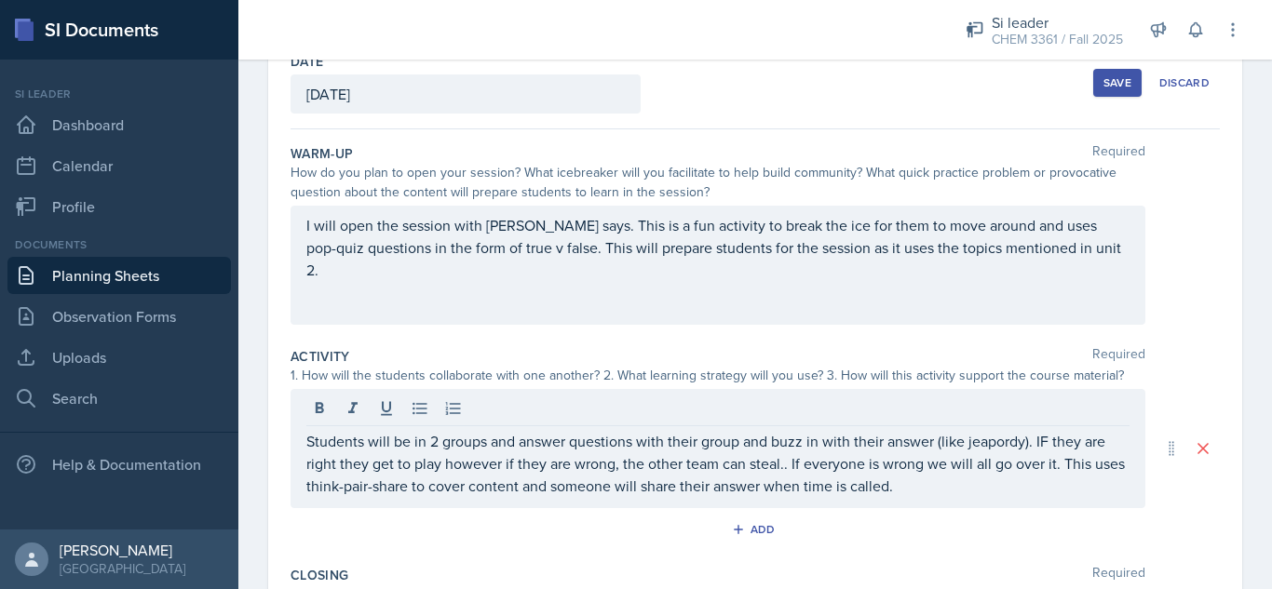
scroll to position [82, 0]
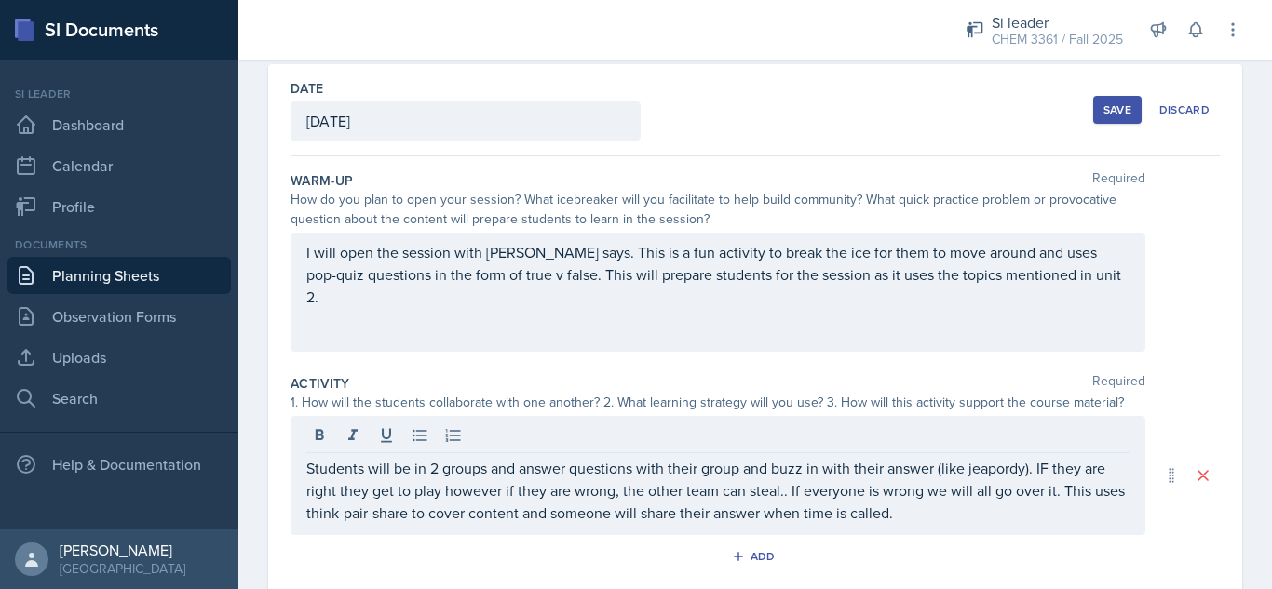
click at [1103, 112] on div "Save" at bounding box center [1117, 109] width 28 height 15
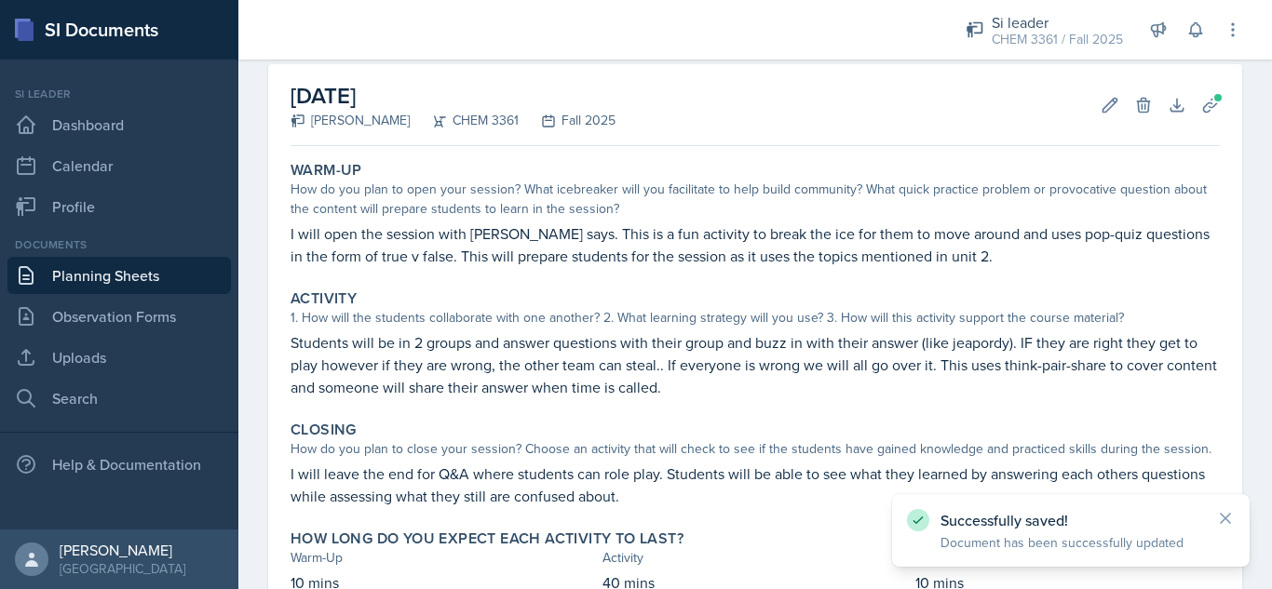
scroll to position [215, 0]
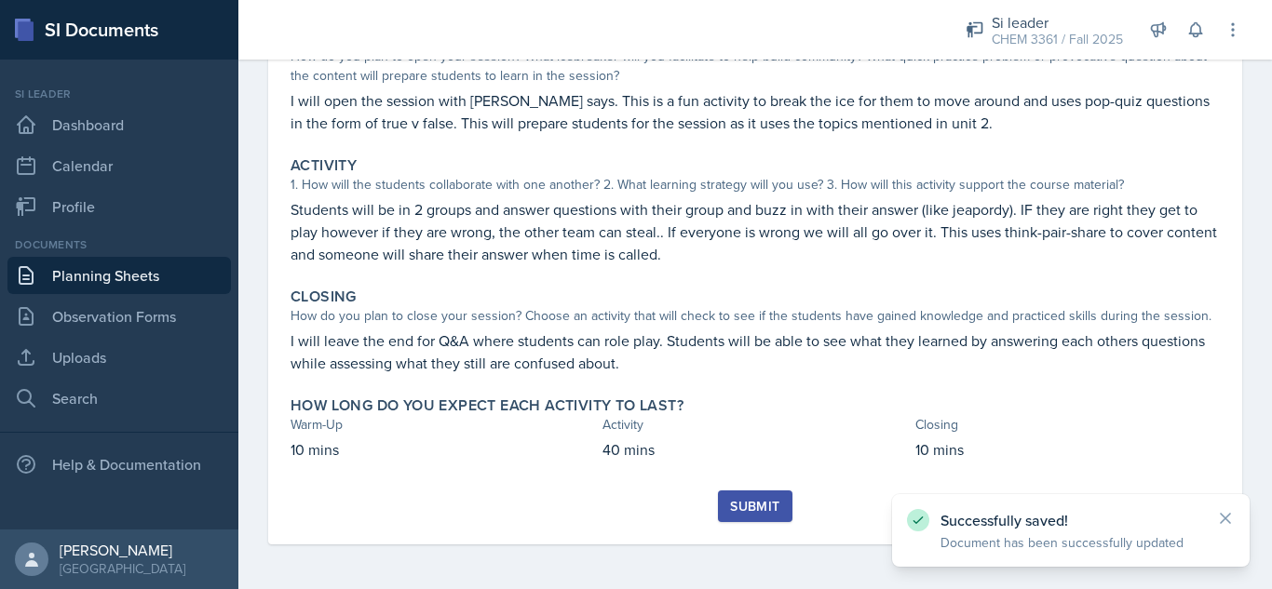
click at [752, 512] on div "Submit" at bounding box center [754, 506] width 49 height 15
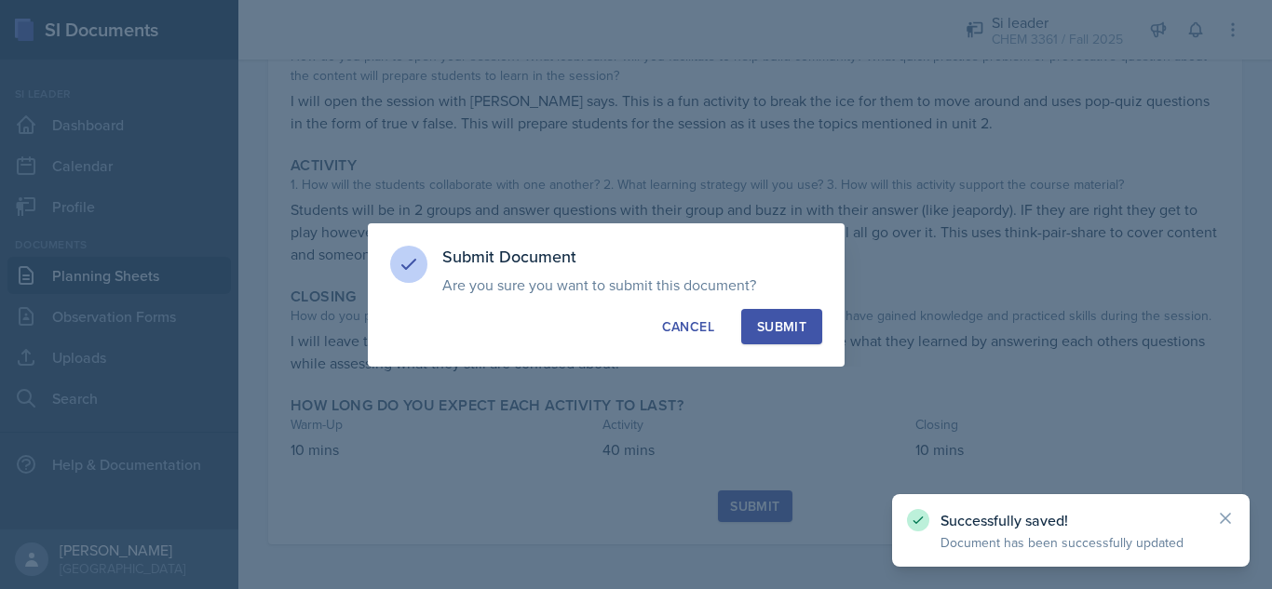
click at [797, 336] on button "Submit" at bounding box center [781, 326] width 81 height 35
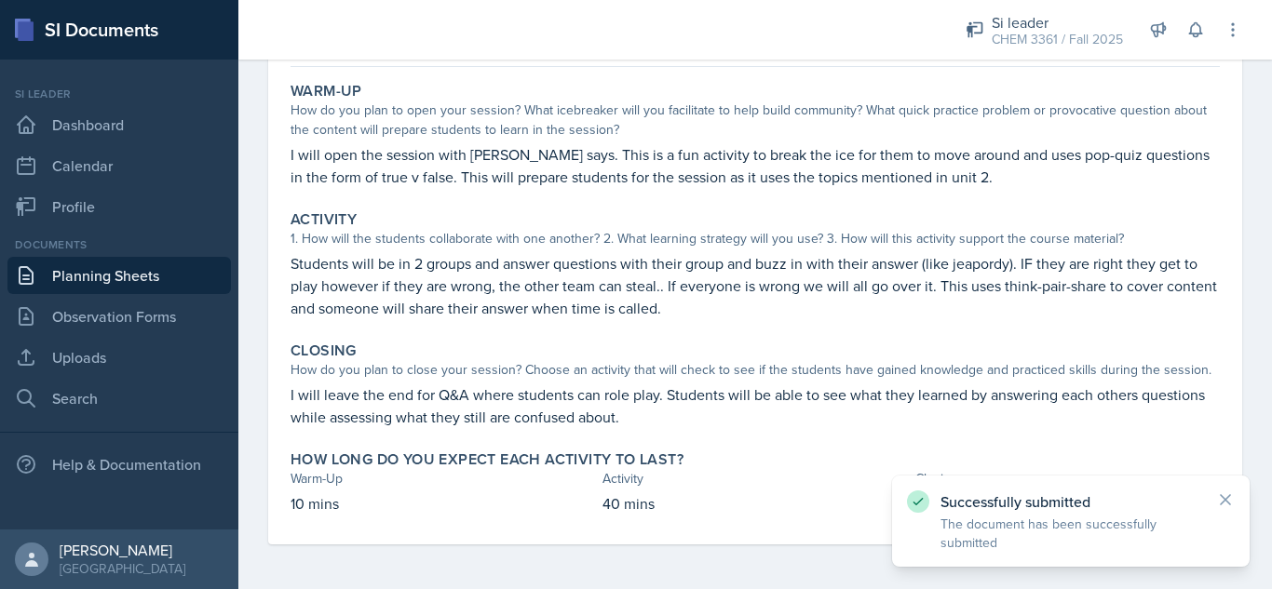
scroll to position [161, 0]
click at [1062, 33] on div "CHEM 3361 / Fall 2025" at bounding box center [1057, 40] width 131 height 20
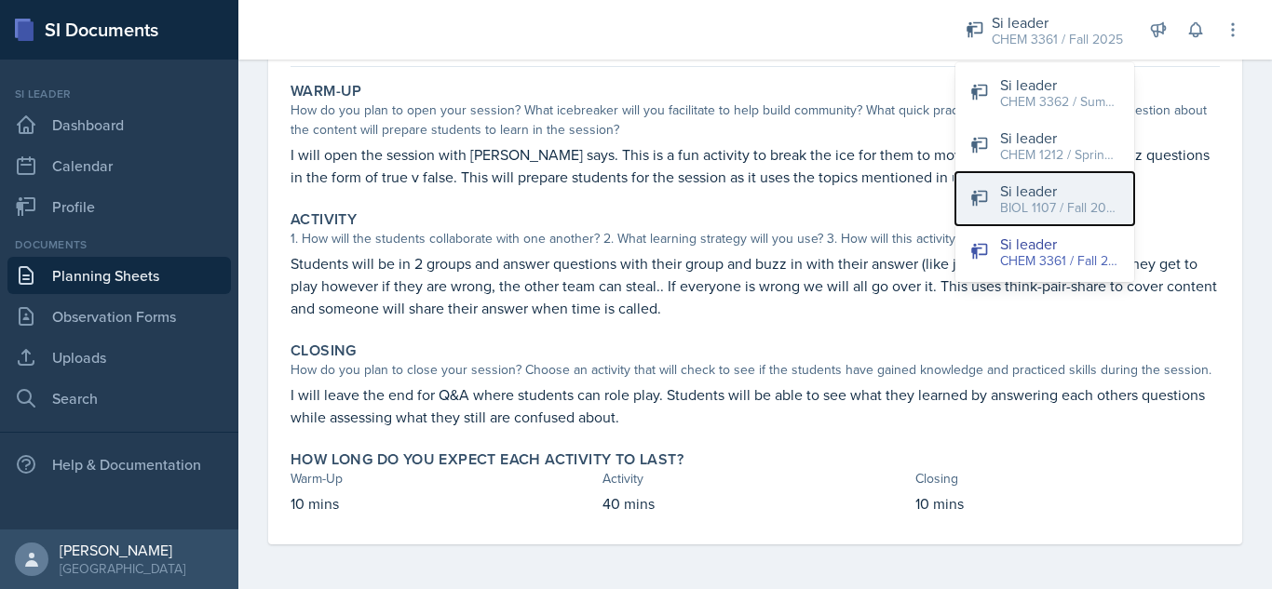
click at [1072, 187] on div "Si leader" at bounding box center [1059, 191] width 119 height 22
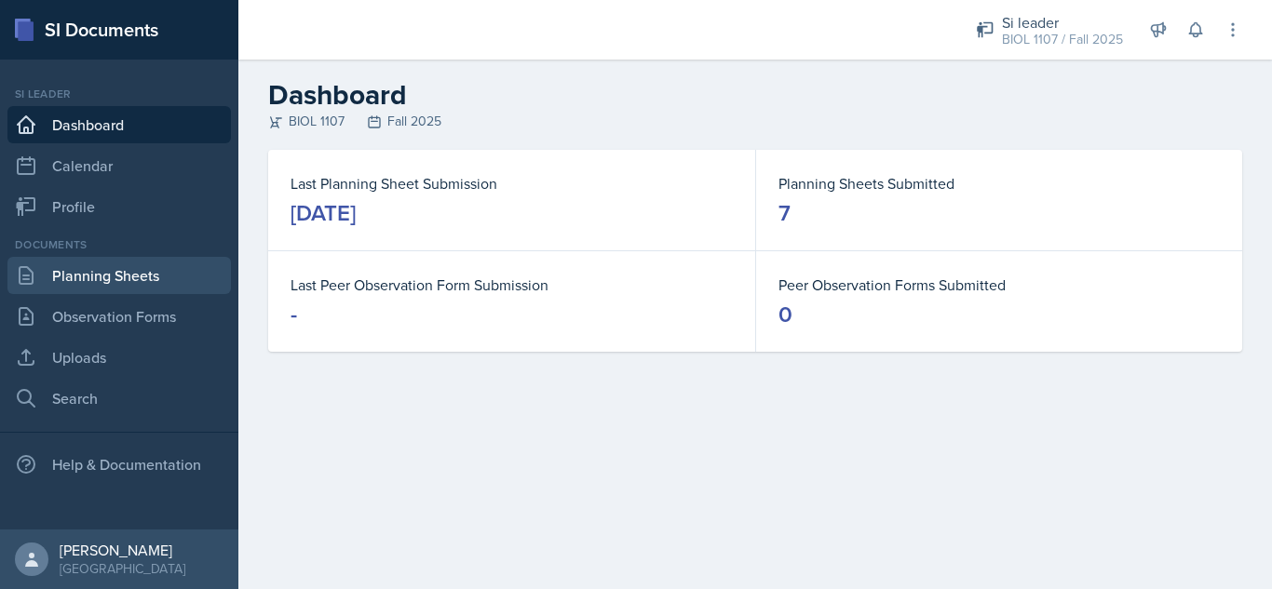
click at [170, 276] on link "Planning Sheets" at bounding box center [118, 275] width 223 height 37
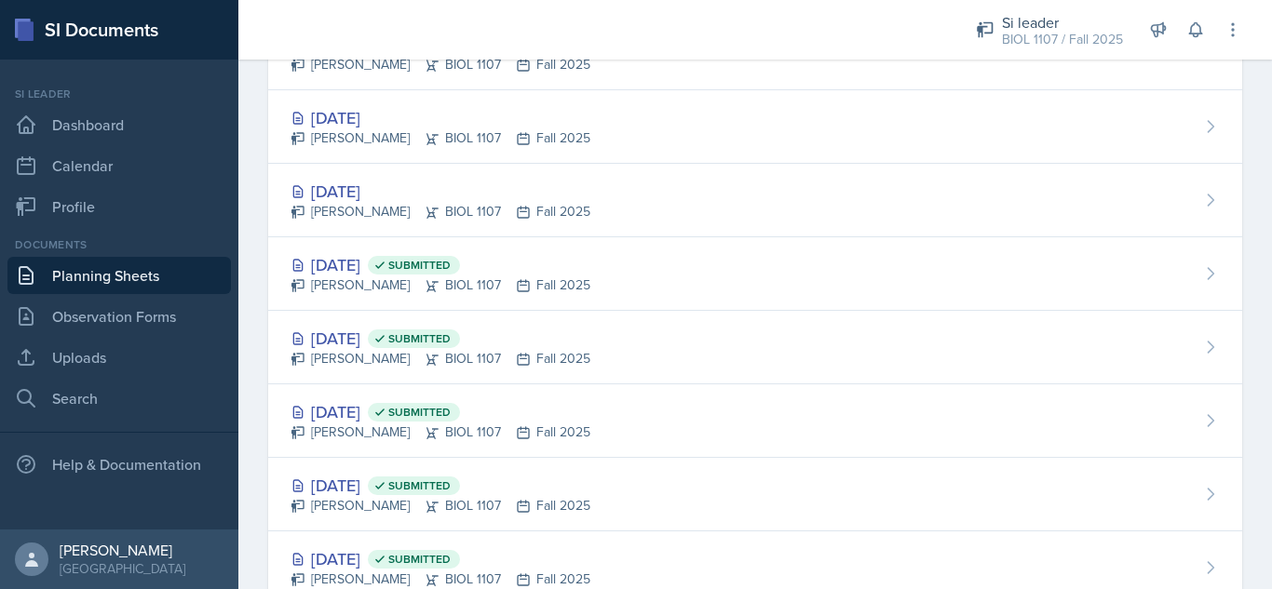
scroll to position [1419, 0]
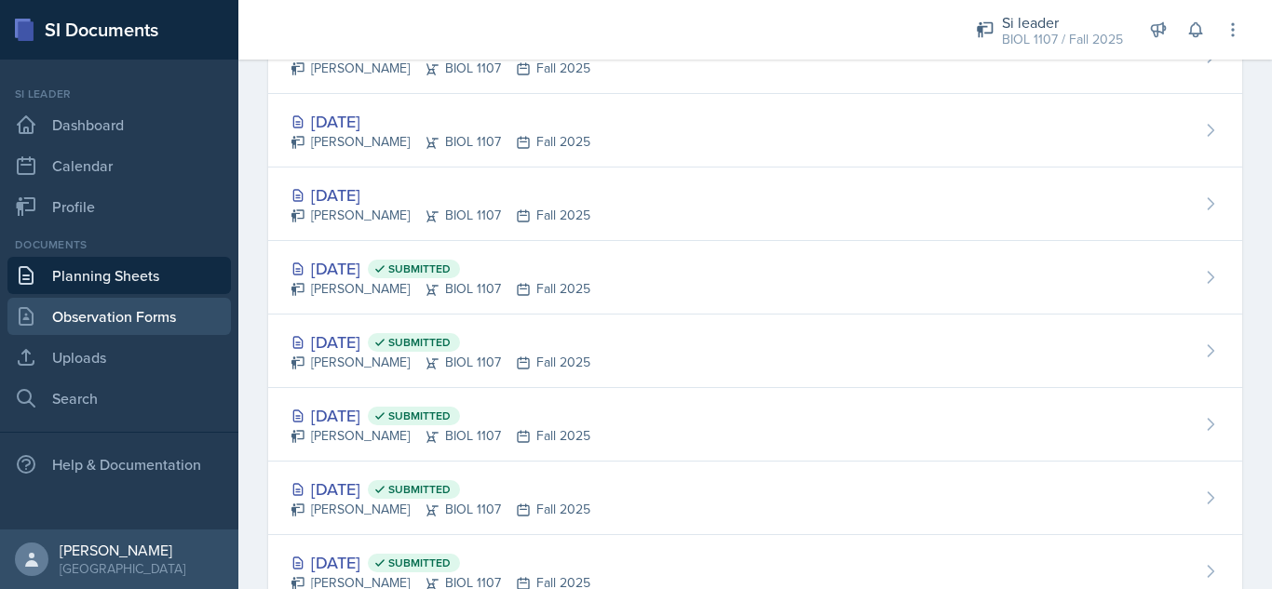
click at [155, 312] on link "Observation Forms" at bounding box center [118, 316] width 223 height 37
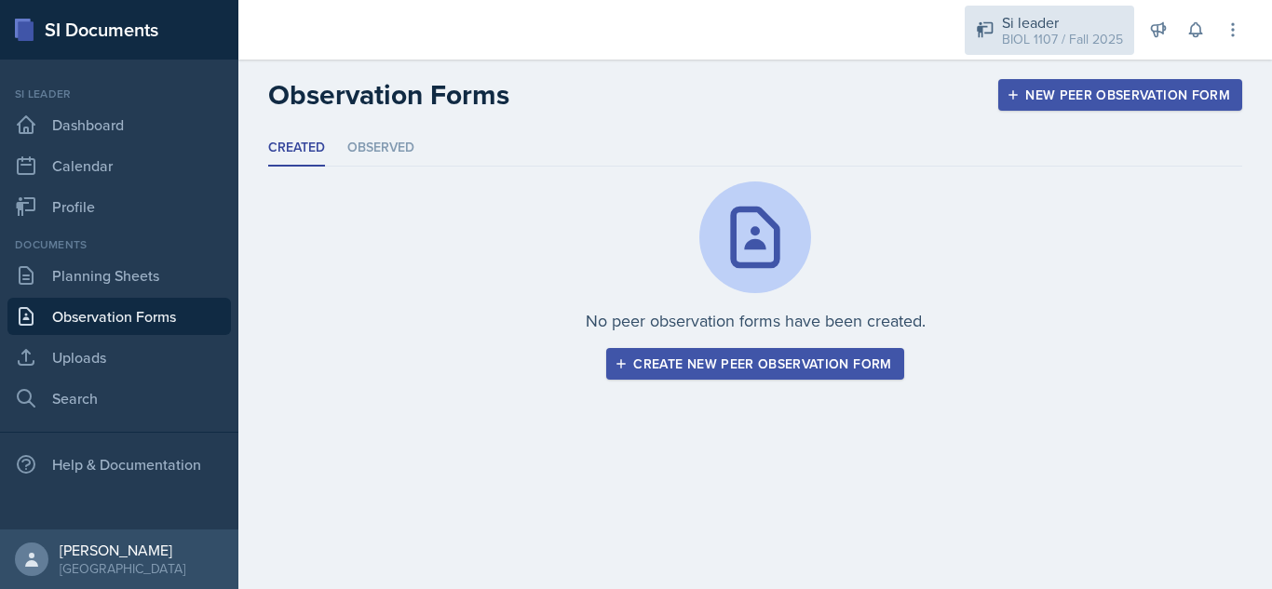
click at [1008, 41] on div "BIOL 1107 / Fall 2025" at bounding box center [1062, 40] width 121 height 20
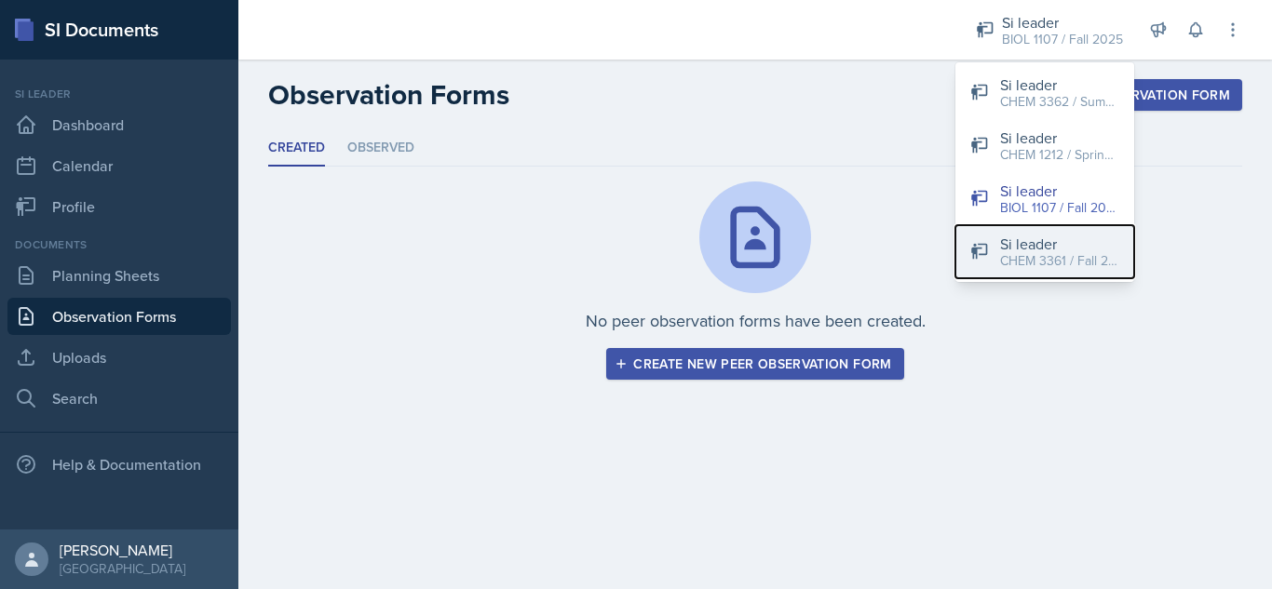
click at [996, 257] on button "Si leader CHEM 3361 / Fall 2025" at bounding box center [1044, 251] width 179 height 53
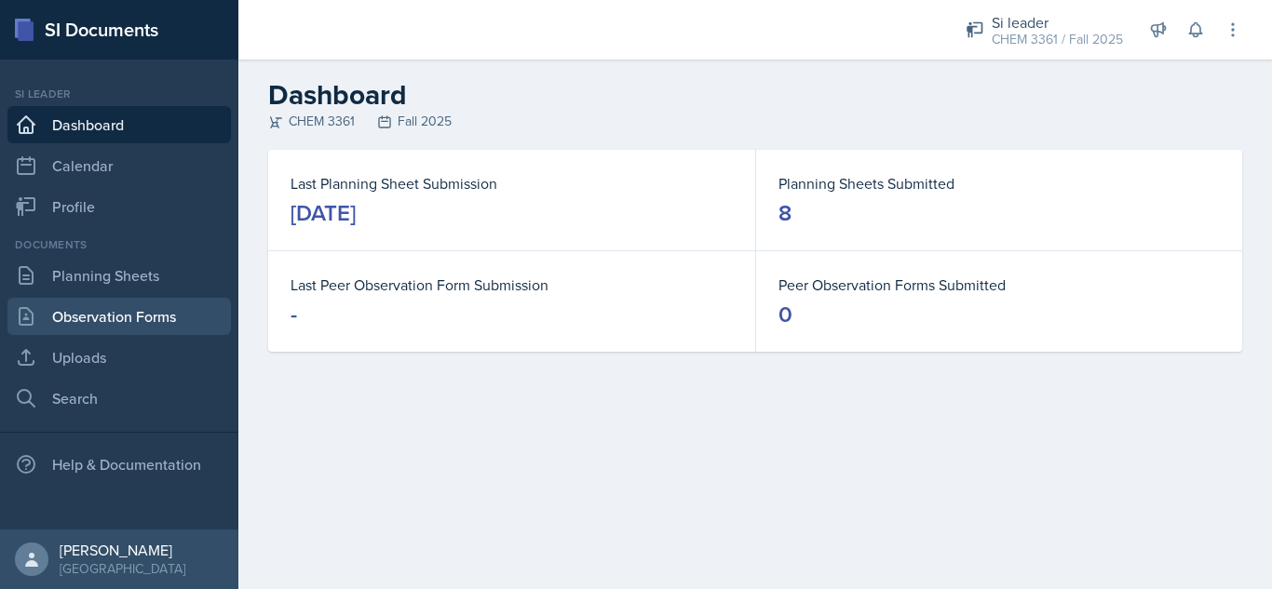
click at [160, 300] on link "Observation Forms" at bounding box center [118, 316] width 223 height 37
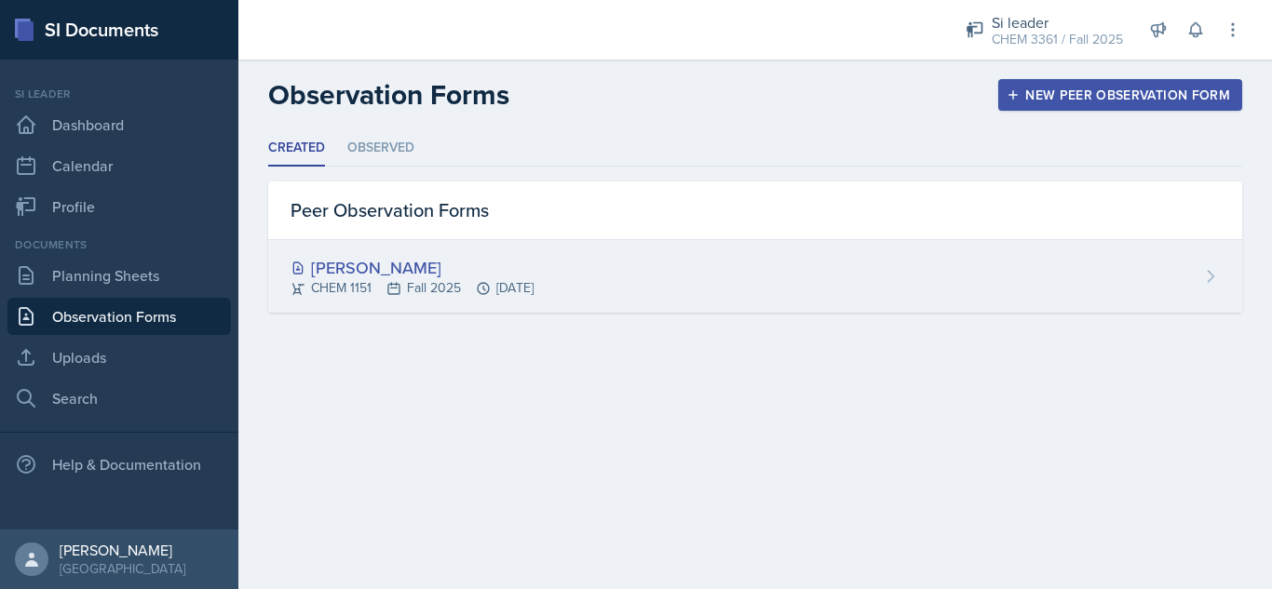
click at [533, 261] on div "[PERSON_NAME]" at bounding box center [411, 267] width 243 height 25
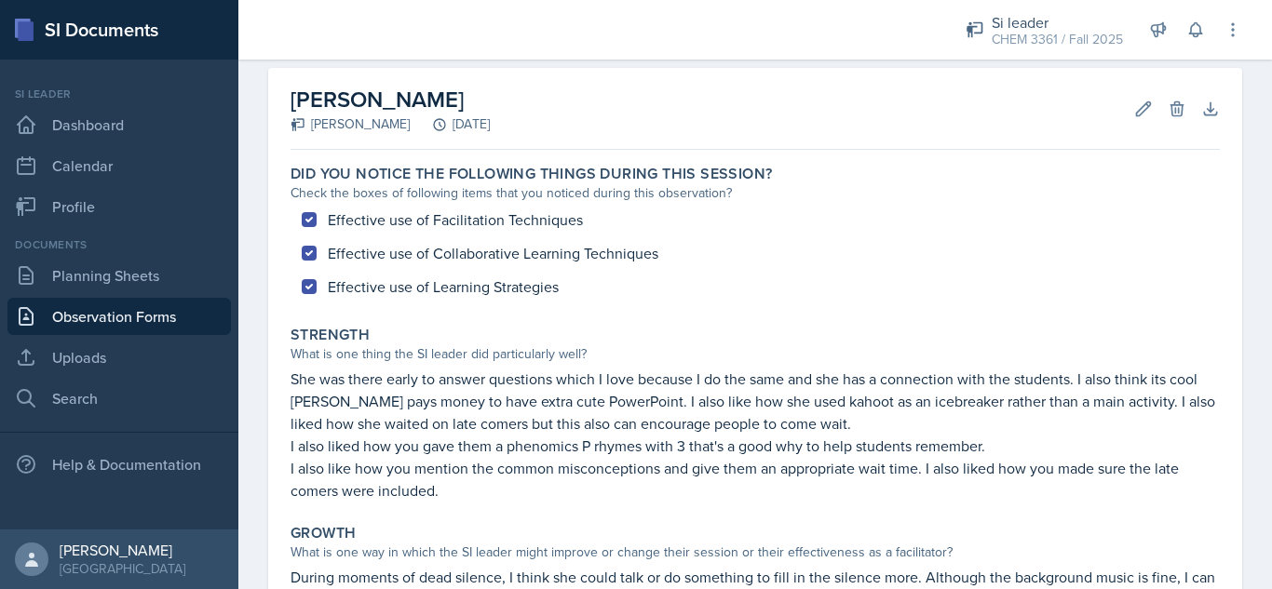
scroll to position [67, 0]
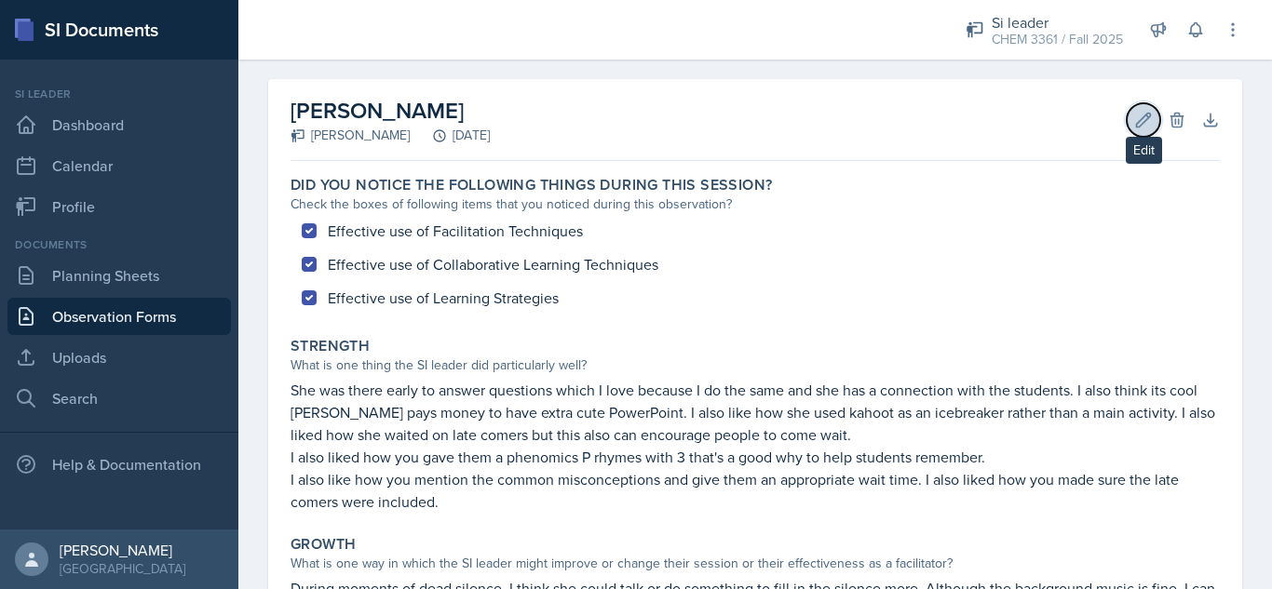
click at [1134, 117] on icon at bounding box center [1143, 120] width 19 height 19
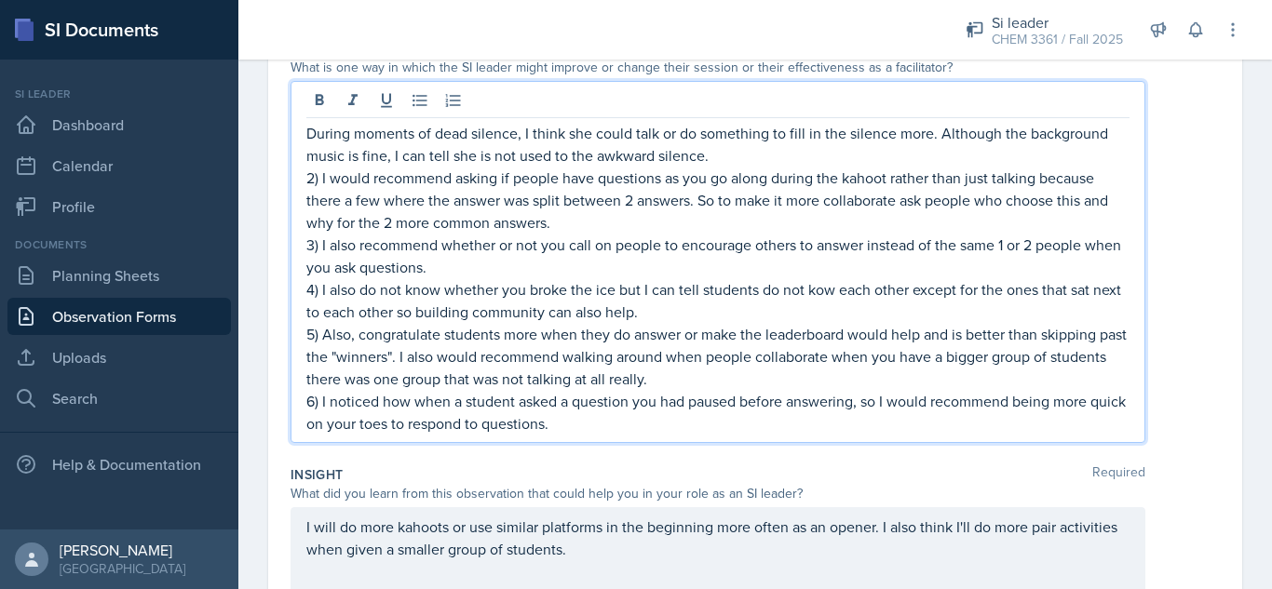
scroll to position [607, 0]
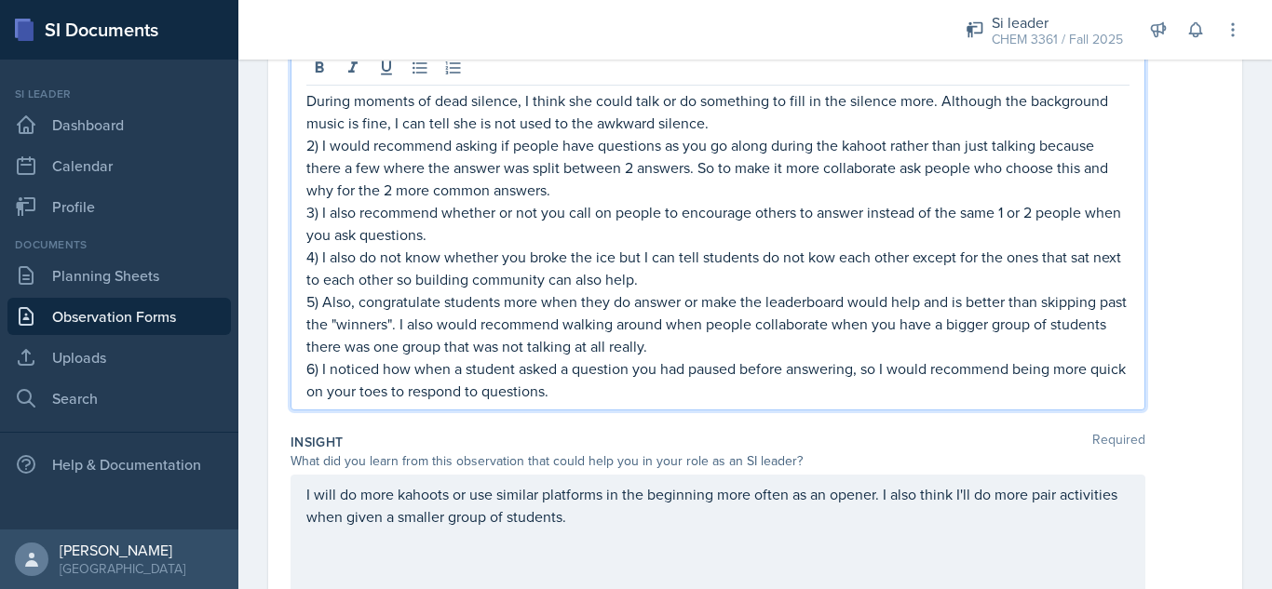
click at [783, 350] on p "5) Also, congratulate students more when they do answer or make the leaderboard…" at bounding box center [717, 323] width 823 height 67
click at [706, 327] on p "5) Also, congratulate students more when they do answer or make the leaderboard…" at bounding box center [717, 323] width 823 height 67
click at [839, 352] on p "5) Also, congratulate students more when they do answer or make the leaderboard…" at bounding box center [717, 323] width 823 height 67
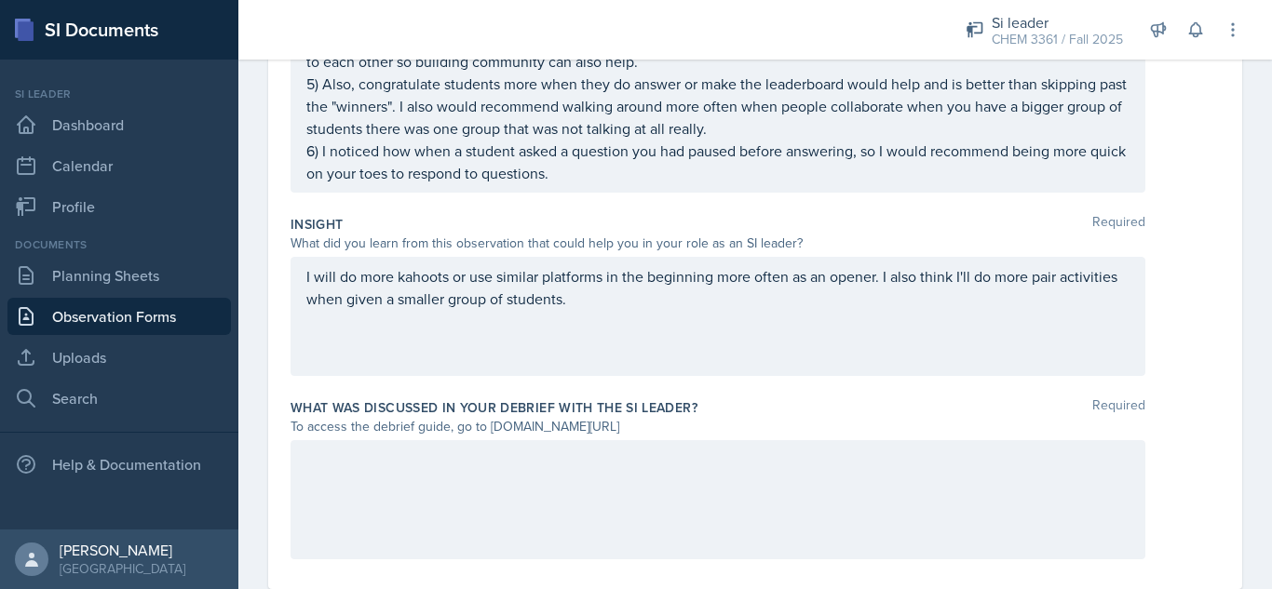
scroll to position [870, 0]
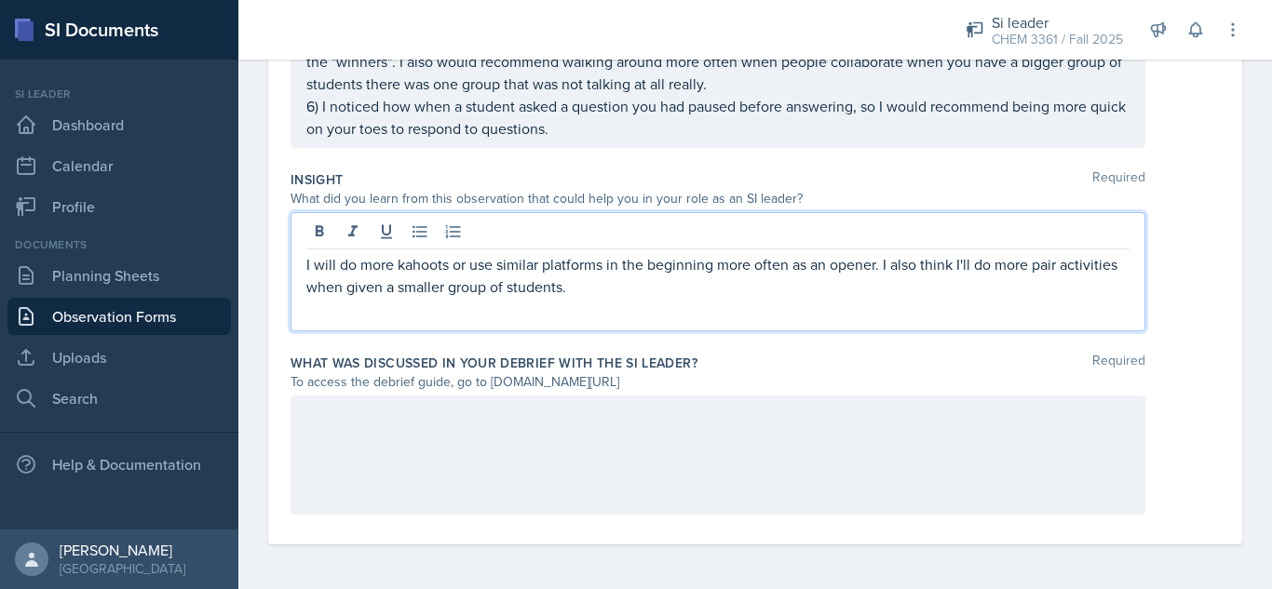
click at [764, 256] on p "I will do more kahoots or use similar platforms in the beginning more often as …" at bounding box center [717, 275] width 823 height 45
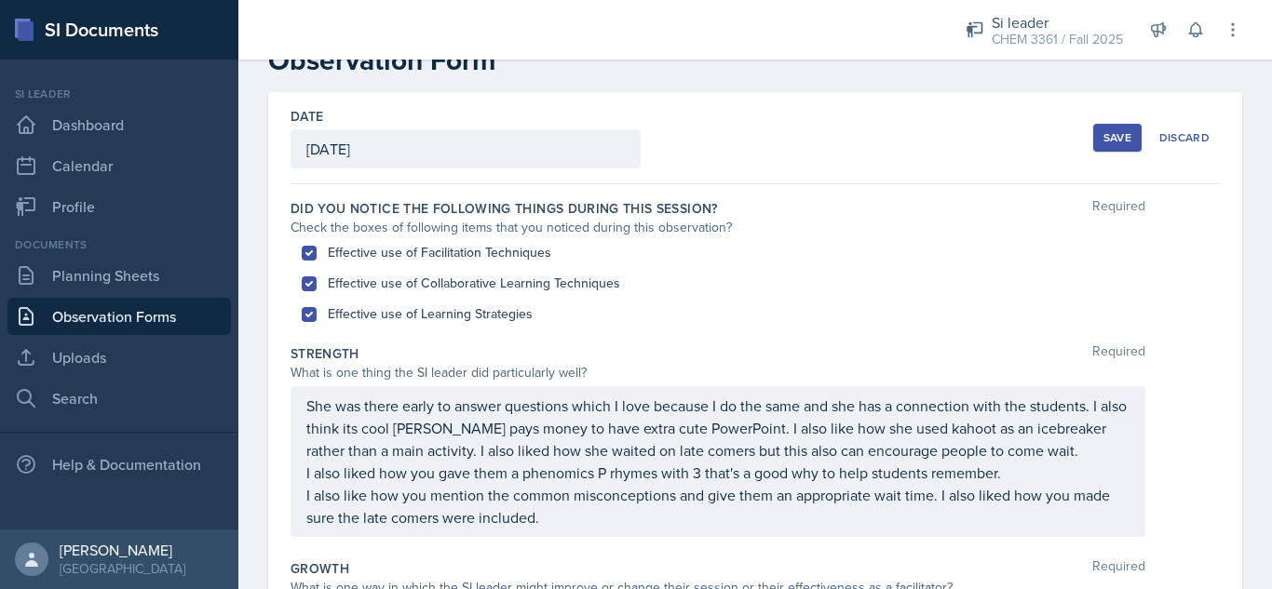
scroll to position [48, 0]
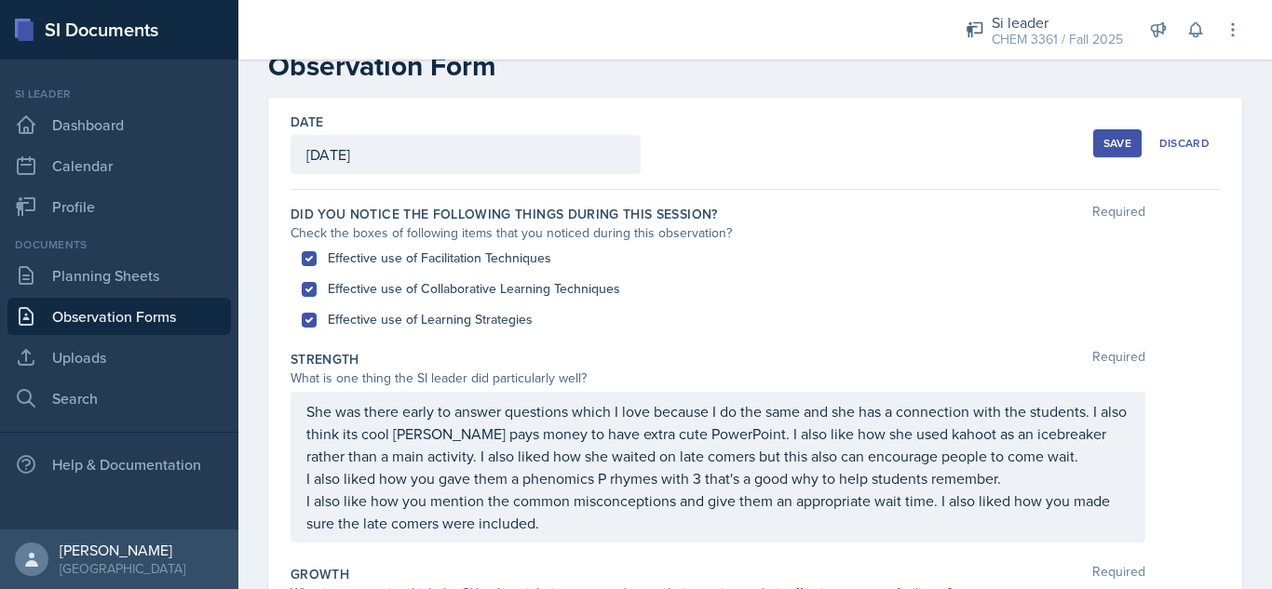
click at [1103, 142] on div "Save" at bounding box center [1117, 143] width 28 height 15
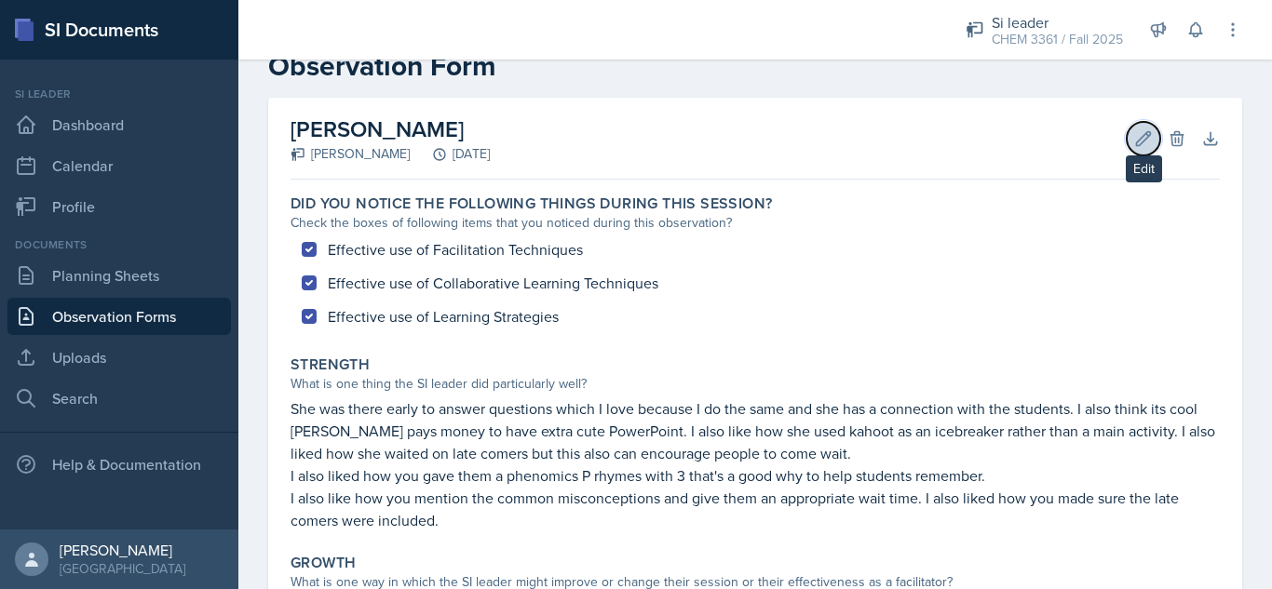
click at [1134, 142] on icon at bounding box center [1143, 138] width 19 height 19
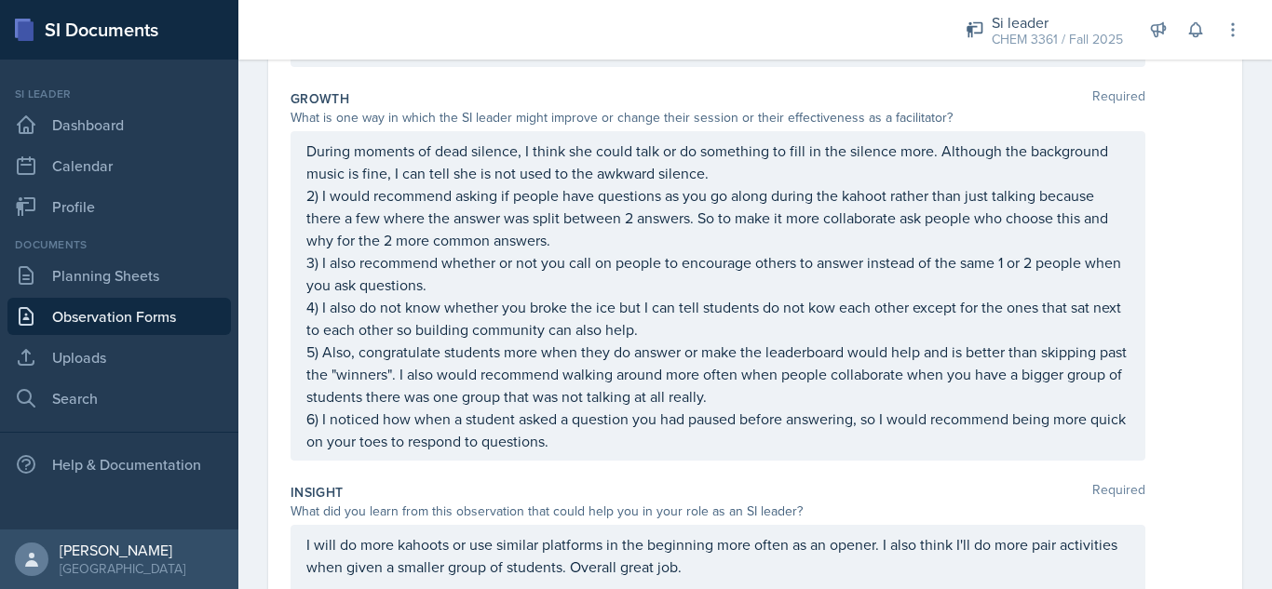
scroll to position [532, 0]
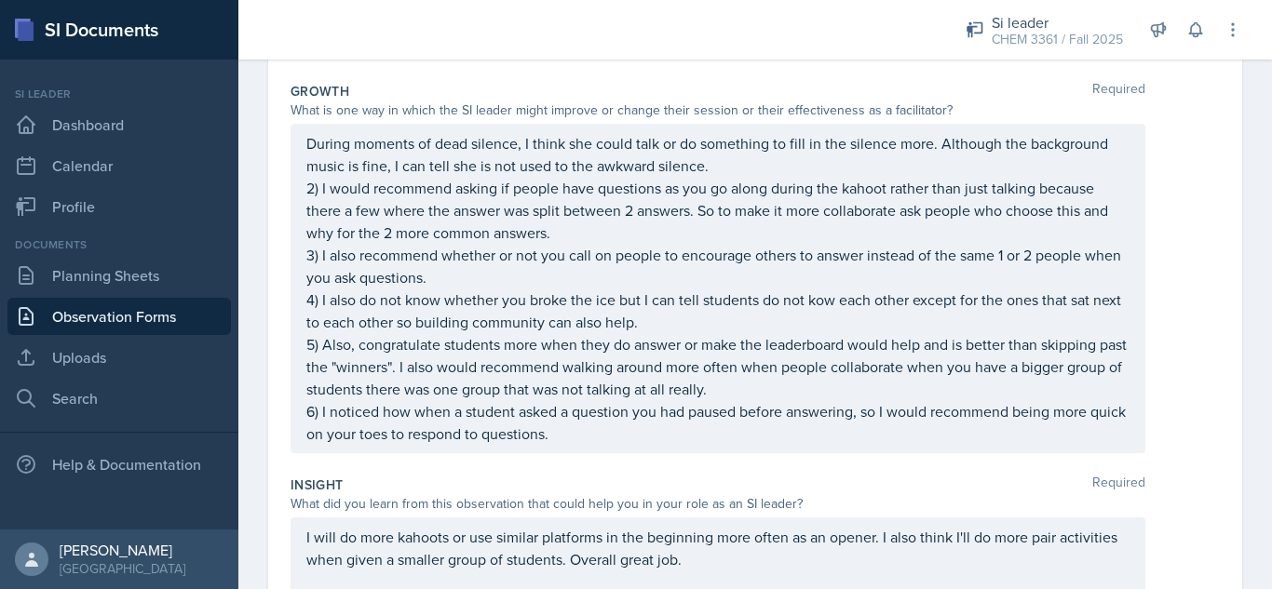
click at [946, 434] on p "6) I noticed how when a student asked a question you had paused before answerin…" at bounding box center [717, 422] width 823 height 45
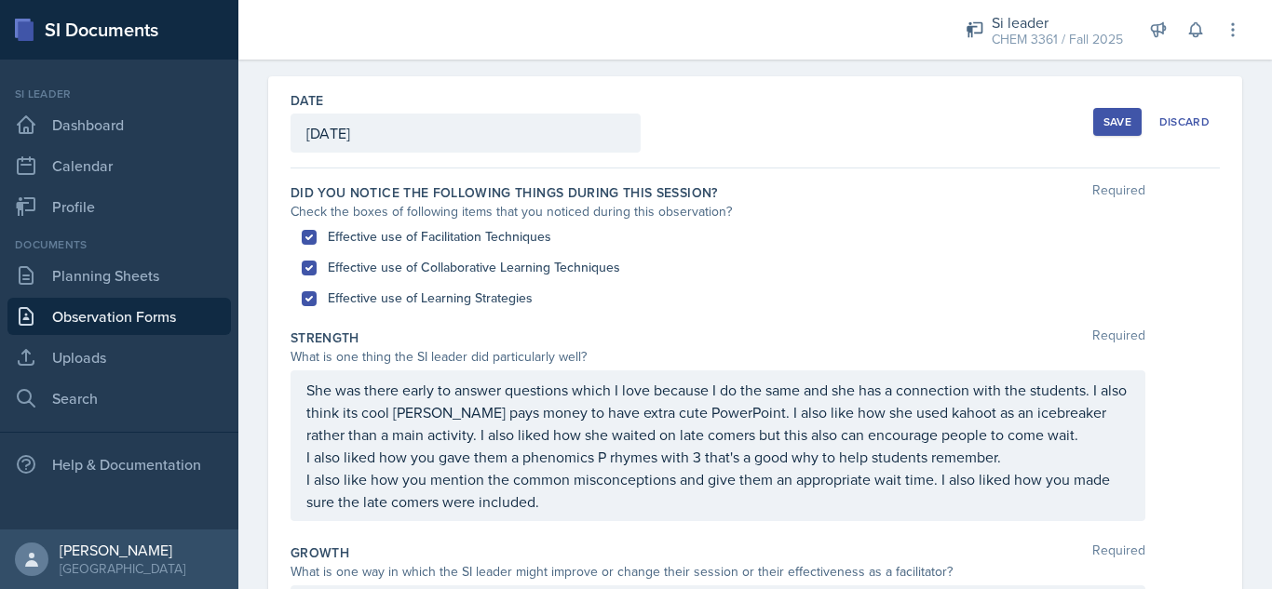
scroll to position [62, 0]
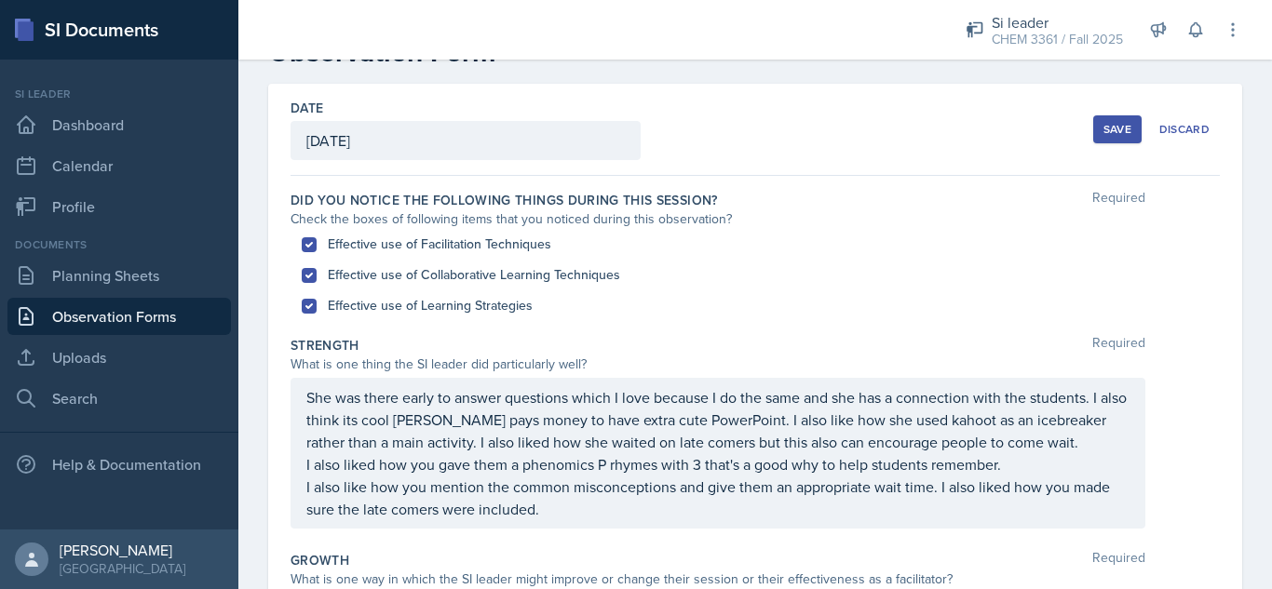
click at [1103, 125] on div "Save" at bounding box center [1117, 129] width 28 height 15
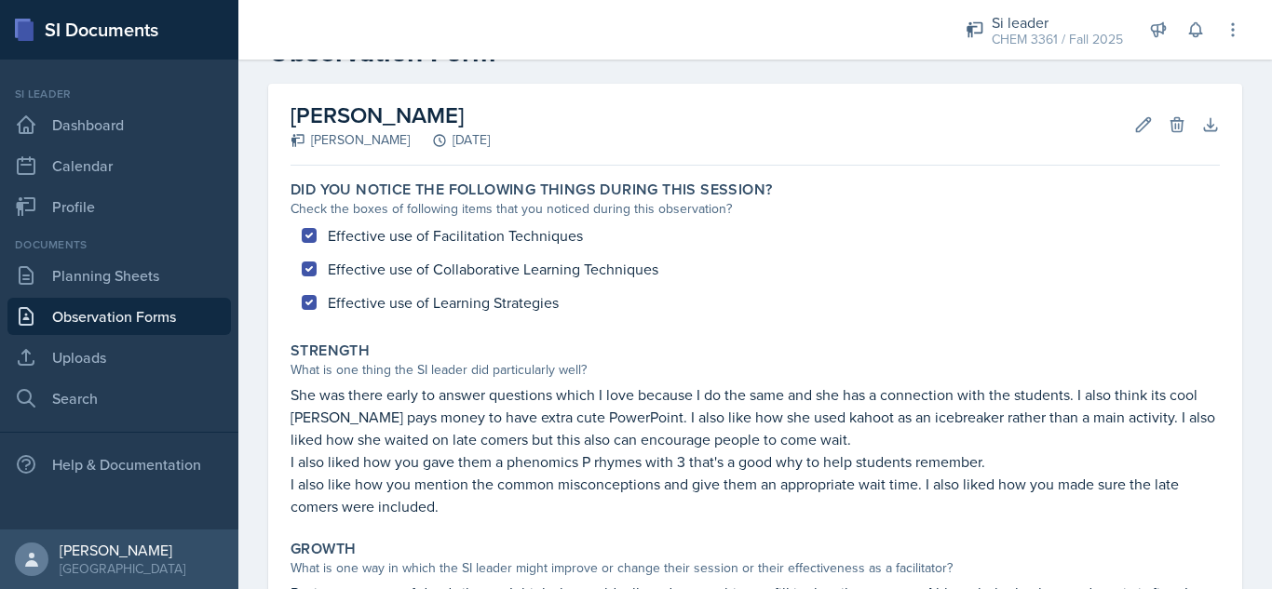
click at [649, 73] on header "Observation Forms [PERSON_NAME] Observation Form" at bounding box center [754, 38] width 1033 height 100
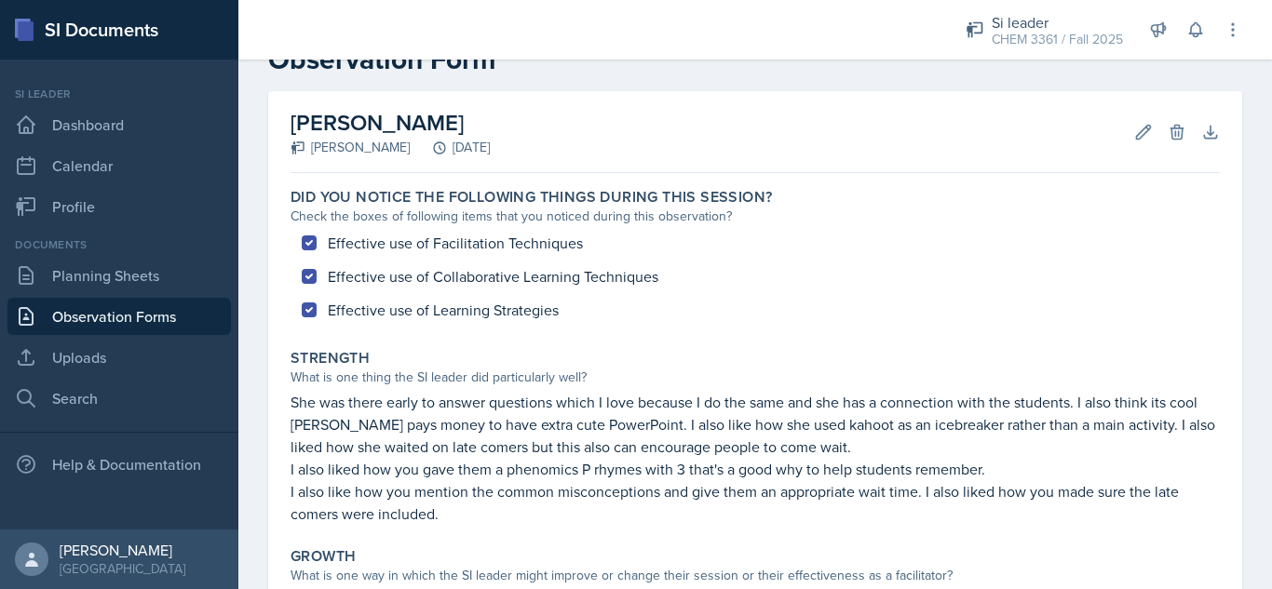
scroll to position [5, 0]
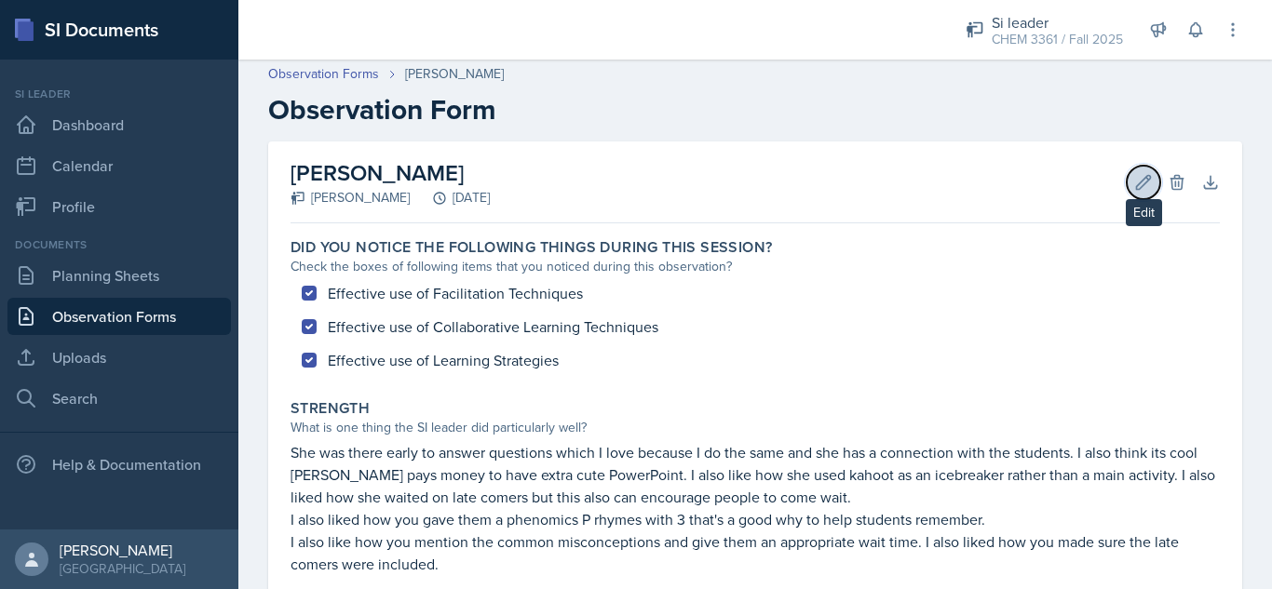
click at [1134, 184] on icon at bounding box center [1143, 182] width 19 height 19
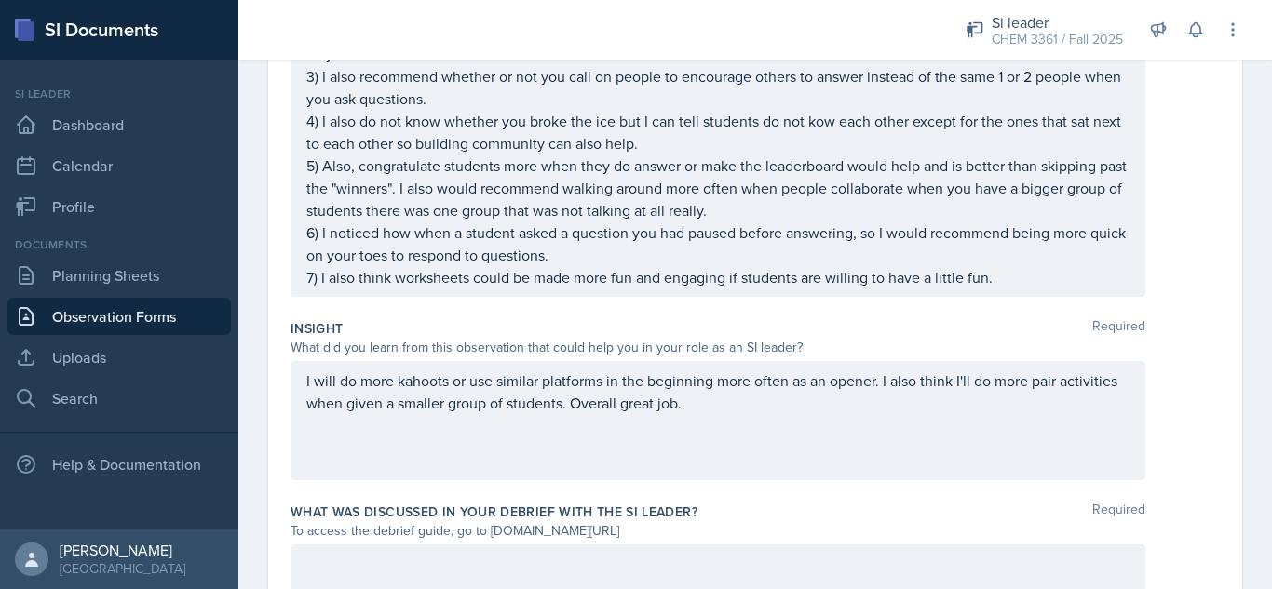
scroll to position [859, 0]
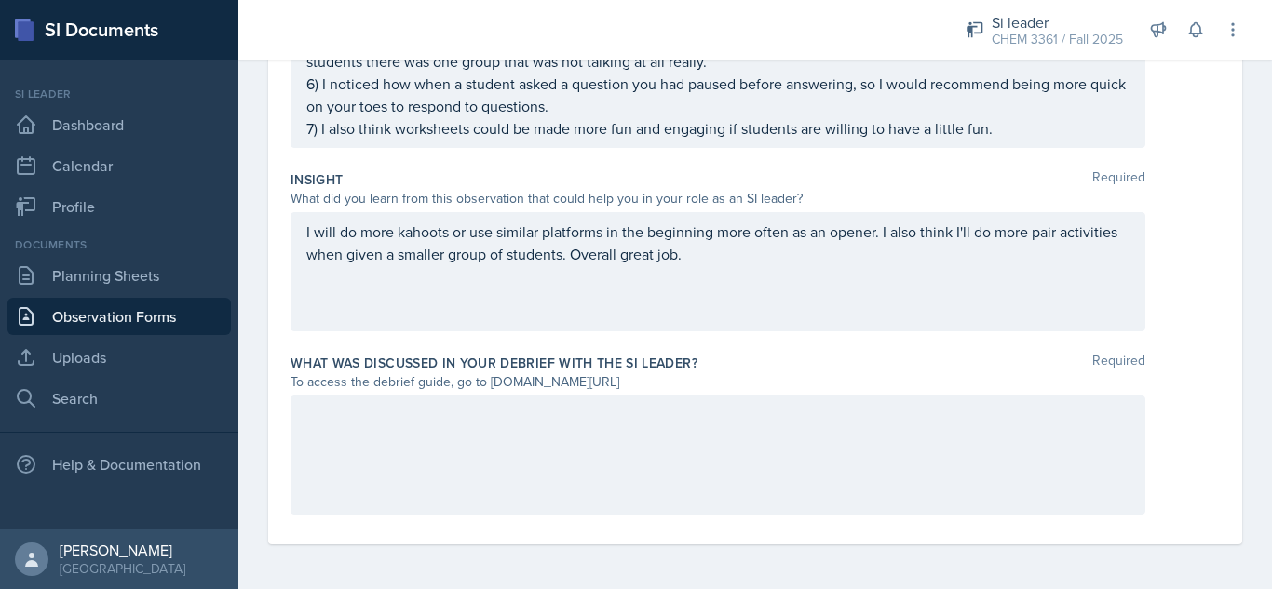
click at [885, 438] on div at bounding box center [717, 455] width 855 height 119
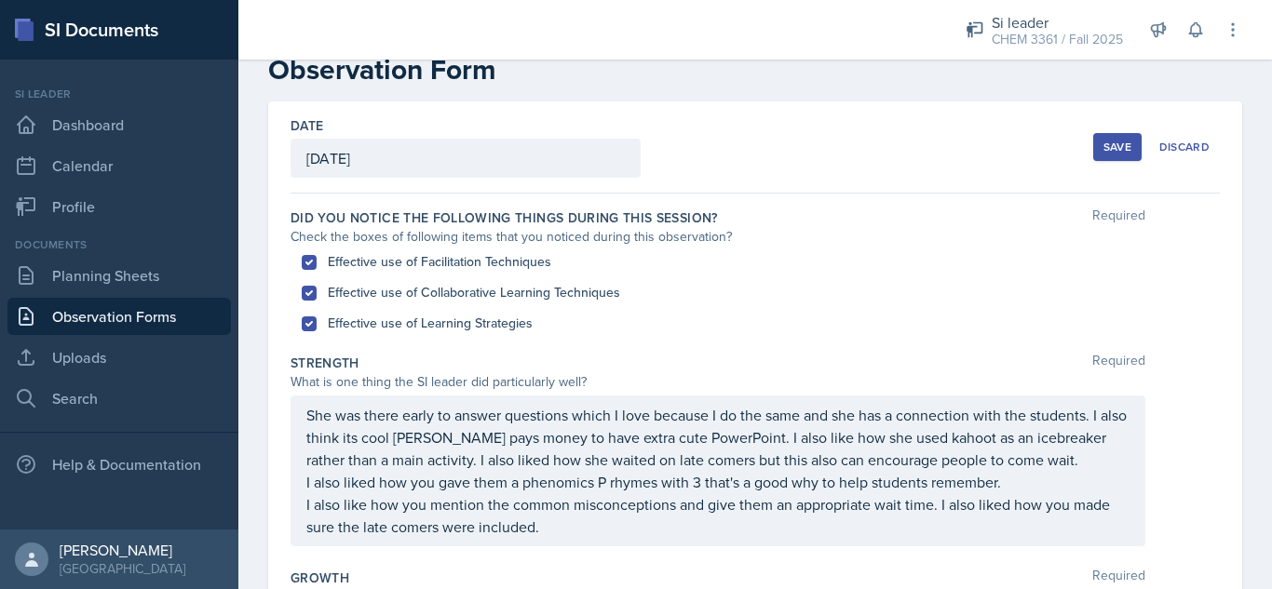
scroll to position [42, 0]
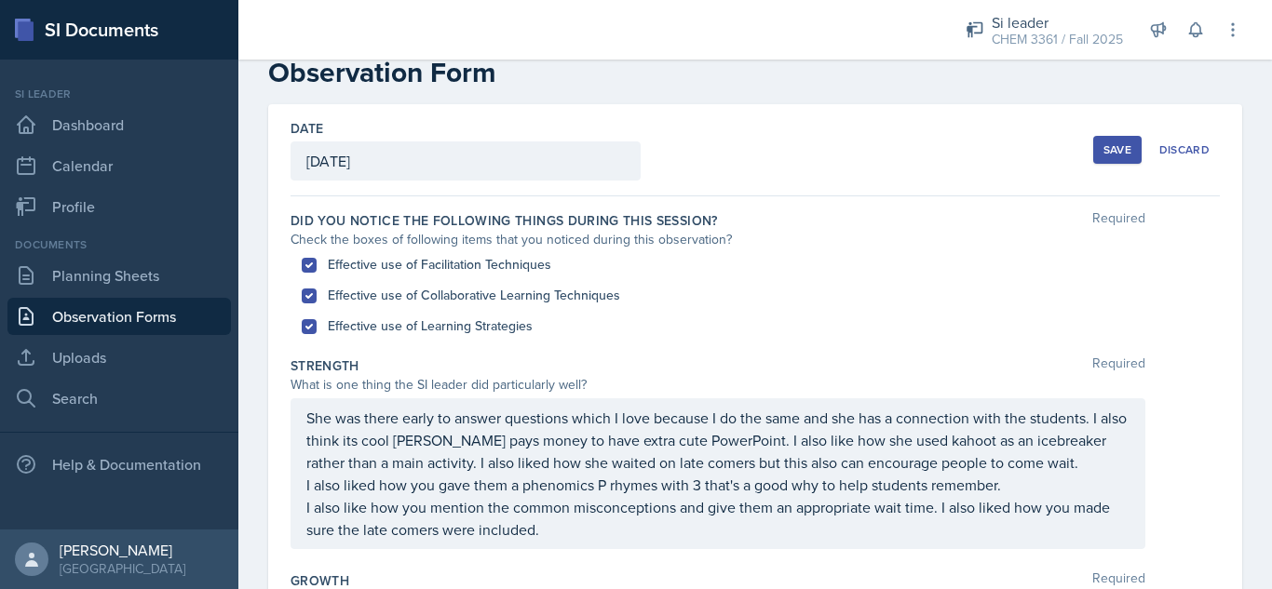
click at [1103, 150] on div "Save" at bounding box center [1117, 149] width 28 height 15
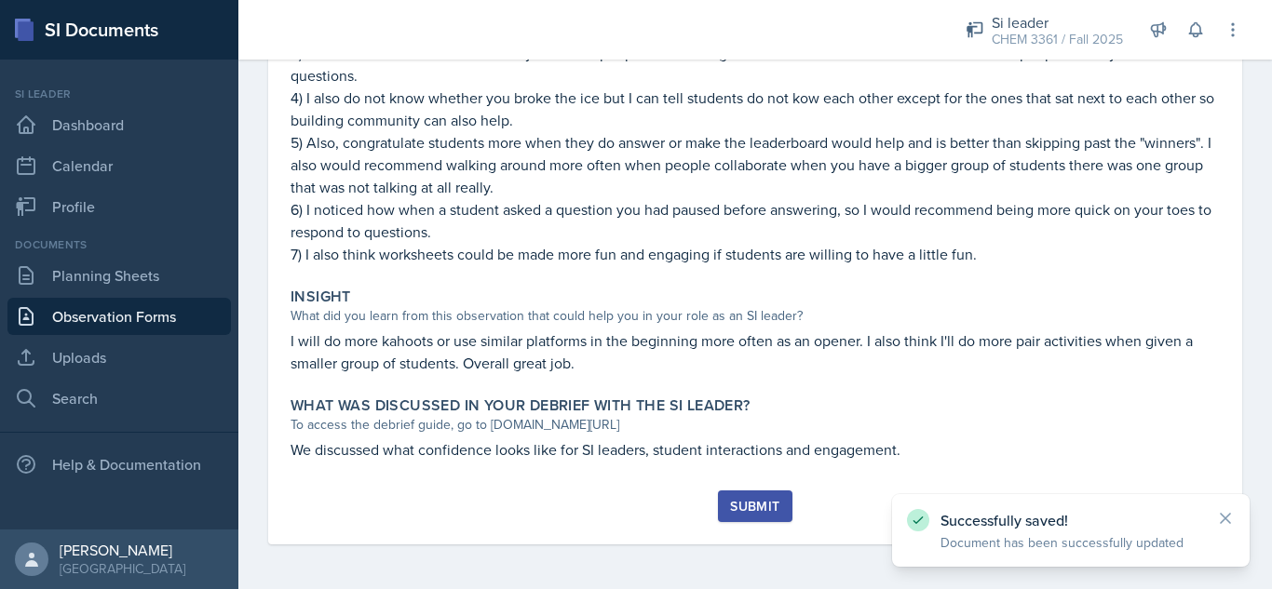
scroll to position [714, 0]
click at [759, 502] on div "Submit" at bounding box center [754, 506] width 49 height 15
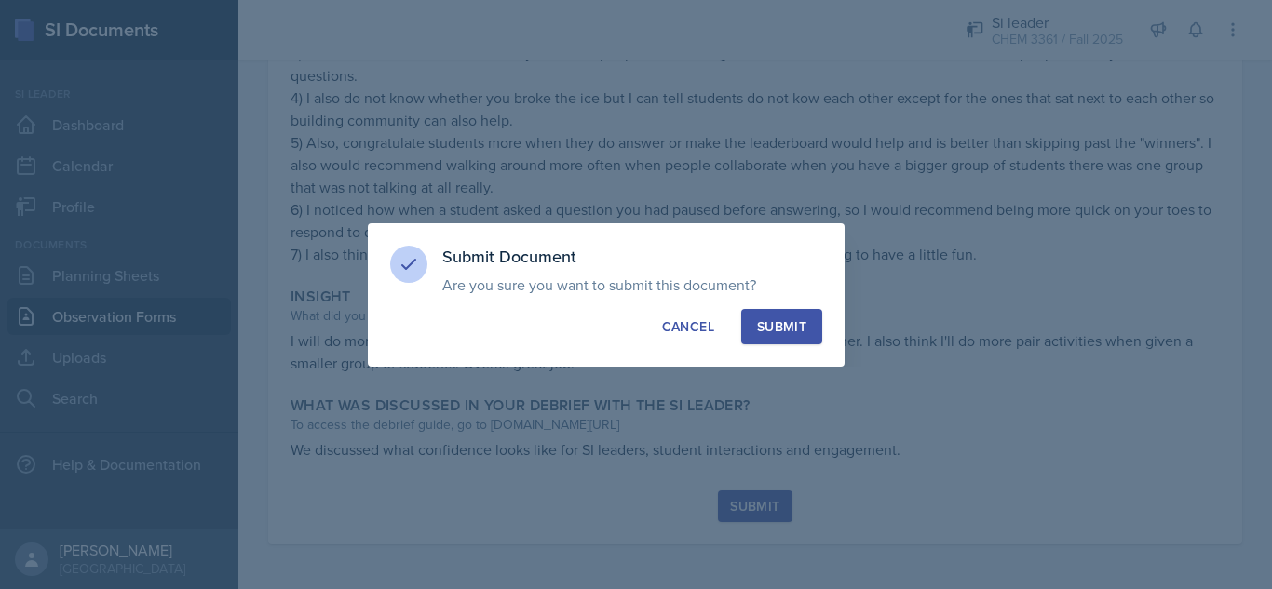
click at [803, 325] on div "Submit" at bounding box center [781, 326] width 49 height 19
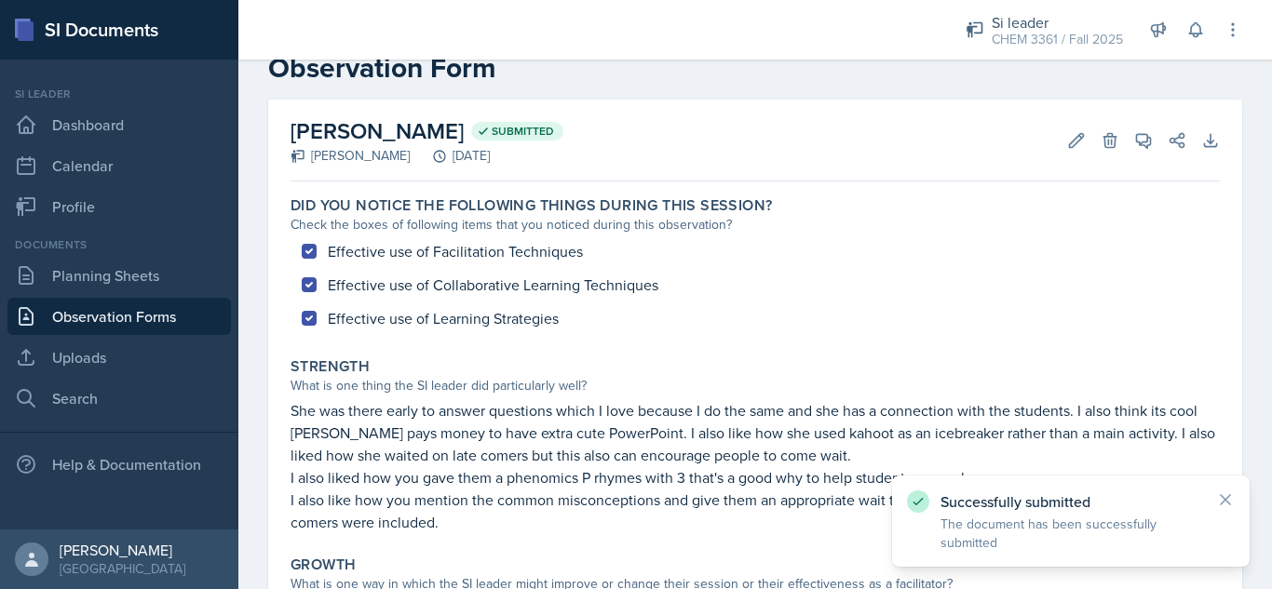
scroll to position [0, 0]
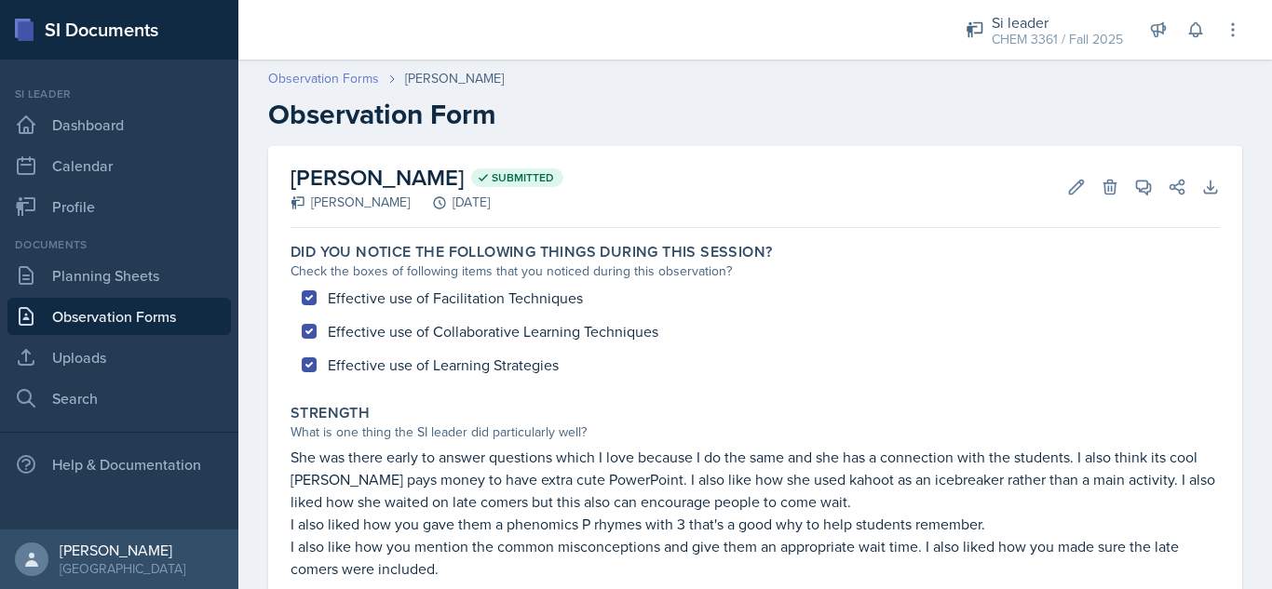
click at [322, 77] on link "Observation Forms" at bounding box center [323, 79] width 111 height 20
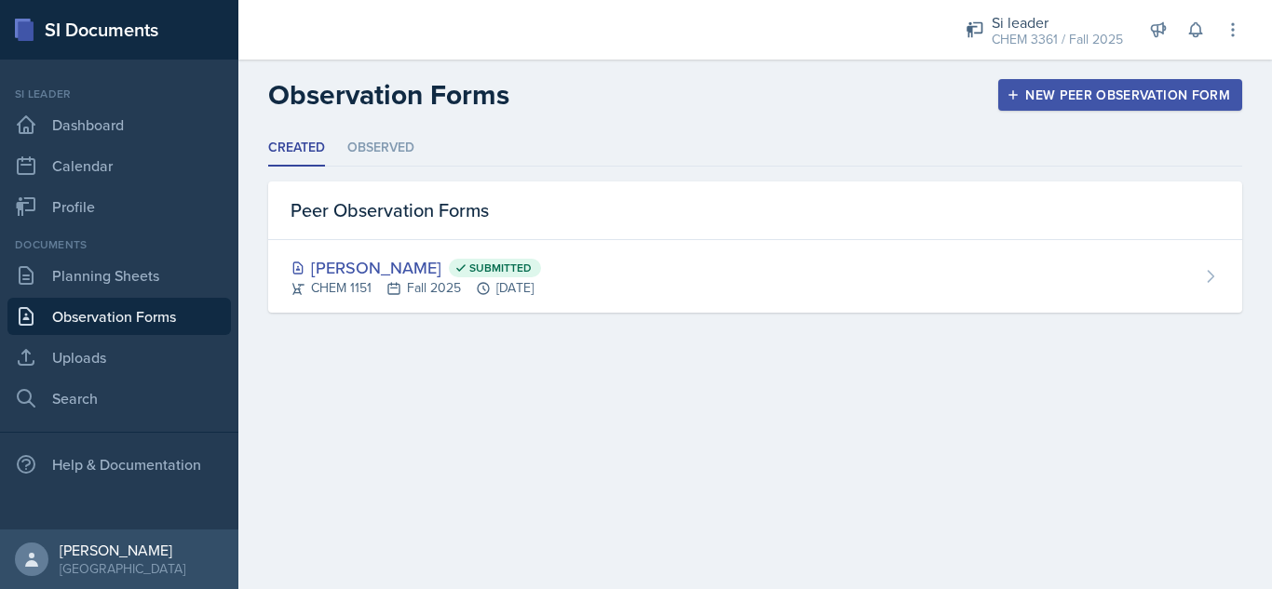
click at [1041, 81] on button "New Peer Observation Form" at bounding box center [1120, 95] width 244 height 32
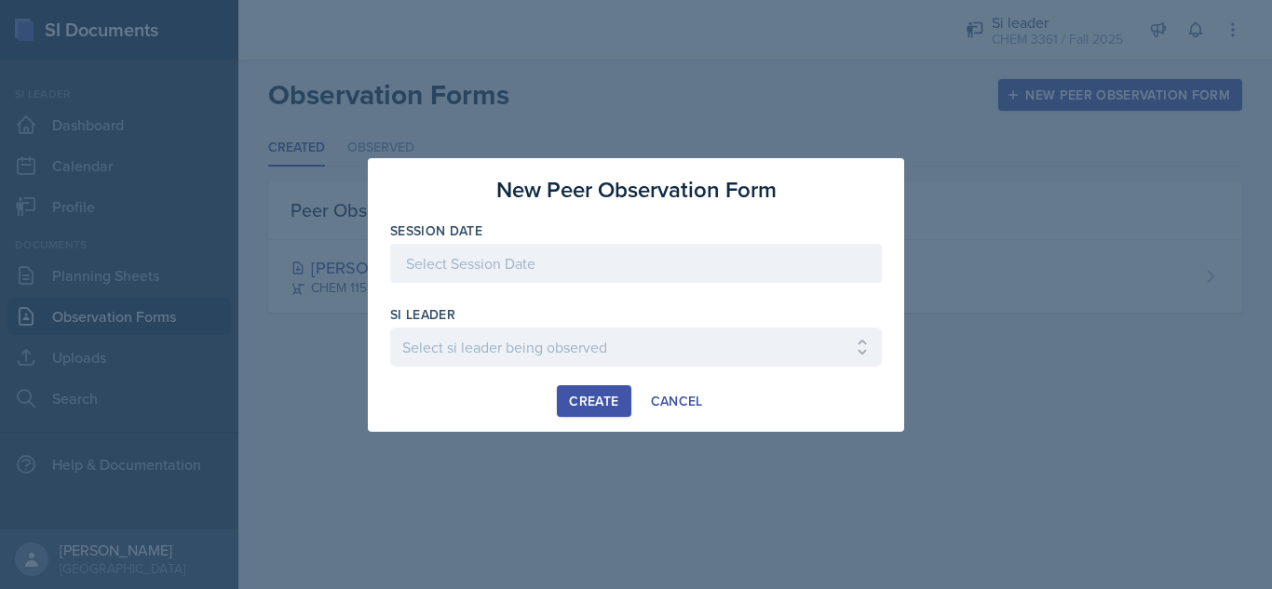
click at [611, 266] on div at bounding box center [636, 263] width 492 height 39
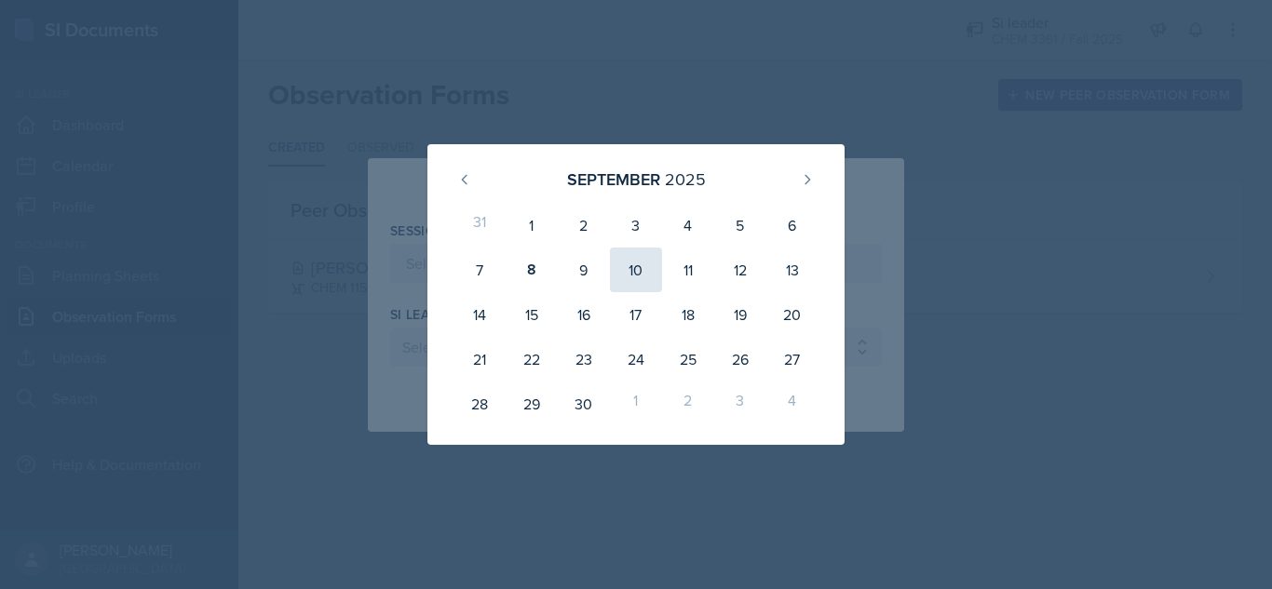
click at [632, 266] on div "10" at bounding box center [636, 270] width 52 height 45
type input "[DATE]"
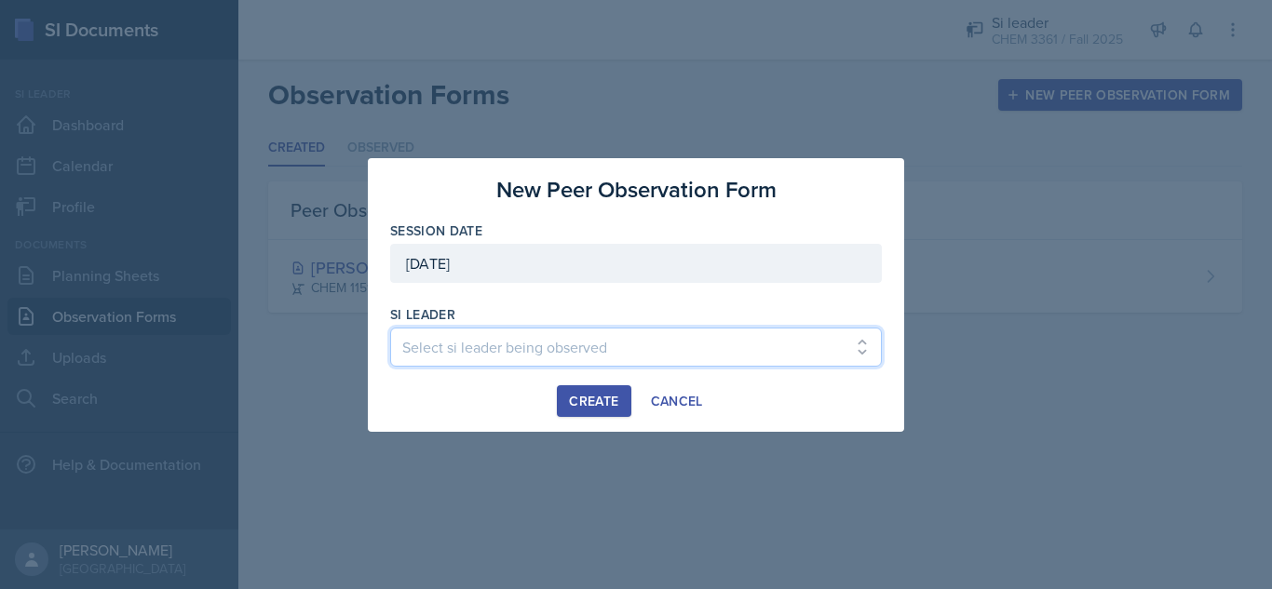
click at [658, 340] on select "Select si leader being observed [PERSON_NAME] / PSYC 2500 / The Phantoms of The…" at bounding box center [636, 347] width 492 height 39
select select "ebe48a16-8bae-49ea-ba20-021c560c188b"
click at [390, 328] on select "Select si leader being observed [PERSON_NAME] / PSYC 2500 / The Phantoms of The…" at bounding box center [636, 347] width 492 height 39
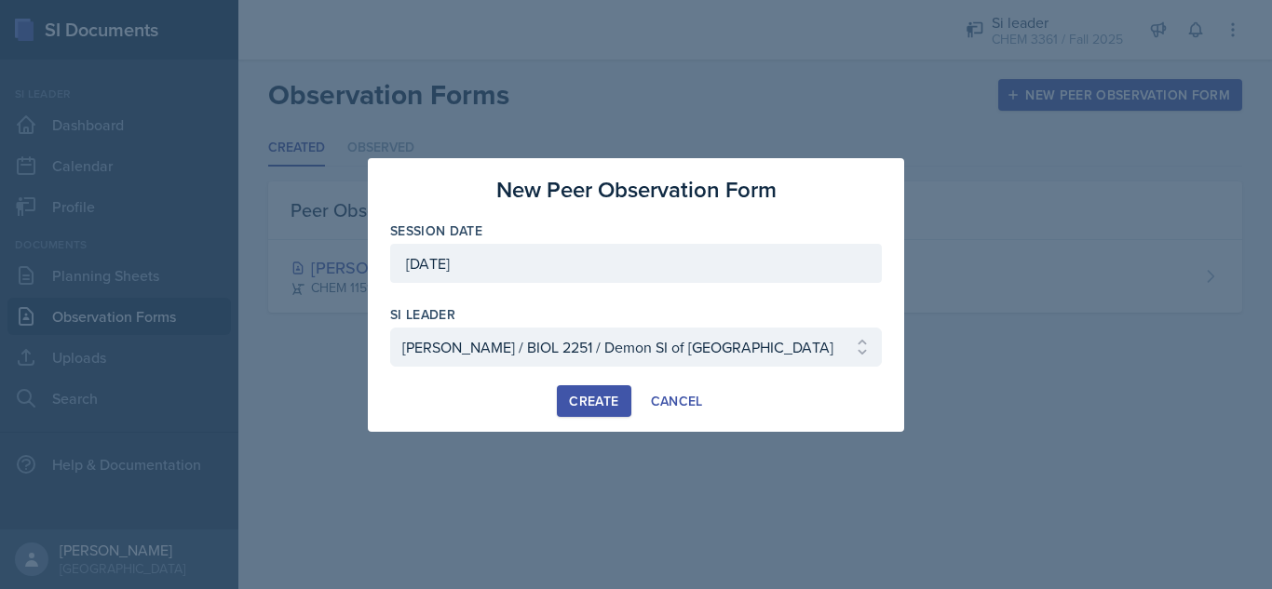
click at [581, 405] on div "Create" at bounding box center [593, 401] width 49 height 15
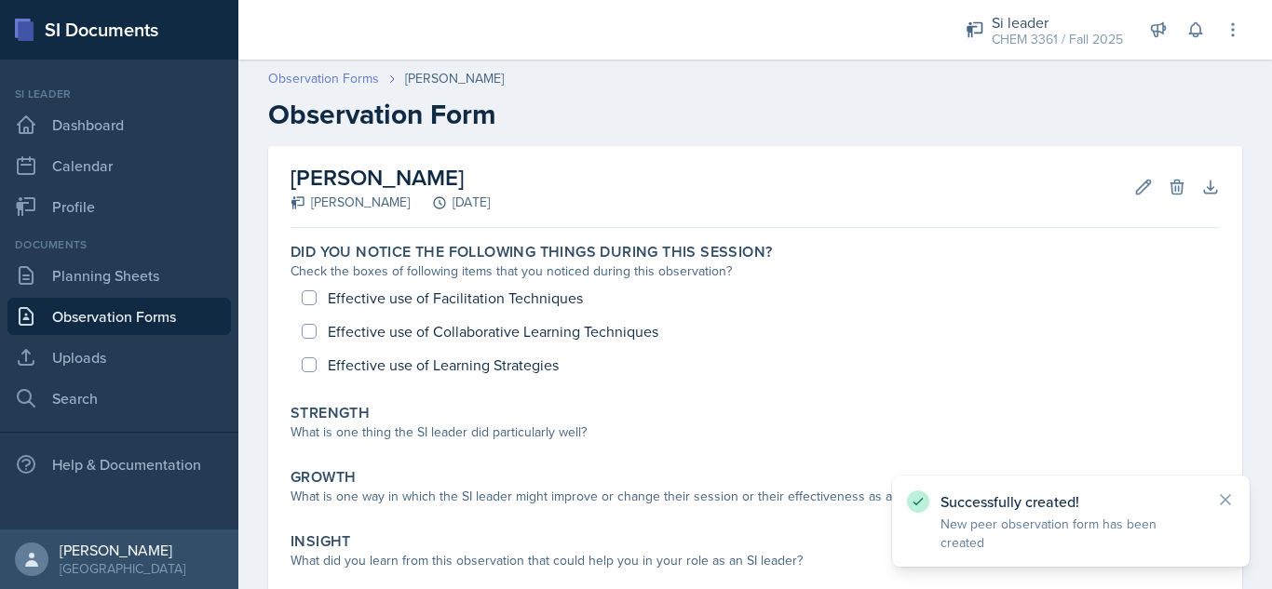
click at [314, 79] on link "Observation Forms" at bounding box center [323, 79] width 111 height 20
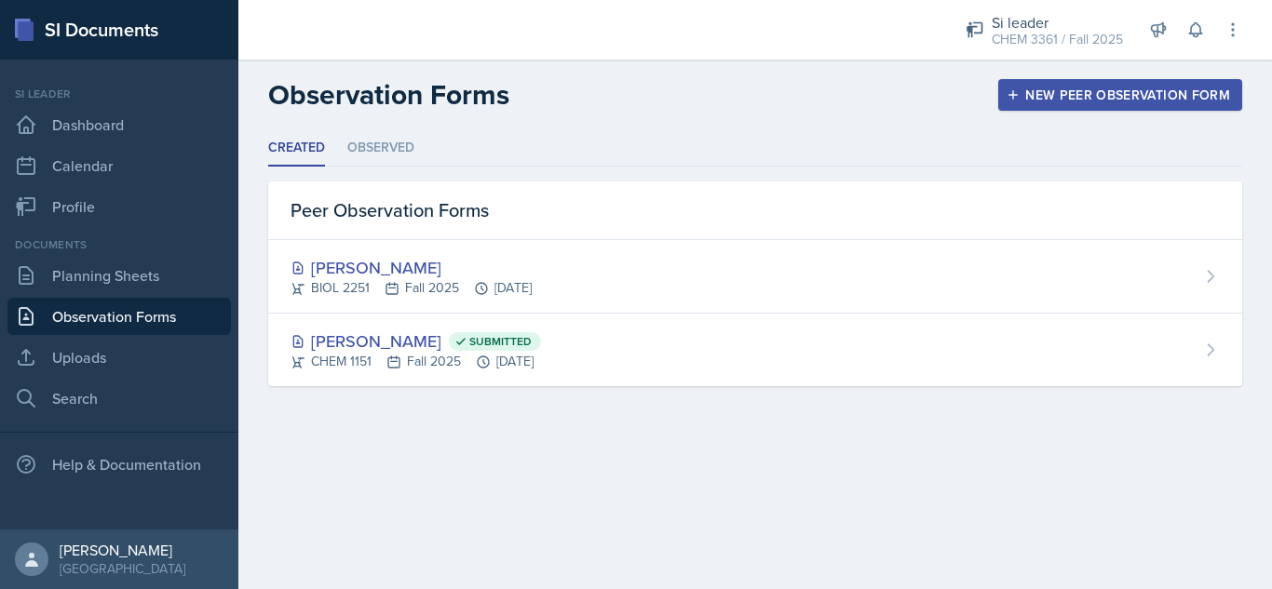
click at [1072, 101] on div "New Peer Observation Form" at bounding box center [1120, 95] width 220 height 15
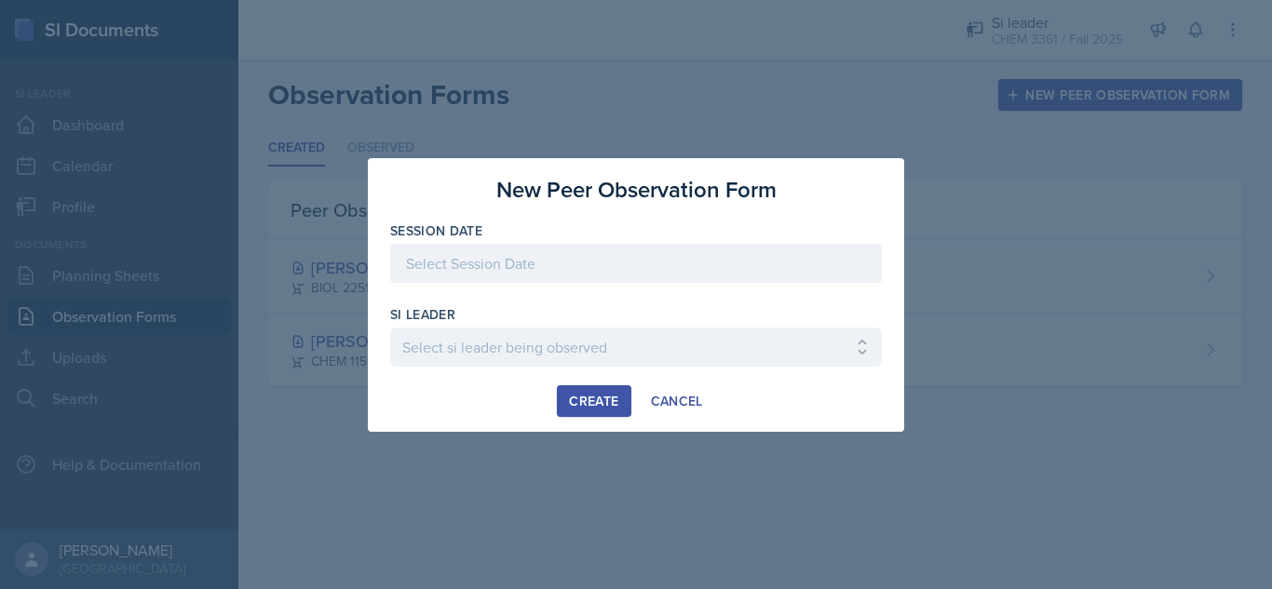
click at [602, 257] on div at bounding box center [636, 263] width 492 height 39
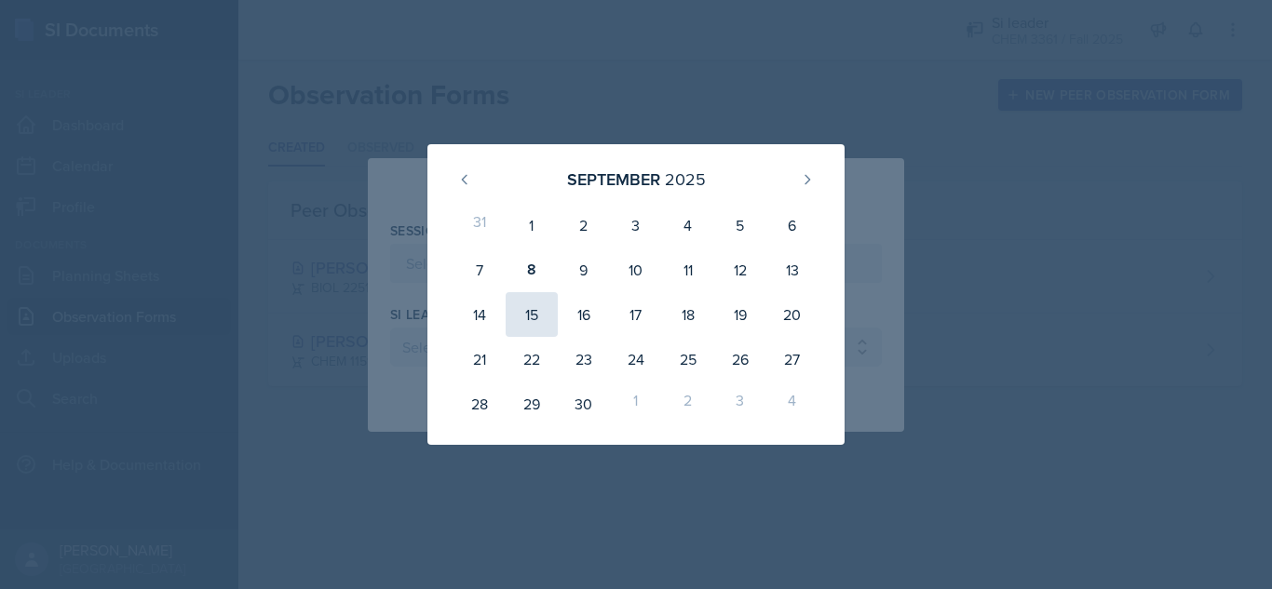
click at [524, 313] on div "15" at bounding box center [532, 314] width 52 height 45
type input "[DATE]"
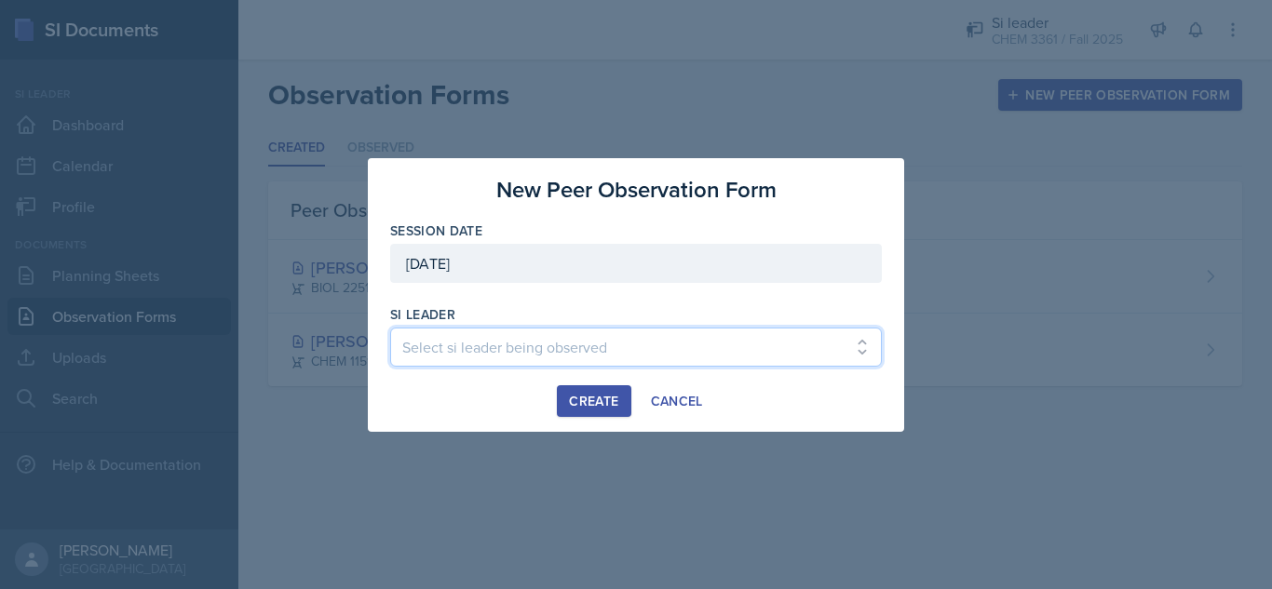
click at [480, 357] on select "Select si leader being observed [PERSON_NAME] / PSYC 2500 / The Phantoms of The…" at bounding box center [636, 347] width 492 height 39
select select "a28c9b89-fc56-449c-b3c9-b27073ae0a1e"
click at [390, 328] on select "Select si leader being observed [PERSON_NAME] / PSYC 2500 / The Phantoms of The…" at bounding box center [636, 347] width 492 height 39
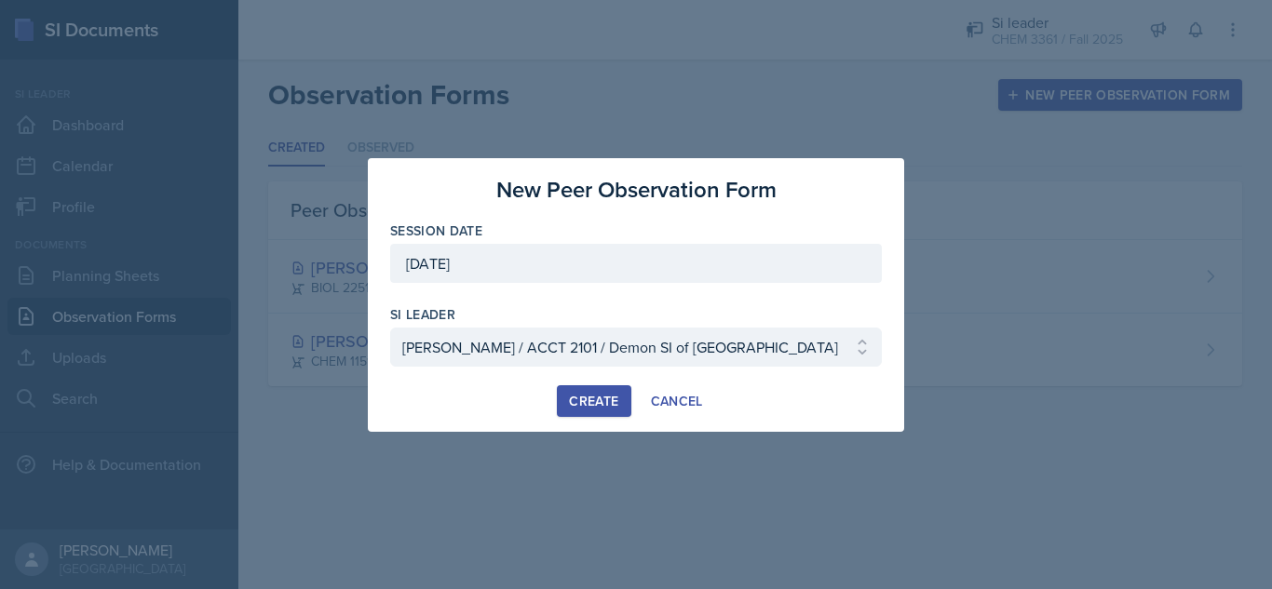
click at [583, 401] on div "Create" at bounding box center [593, 401] width 49 height 15
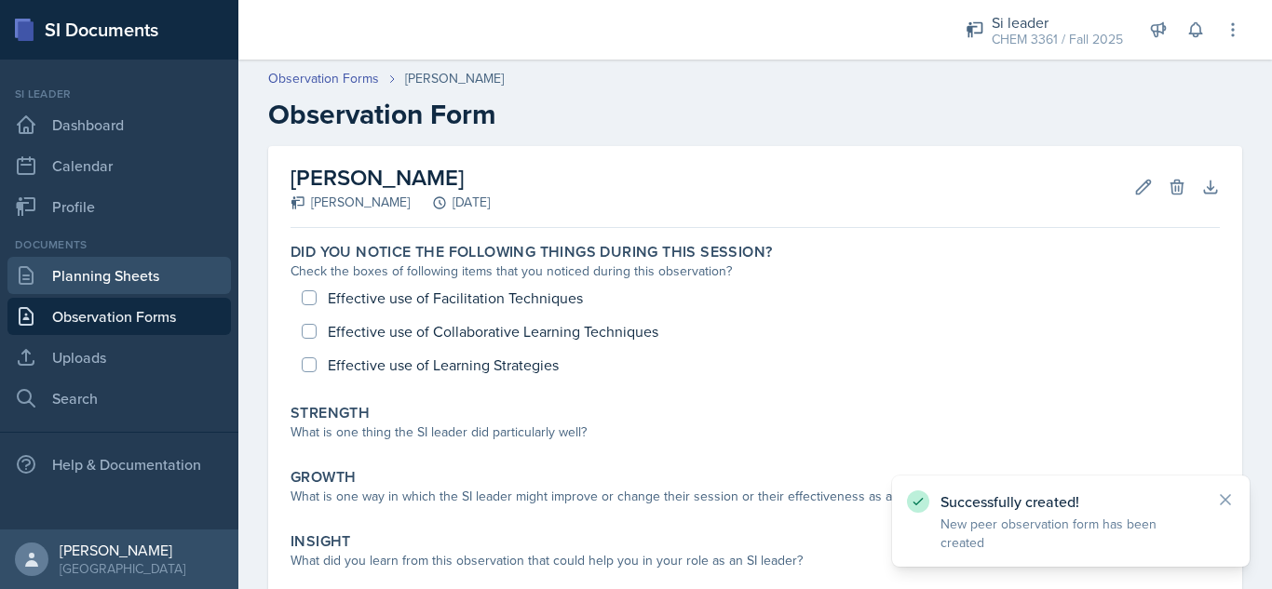
click at [141, 278] on link "Planning Sheets" at bounding box center [118, 275] width 223 height 37
